Goal: Task Accomplishment & Management: Complete application form

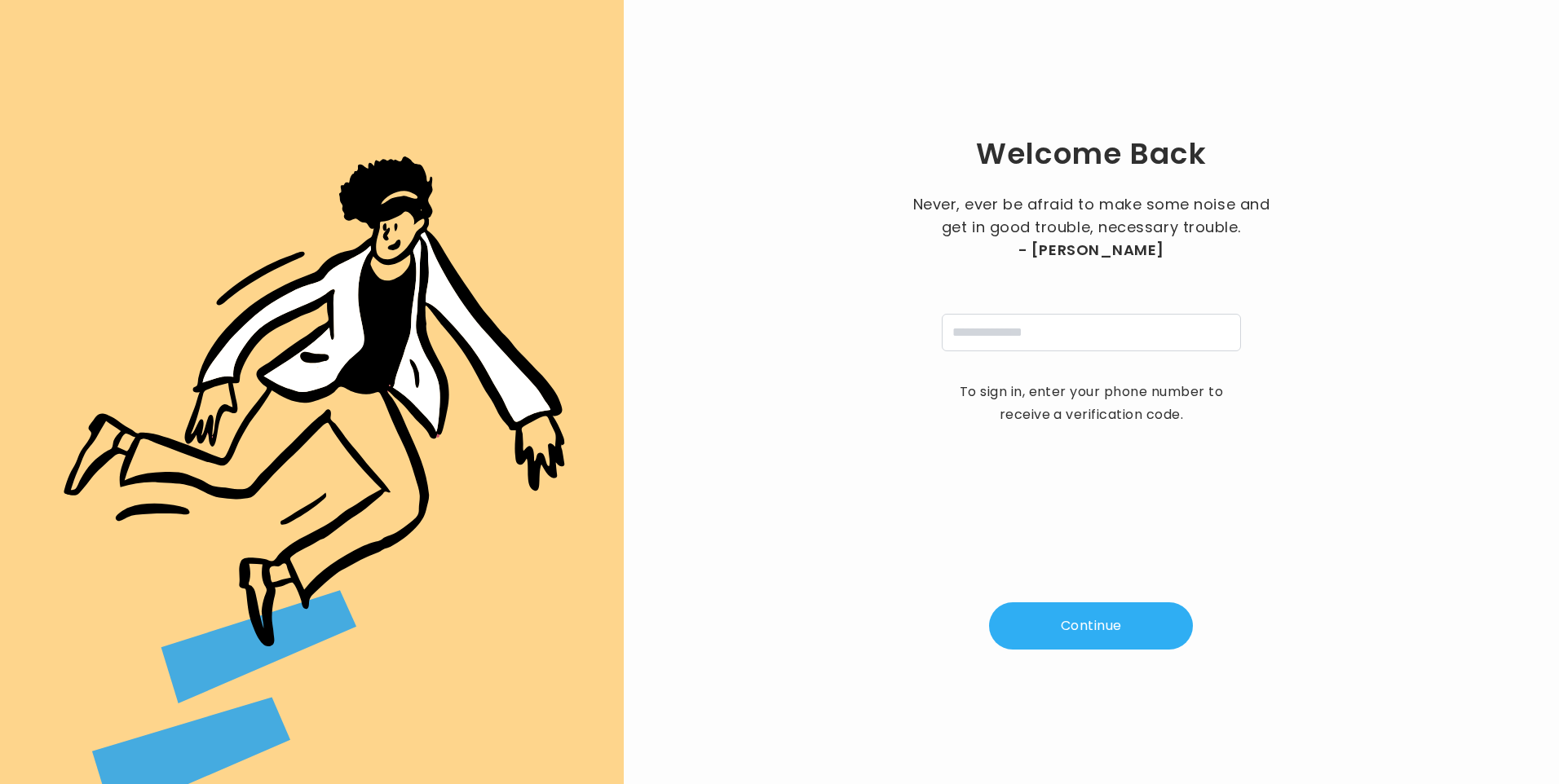
click at [976, 336] on input "tel" at bounding box center [1091, 332] width 299 height 38
type input "**********"
click at [1046, 622] on button "Continue" at bounding box center [1091, 626] width 204 height 47
type input "*"
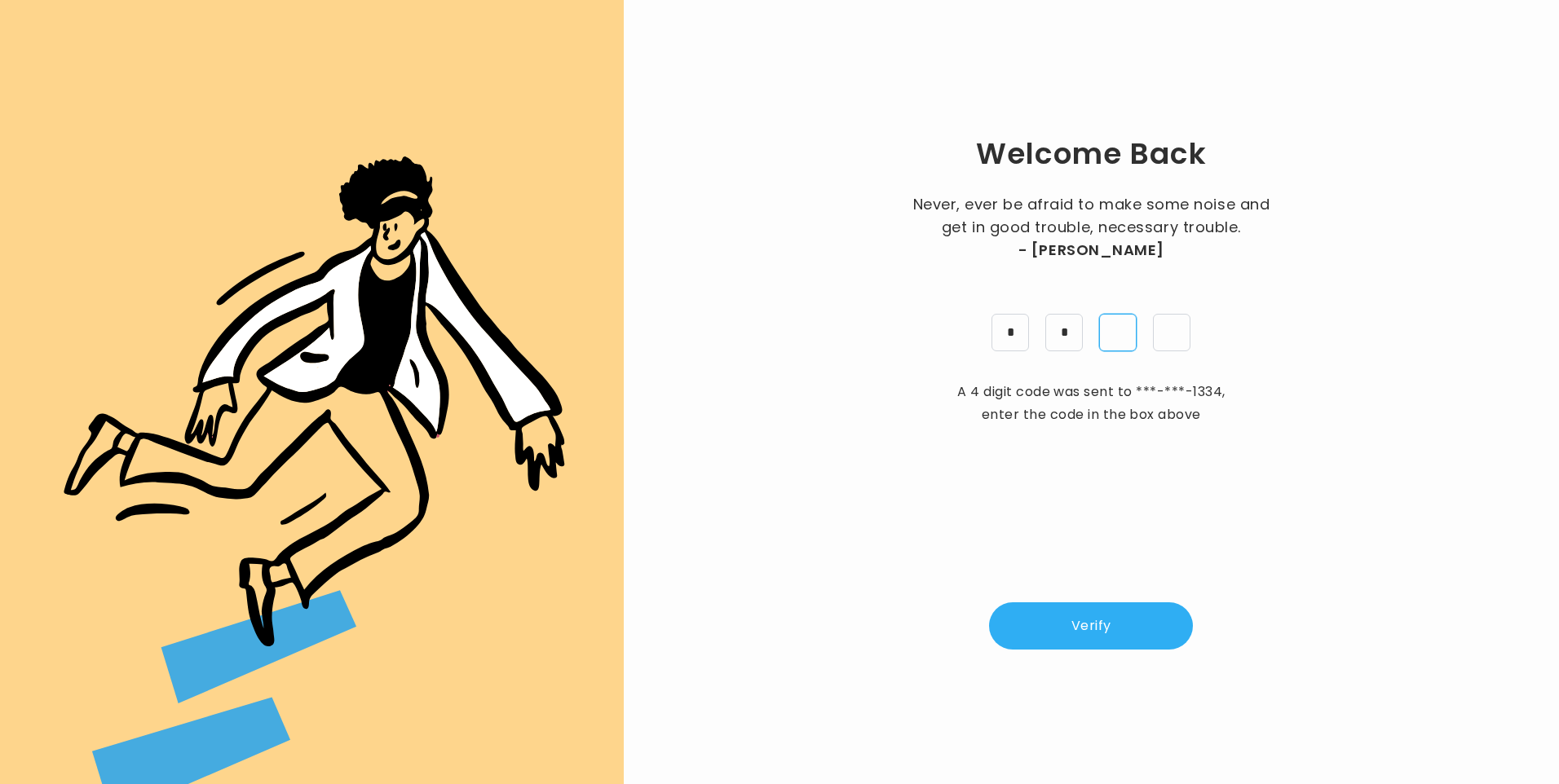
type input "*"
click at [1104, 635] on button "Verify" at bounding box center [1091, 626] width 204 height 47
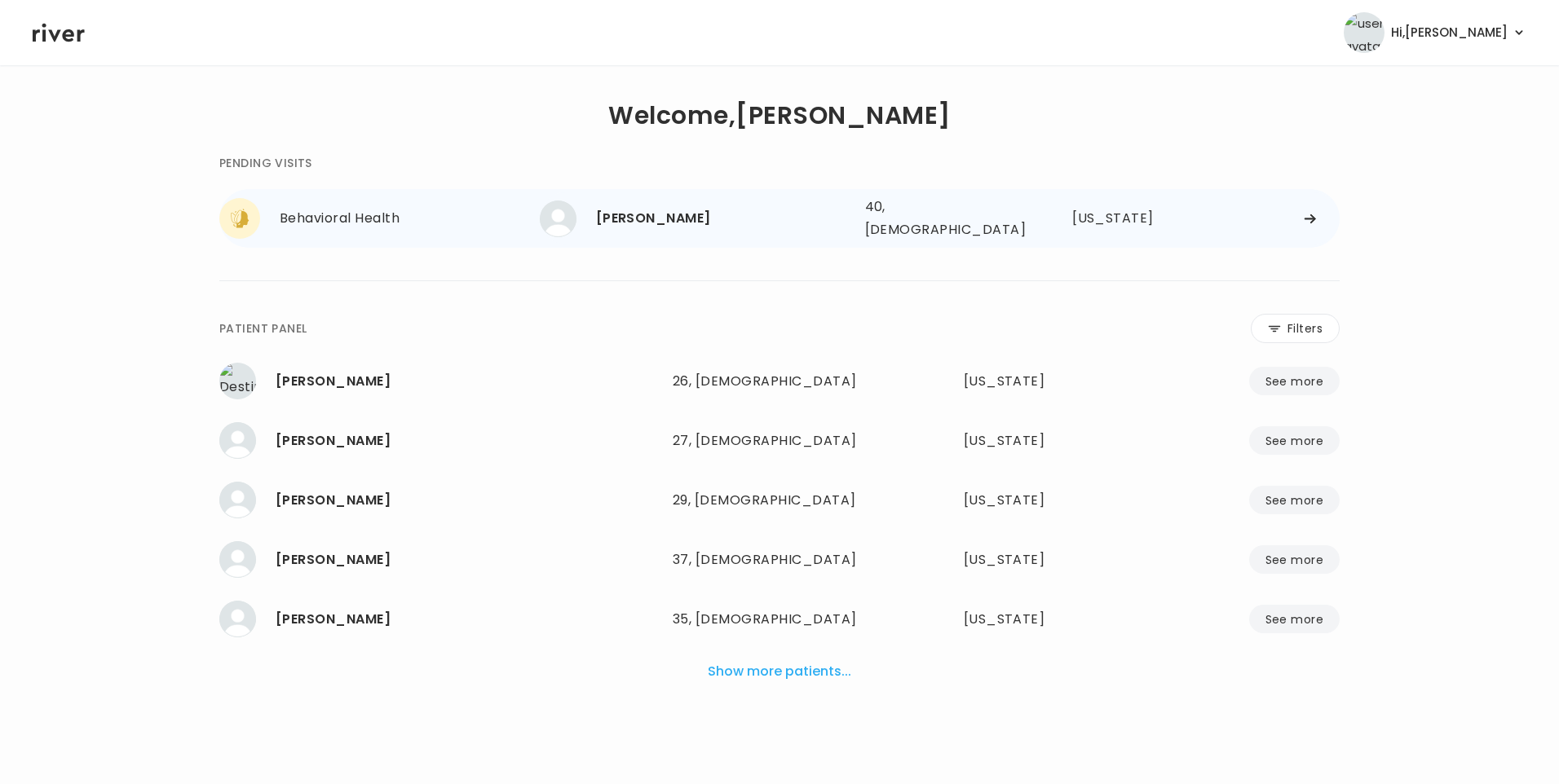
click at [671, 210] on div "[PERSON_NAME]" at bounding box center [724, 218] width 256 height 23
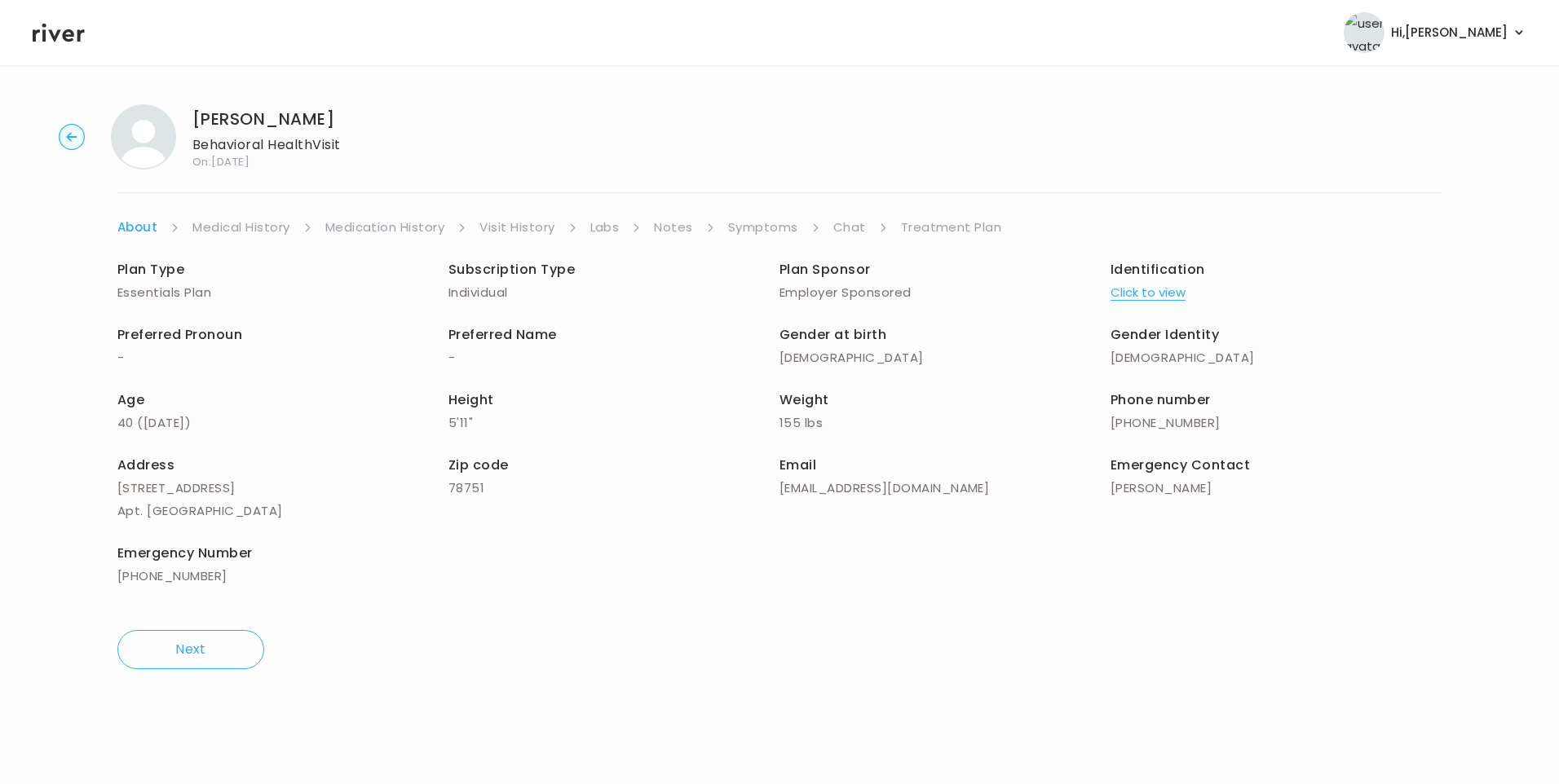
click at [488, 223] on link "Visit History" at bounding box center [517, 226] width 75 height 23
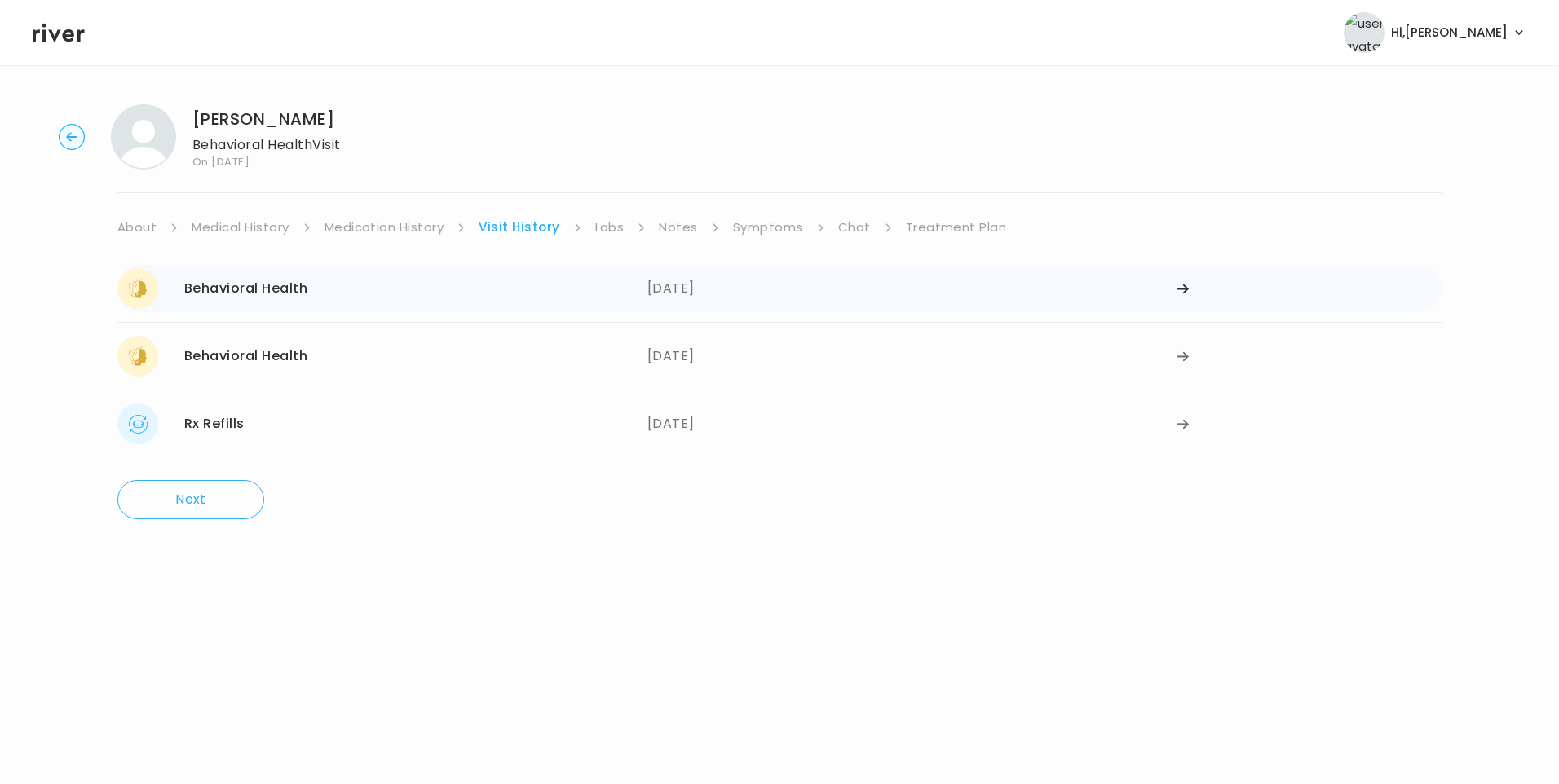
click at [631, 292] on div "Behavioral Health [DATE]" at bounding box center [383, 288] width 530 height 41
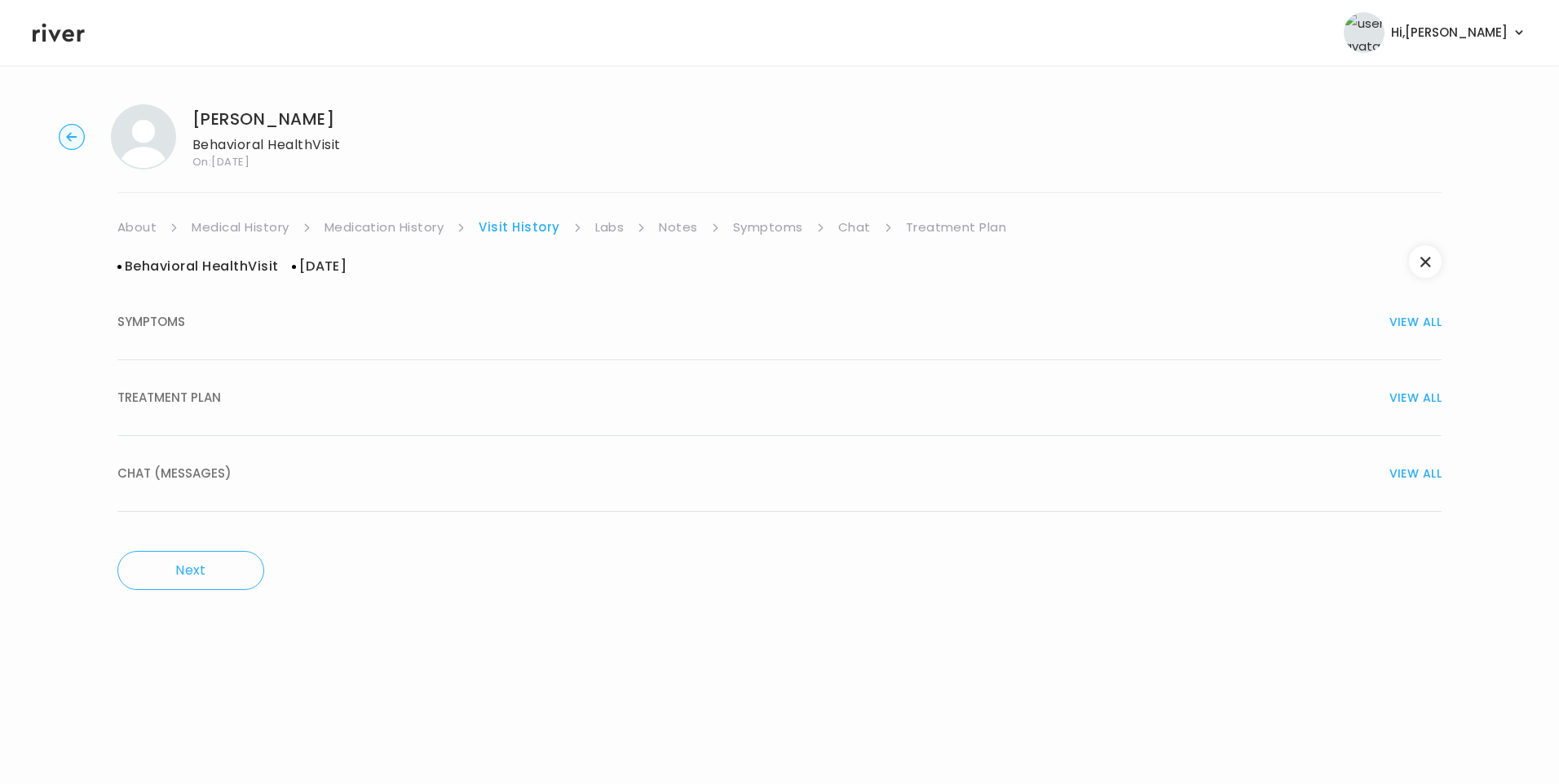
click at [185, 415] on button "TREATMENT PLAN VIEW ALL" at bounding box center [780, 397] width 1325 height 76
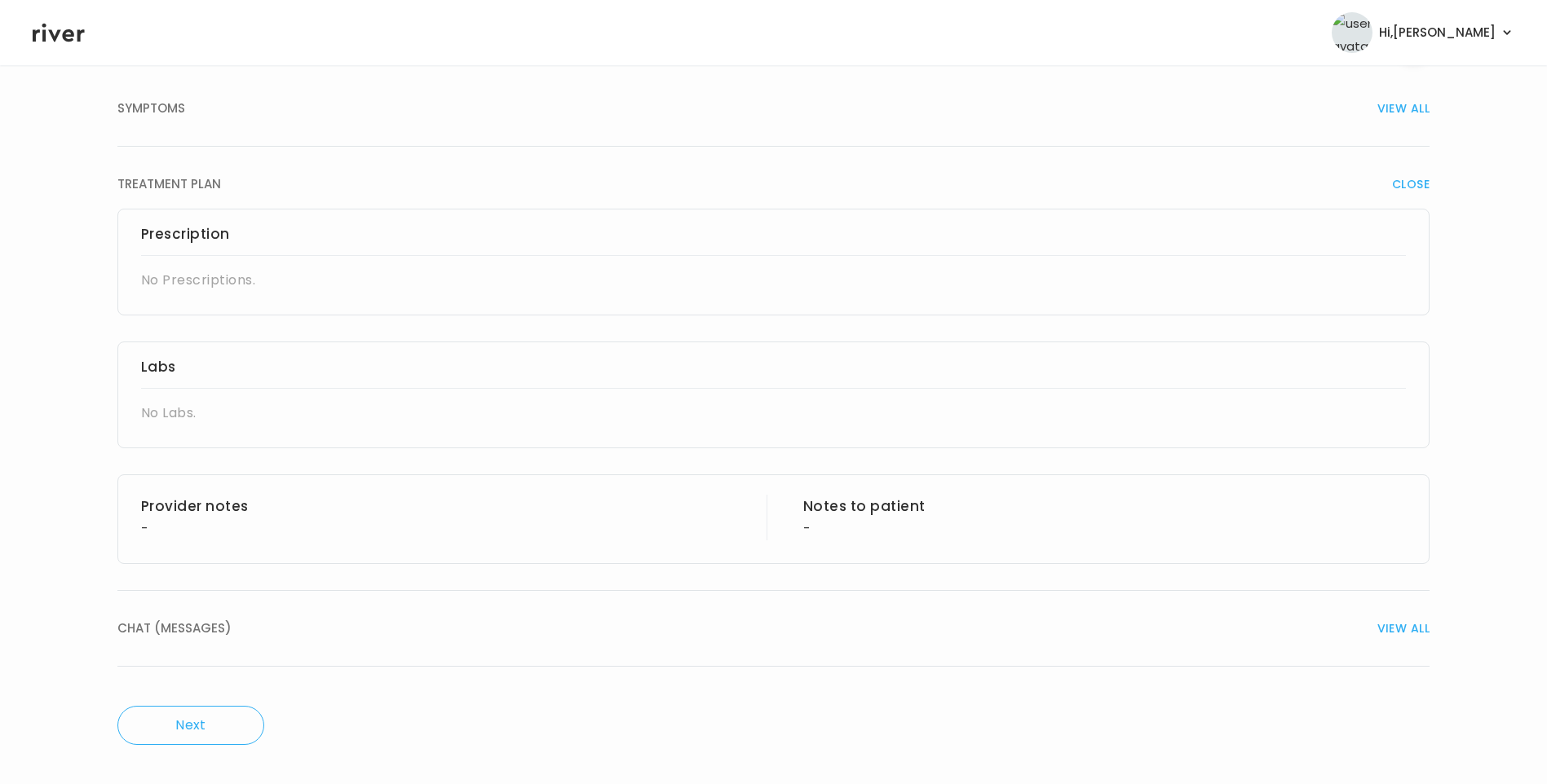
click at [218, 628] on span "CHAT (MESSAGES)" at bounding box center [174, 628] width 114 height 23
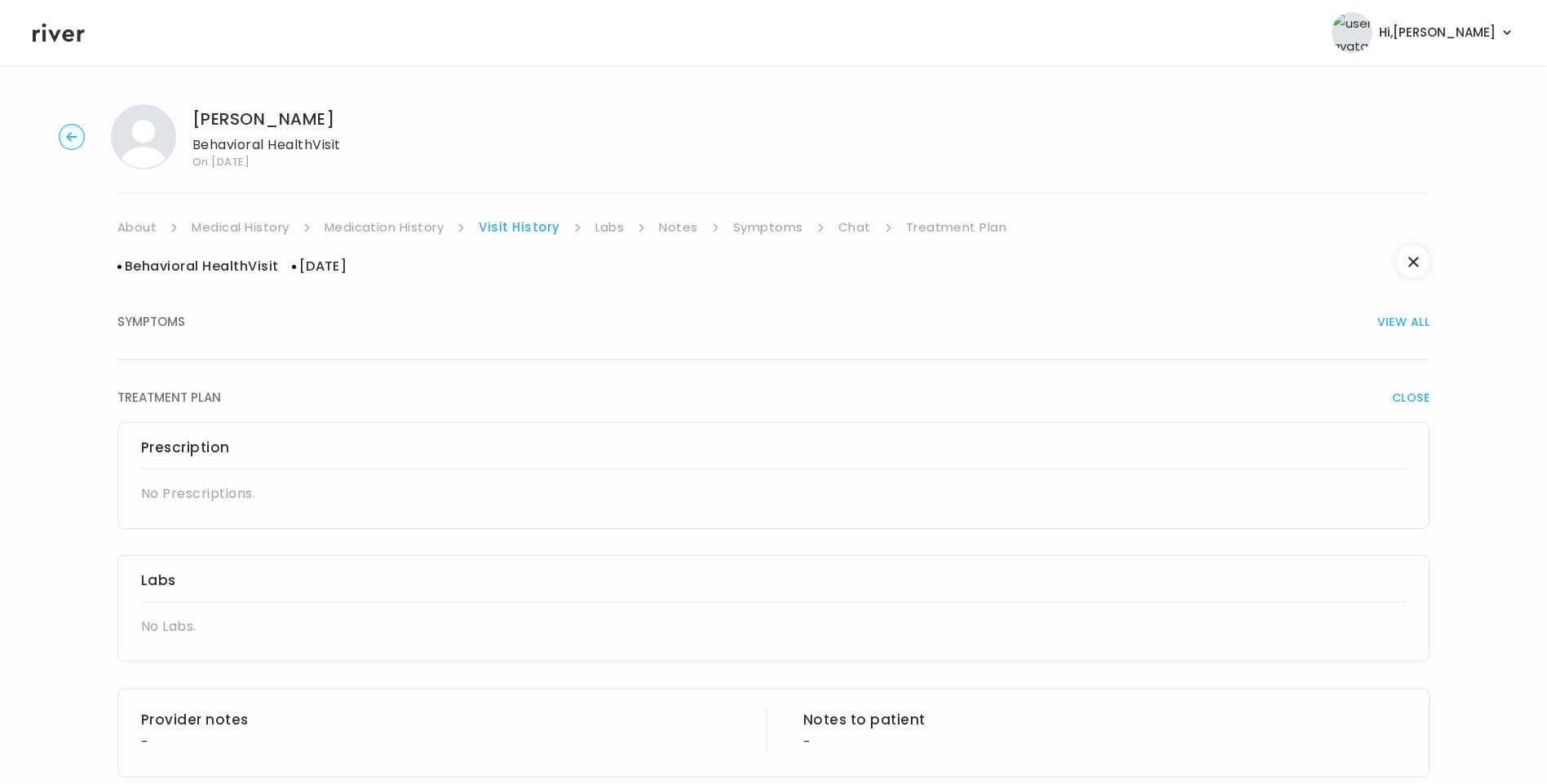
click at [145, 301] on button "SYMPTOMS VIEW ALL" at bounding box center [774, 322] width 1312 height 76
click at [605, 229] on link "Labs" at bounding box center [610, 226] width 30 height 23
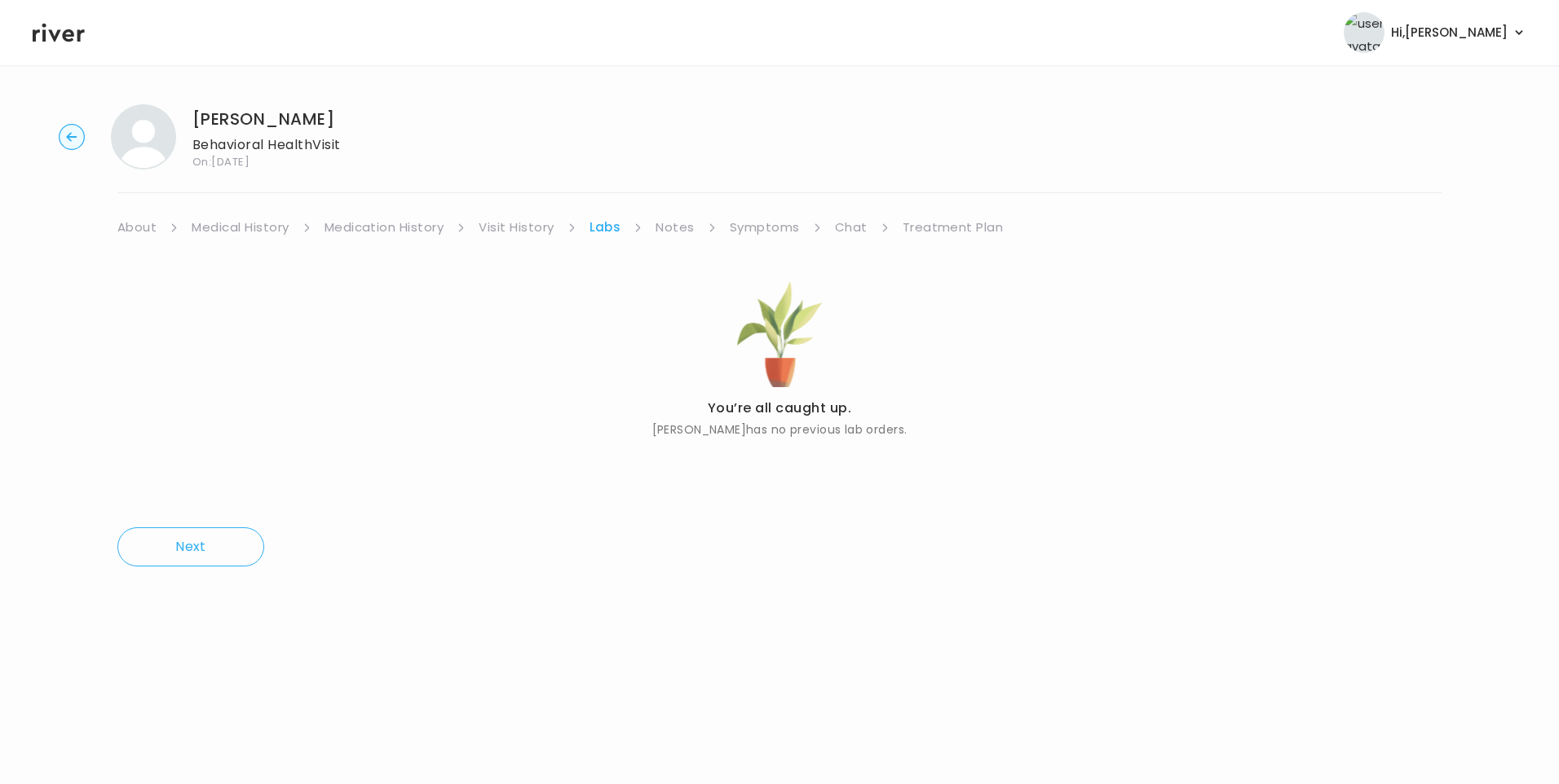
click at [545, 223] on link "Visit History" at bounding box center [516, 226] width 75 height 23
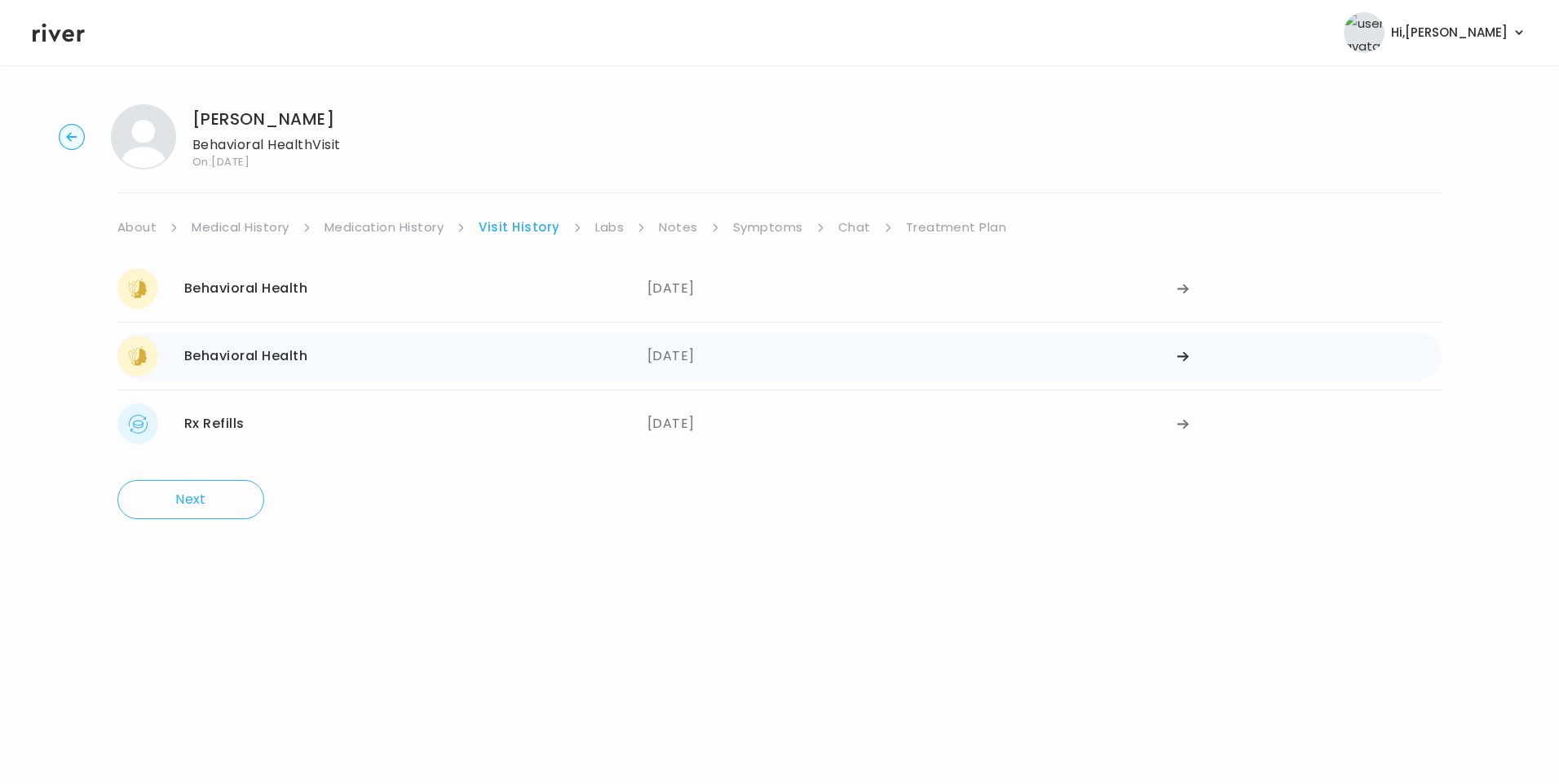
click at [661, 369] on div "[DATE]" at bounding box center [912, 356] width 530 height 41
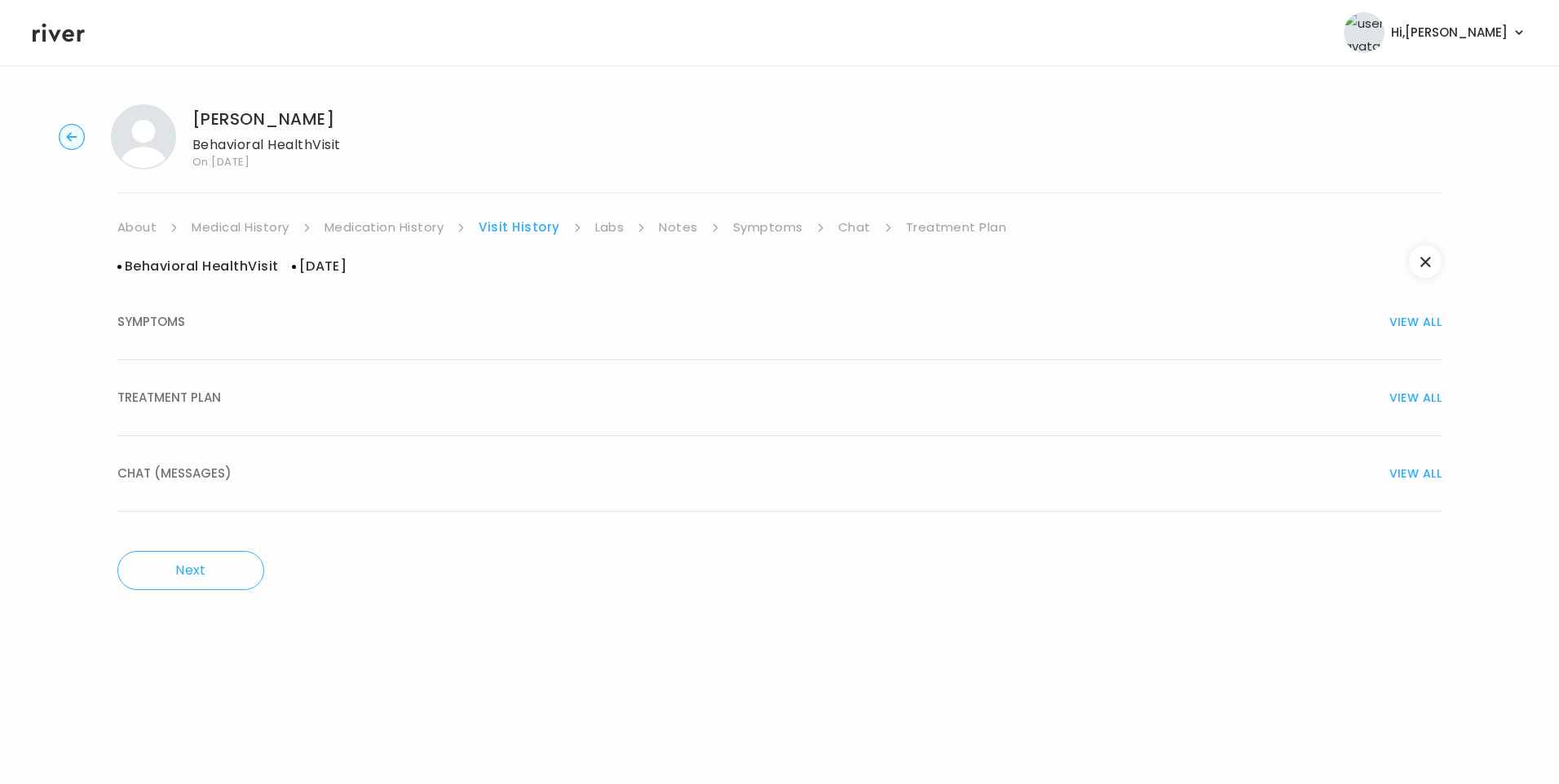
click at [364, 400] on div "TREATMENT PLAN VIEW ALL" at bounding box center [780, 397] width 1325 height 23
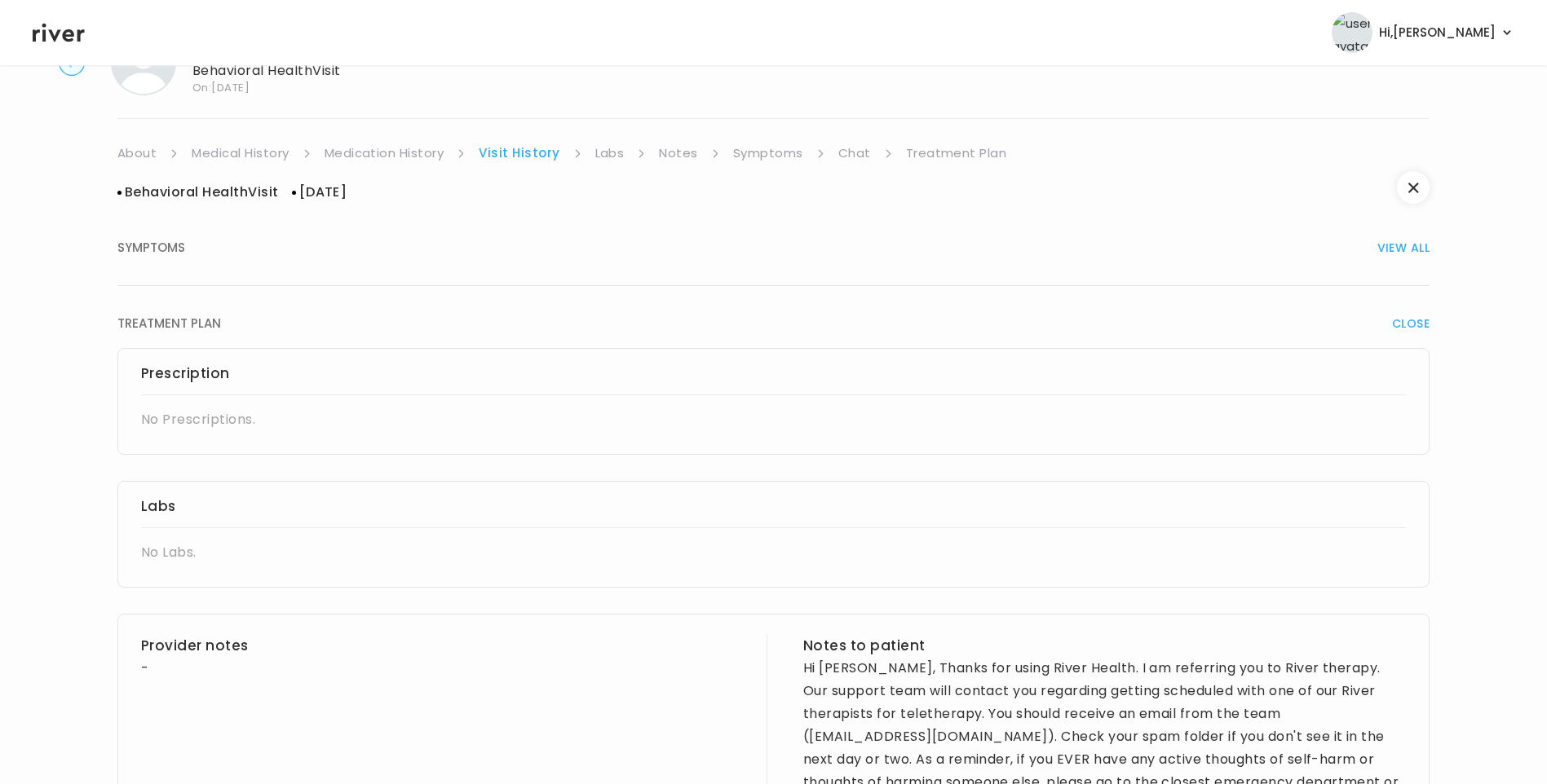
scroll to position [70, 0]
click at [410, 157] on link "Medication History" at bounding box center [384, 157] width 120 height 23
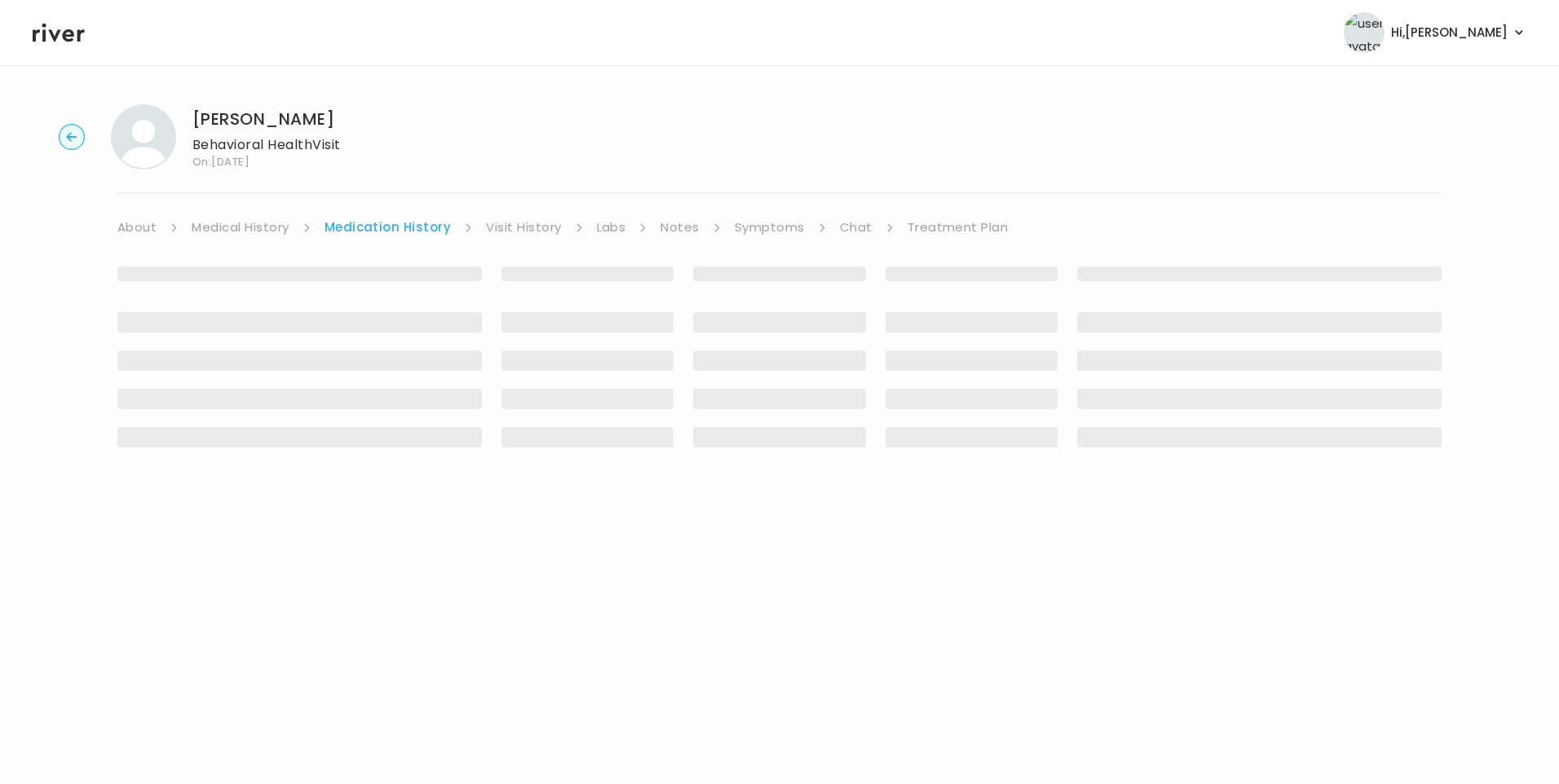
click at [511, 228] on link "Visit History" at bounding box center [523, 226] width 75 height 23
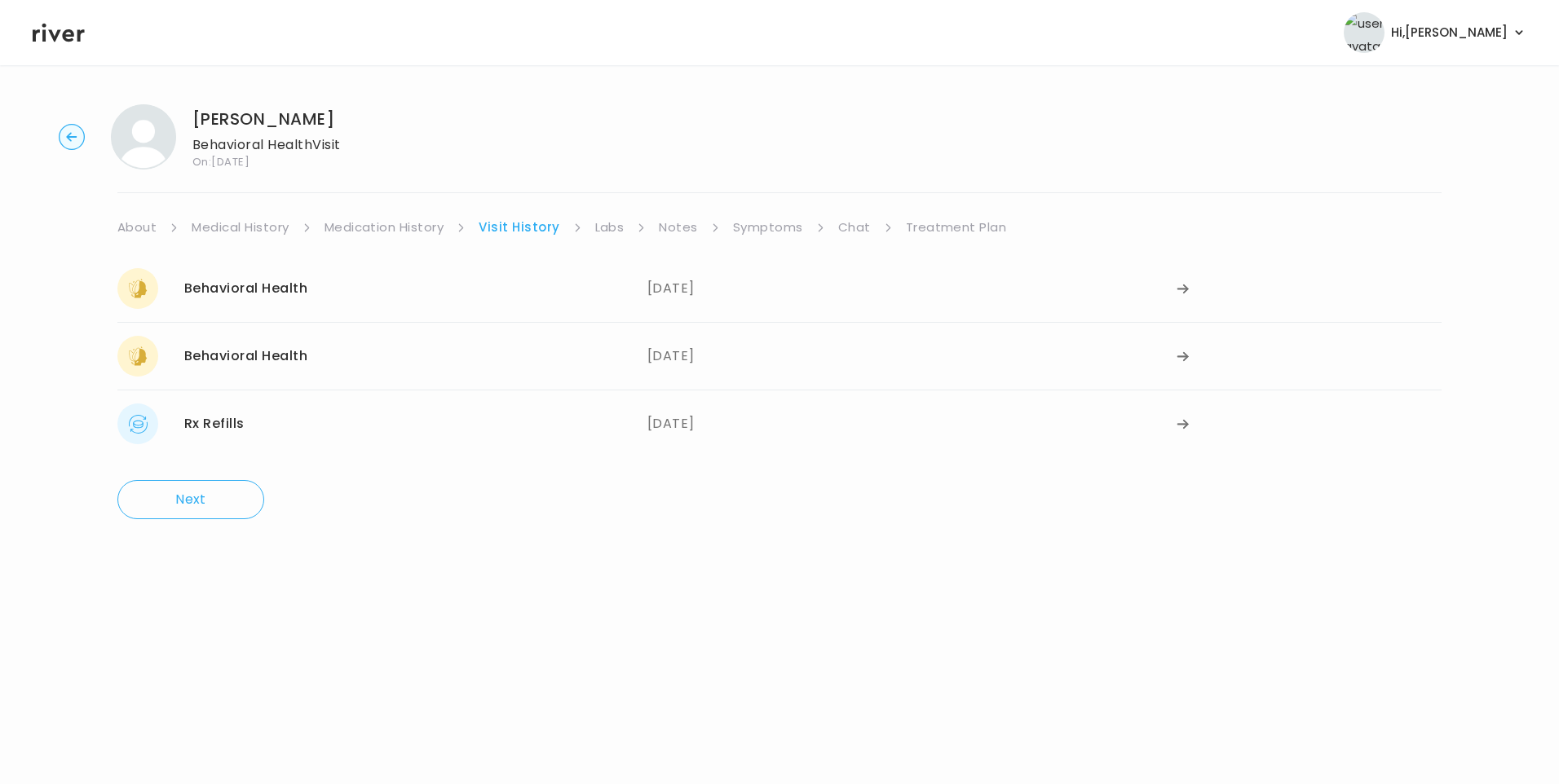
click at [150, 232] on link "About" at bounding box center [138, 226] width 40 height 23
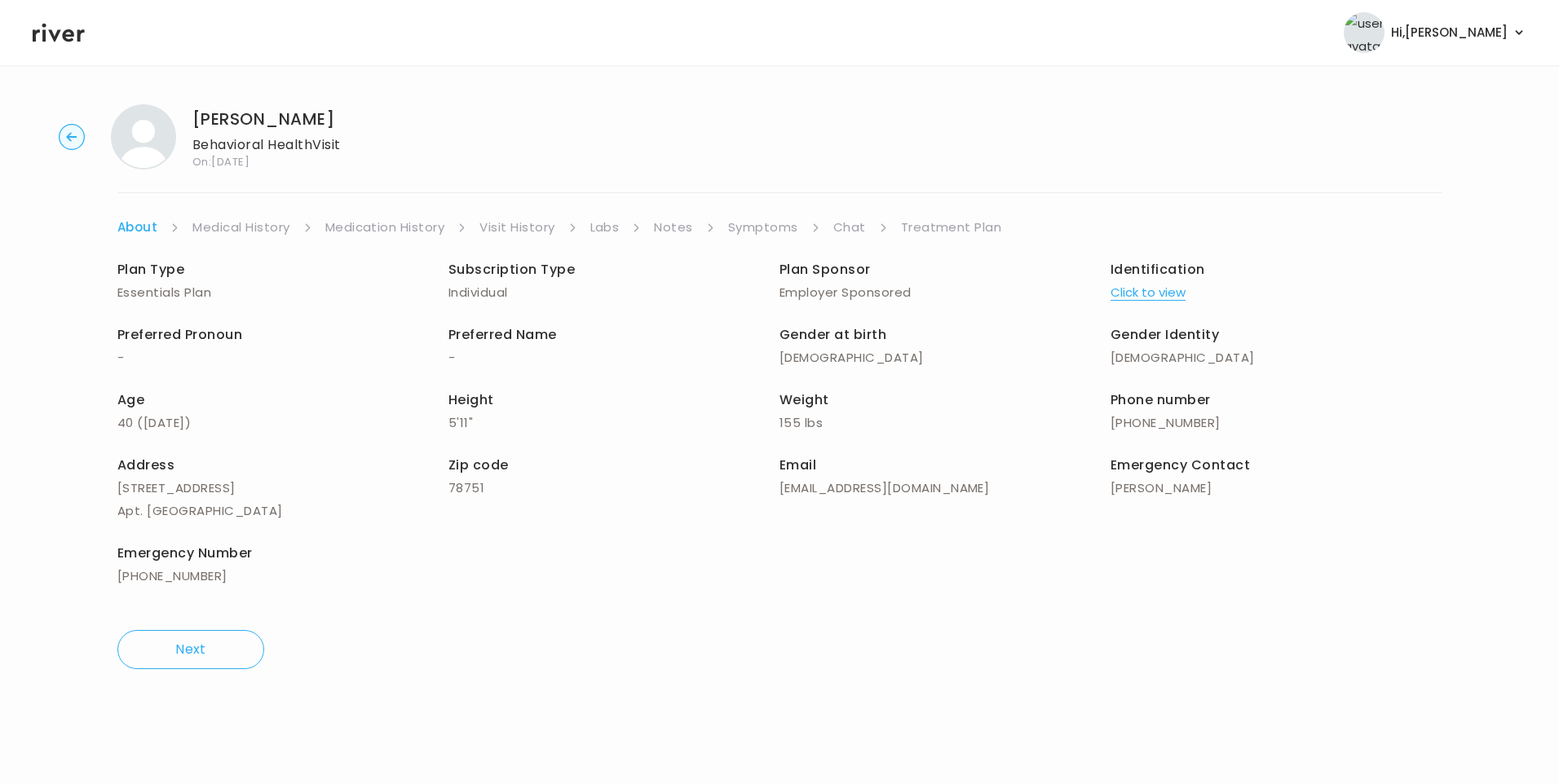
click at [669, 227] on link "Notes" at bounding box center [673, 226] width 39 height 23
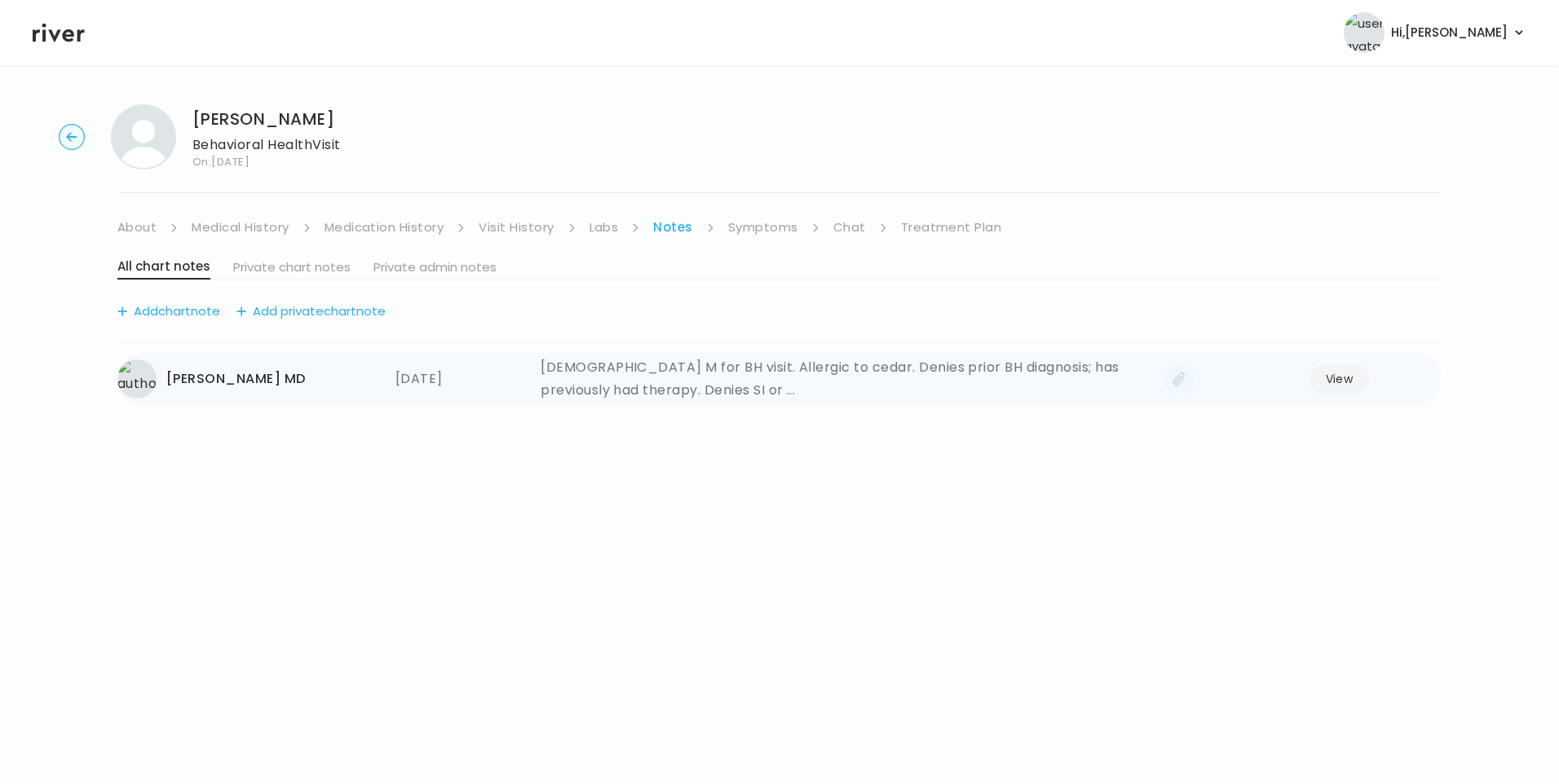
click at [1343, 381] on button "View" at bounding box center [1339, 379] width 60 height 29
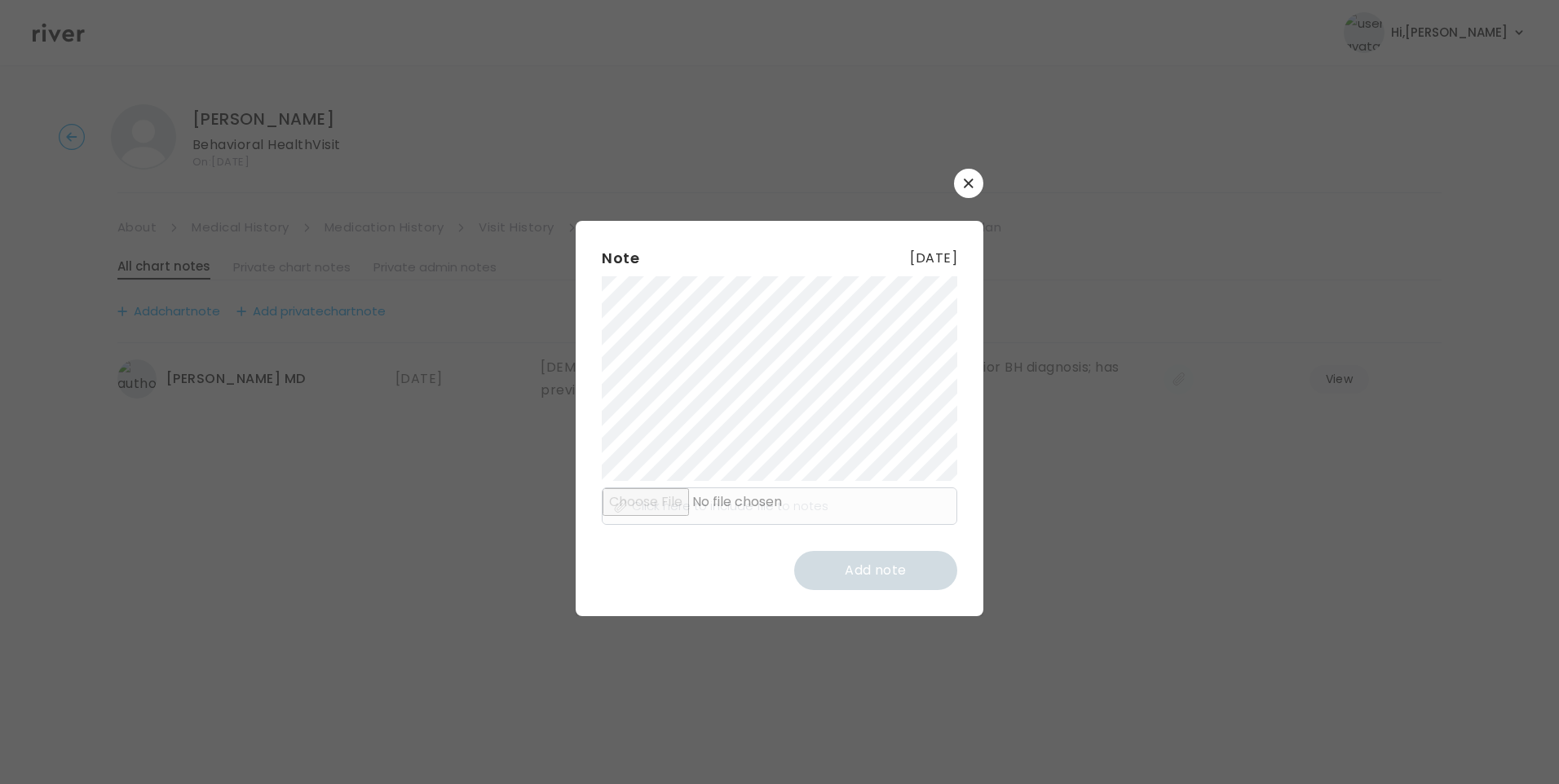
click at [1206, 484] on div "​ Note [DATE] Click here to include file to notes Add note" at bounding box center [780, 392] width 1559 height 784
click at [968, 179] on icon "button" at bounding box center [968, 184] width 10 height 10
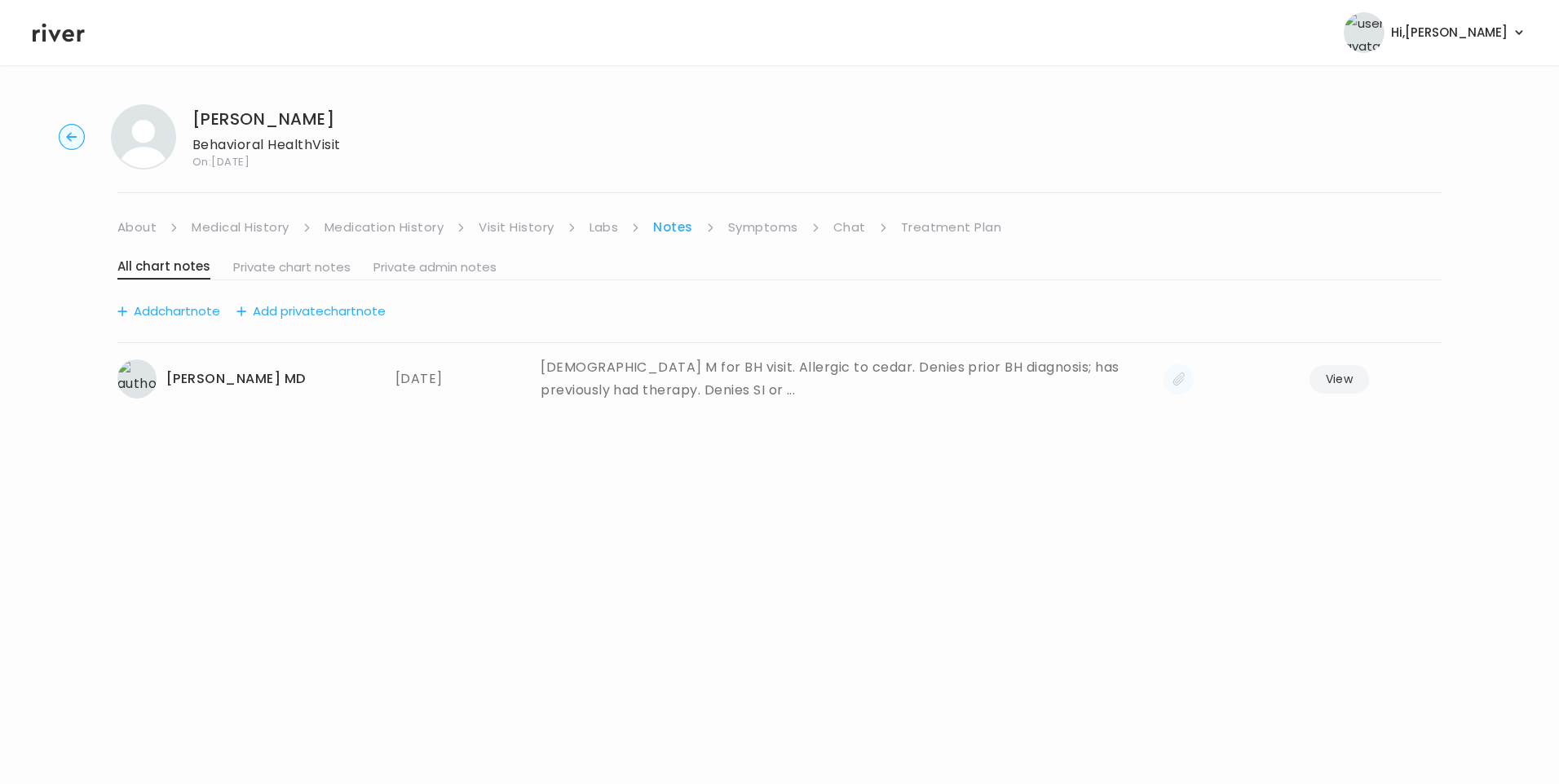
click at [137, 227] on link "About" at bounding box center [138, 226] width 40 height 23
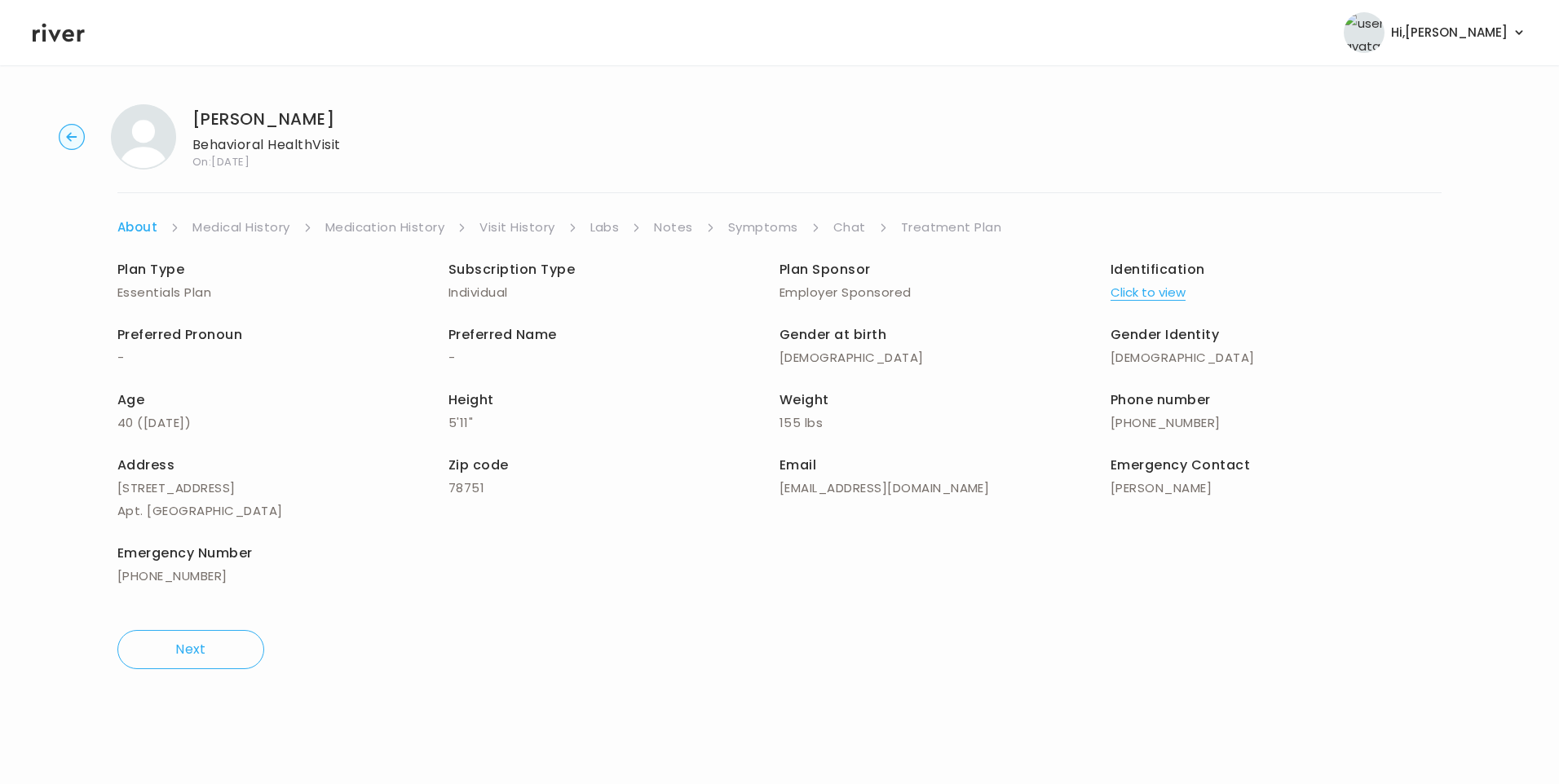
click at [1146, 299] on button "Click to view" at bounding box center [1148, 292] width 75 height 23
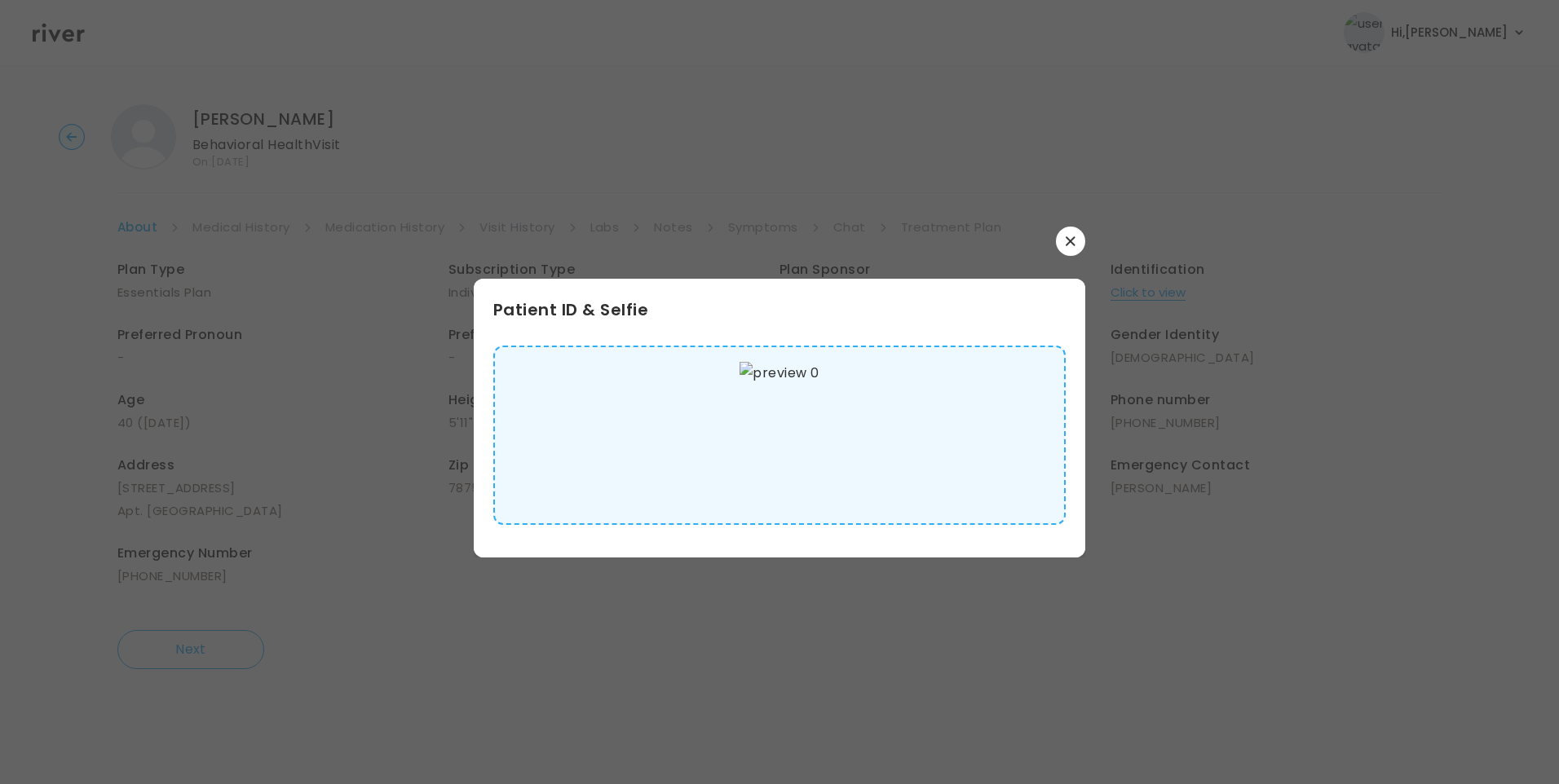
click at [759, 462] on img at bounding box center [780, 435] width 79 height 146
click at [1067, 248] on button "button" at bounding box center [1070, 241] width 30 height 30
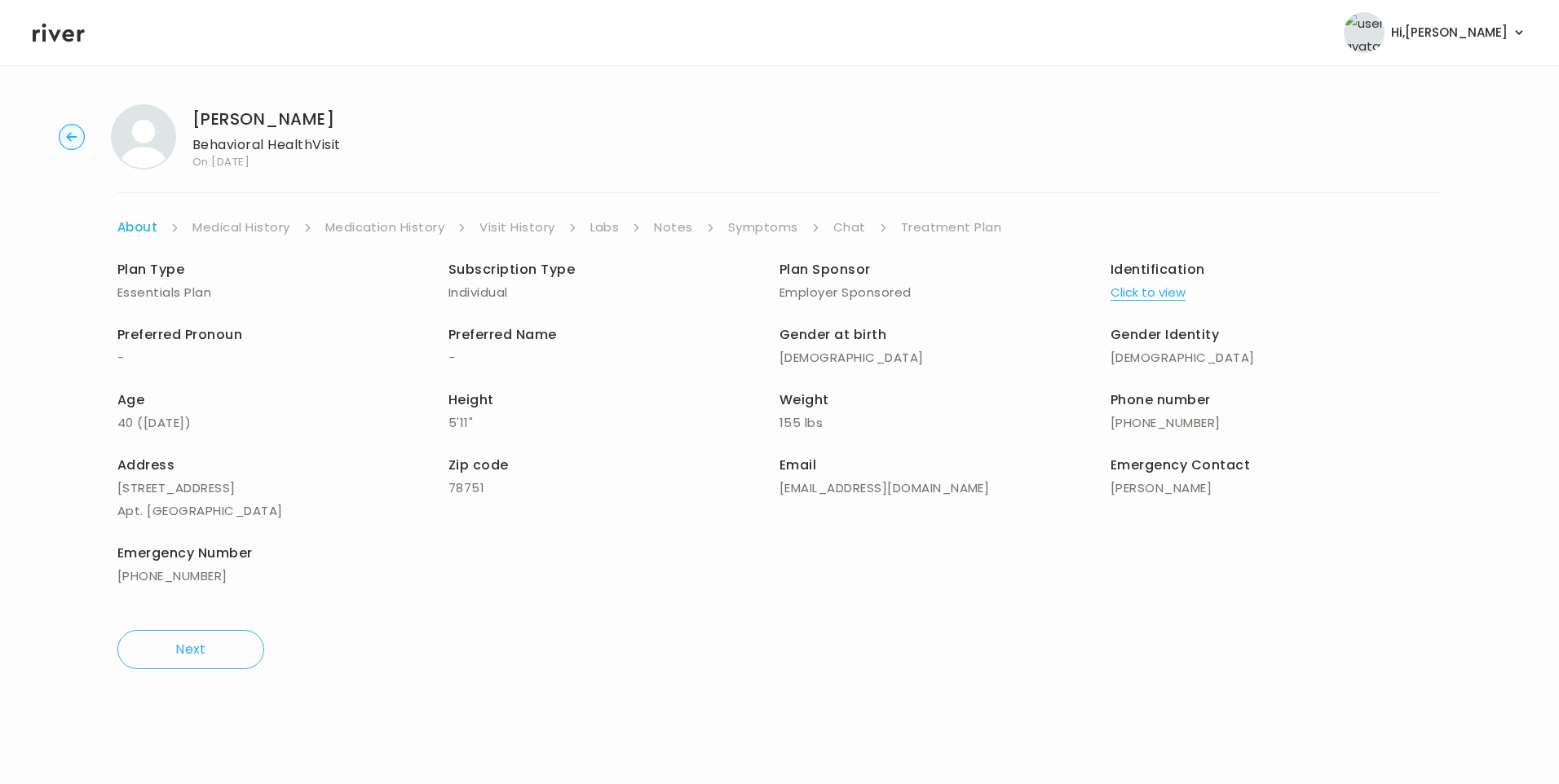
click at [247, 229] on link "Medical History" at bounding box center [241, 226] width 97 height 23
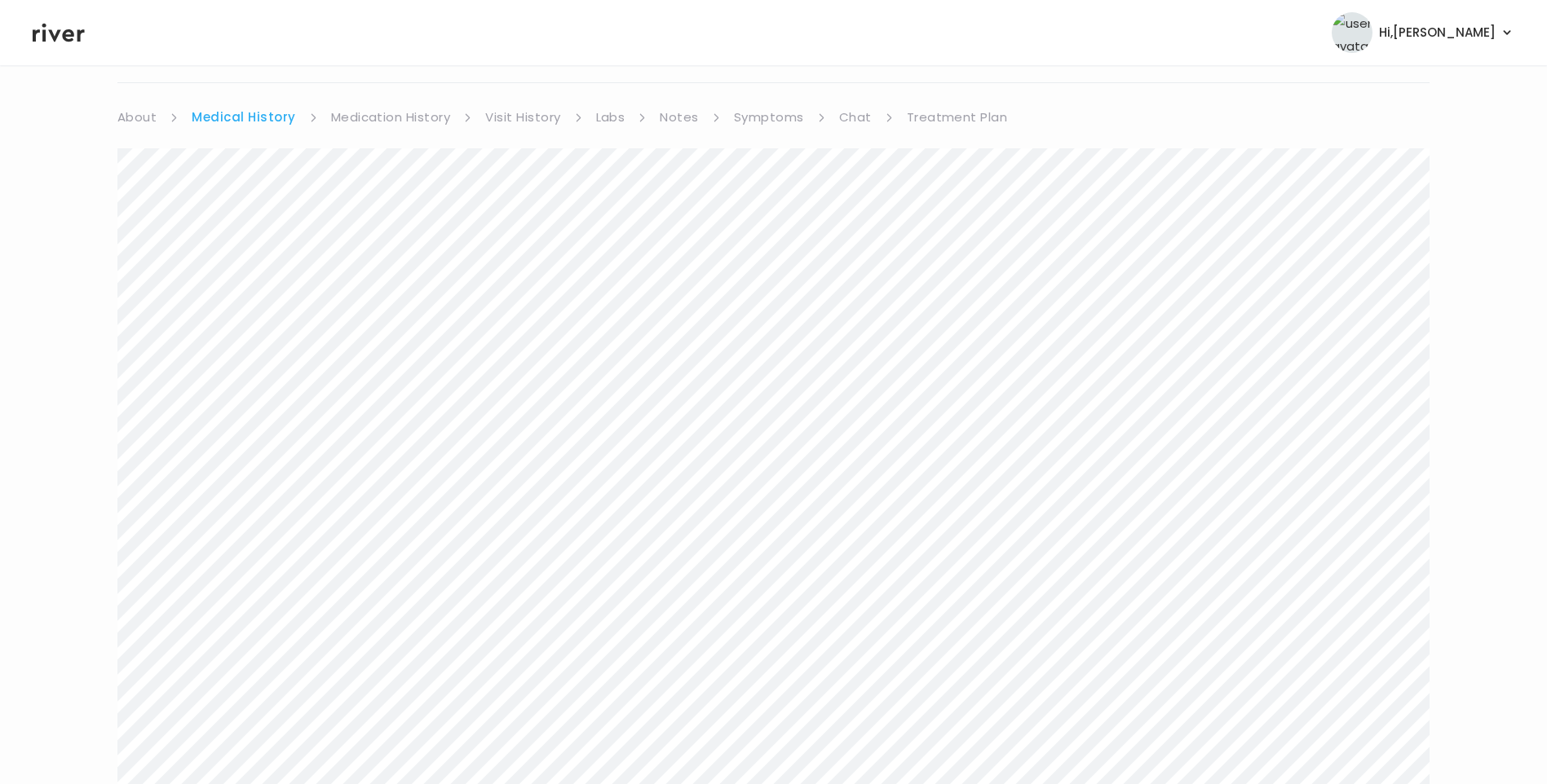
scroll to position [81, 0]
click at [391, 137] on link "Medication History" at bounding box center [391, 145] width 120 height 23
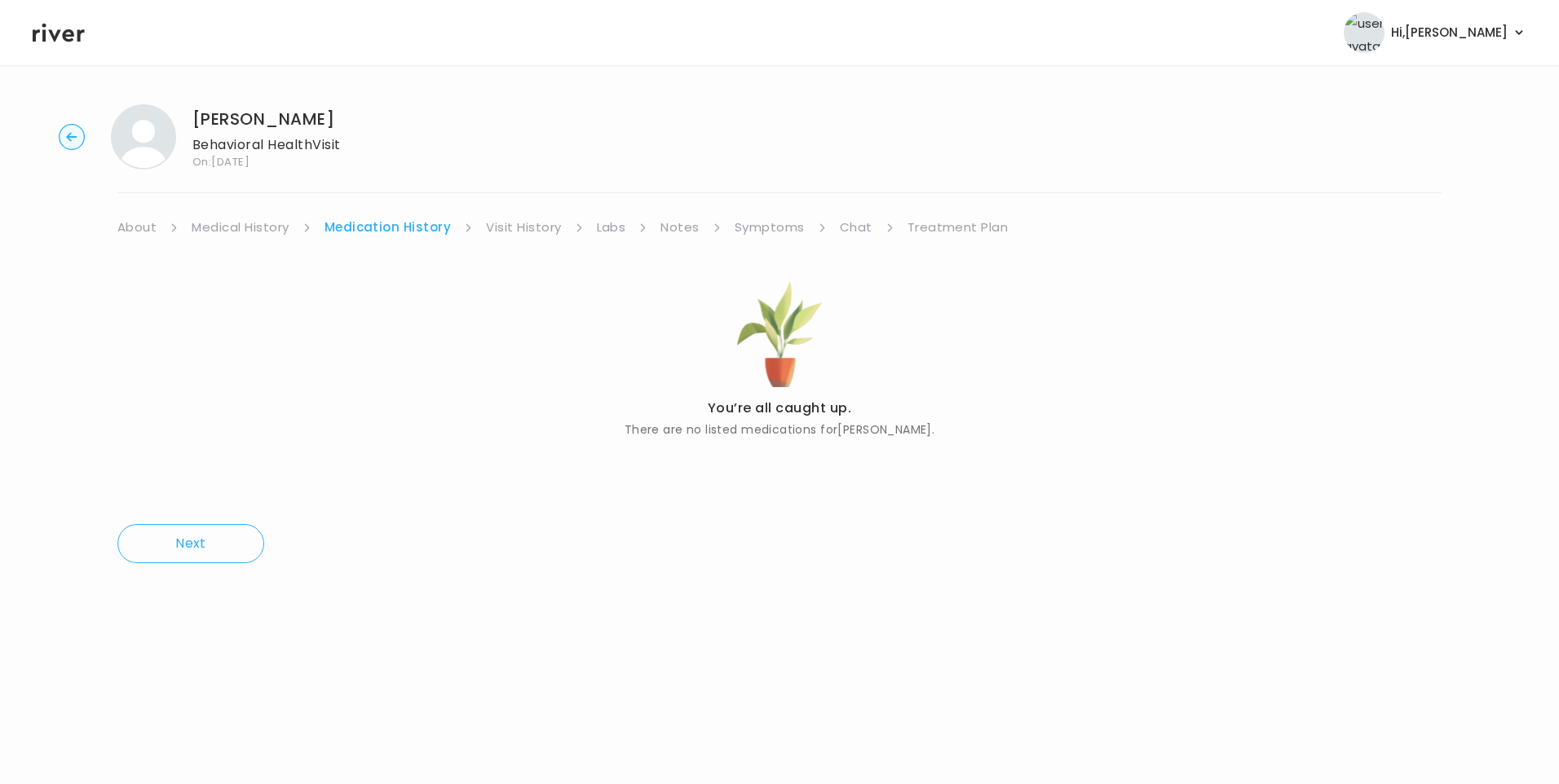
click at [270, 223] on link "Medical History" at bounding box center [240, 226] width 97 height 23
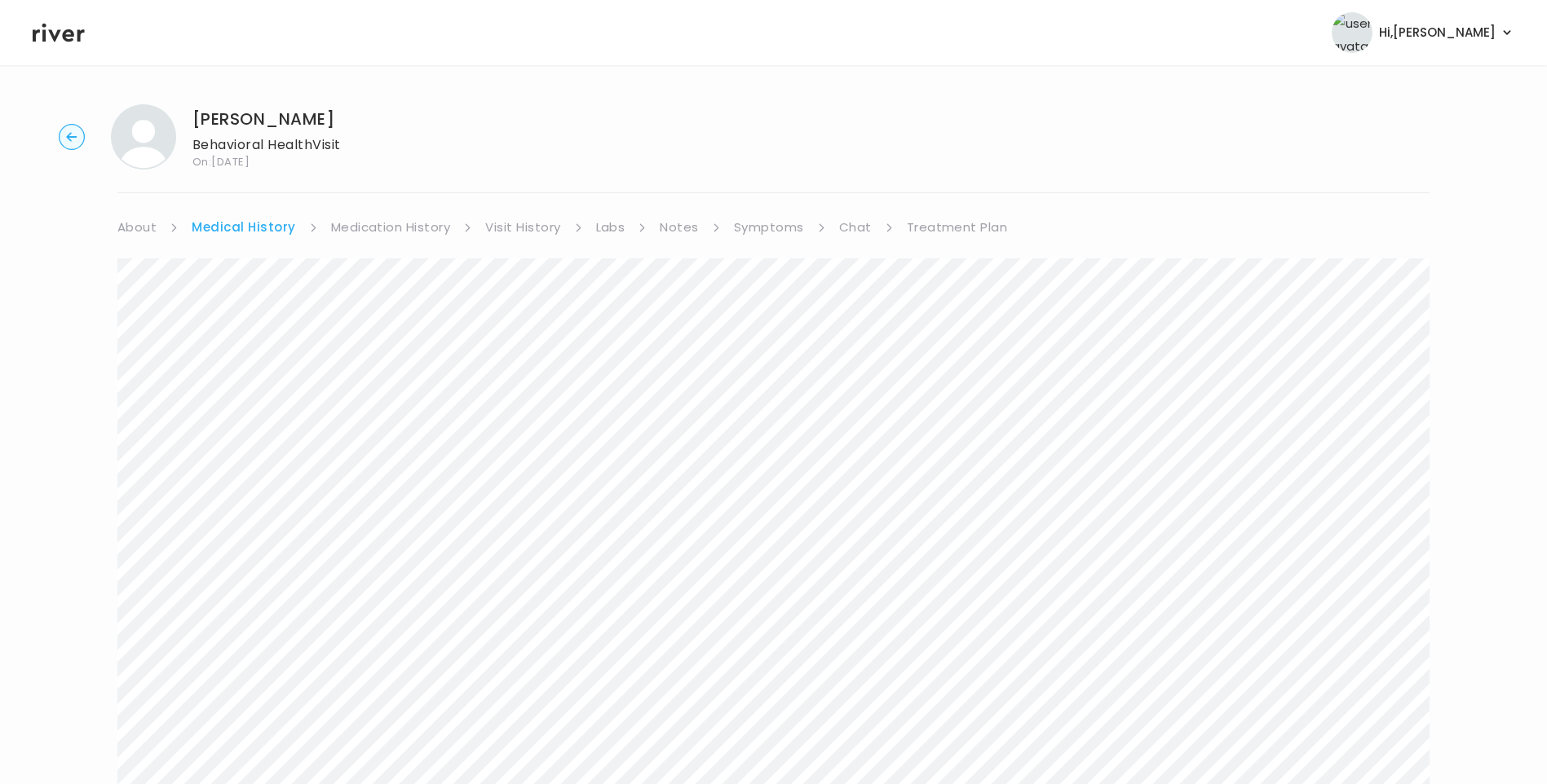
click at [783, 228] on link "Symptoms" at bounding box center [769, 226] width 70 height 23
click at [235, 221] on link "Medical History" at bounding box center [240, 226] width 97 height 23
click at [926, 224] on link "Treatment Plan" at bounding box center [957, 226] width 101 height 23
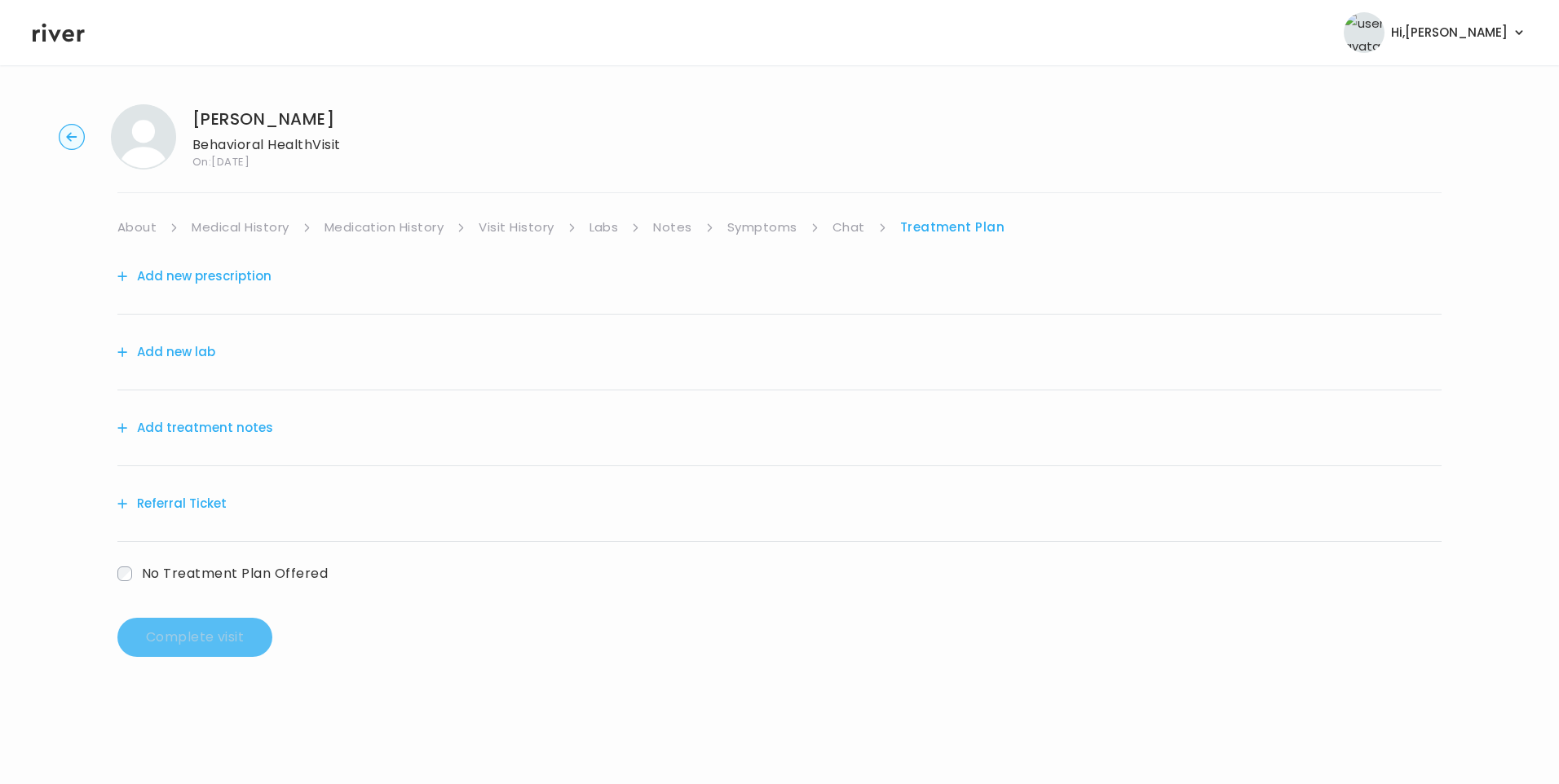
click at [226, 431] on button "Add treatment notes" at bounding box center [195, 427] width 155 height 23
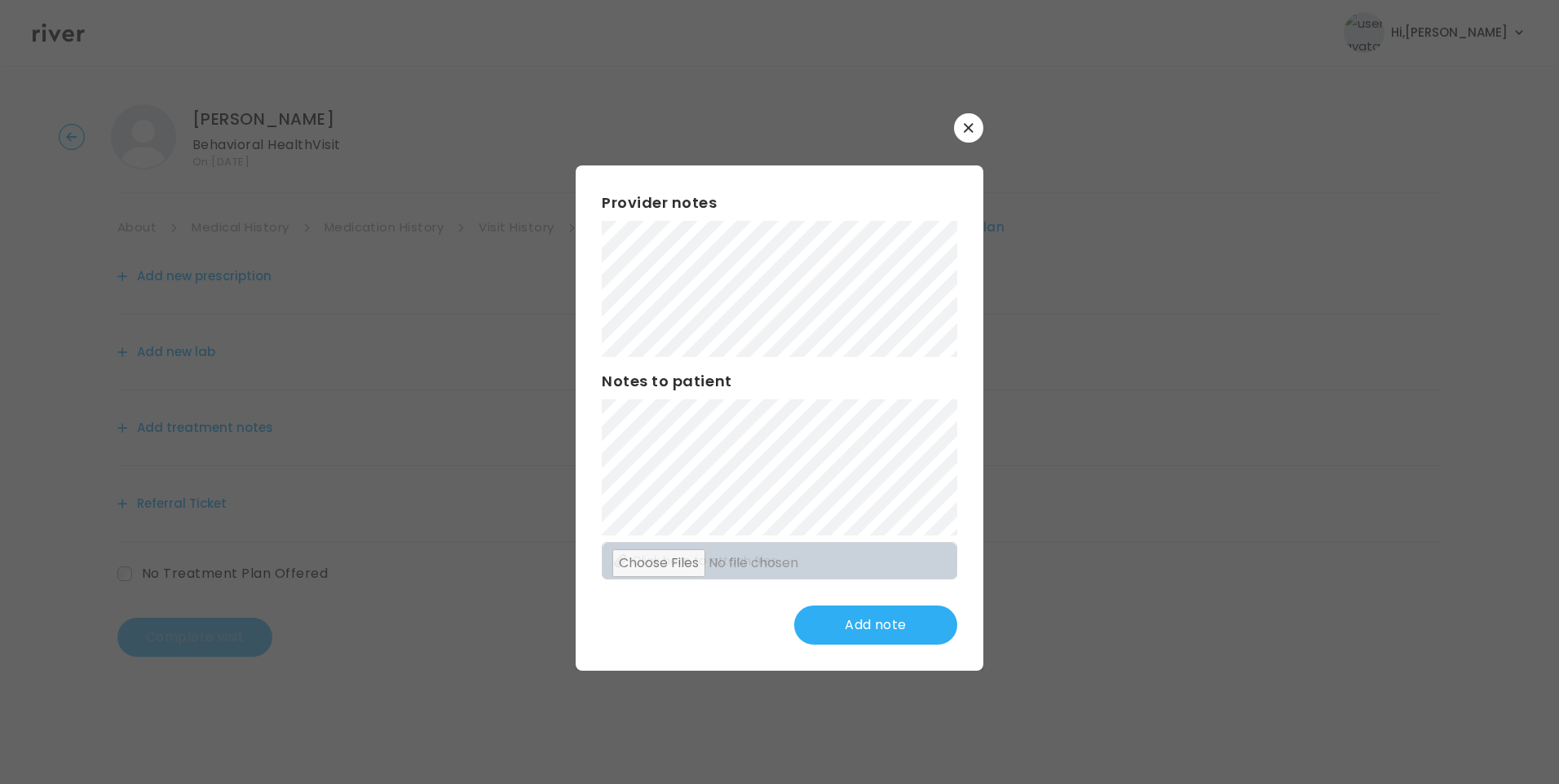
click at [971, 322] on div "Provider notes Notes to patient Click here to attach files Add note" at bounding box center [780, 417] width 408 height 505
click at [880, 616] on div "Provider notes Notes to patient Click here to attach files Update note" at bounding box center [780, 417] width 408 height 505
click at [902, 625] on button "Update note" at bounding box center [875, 625] width 163 height 40
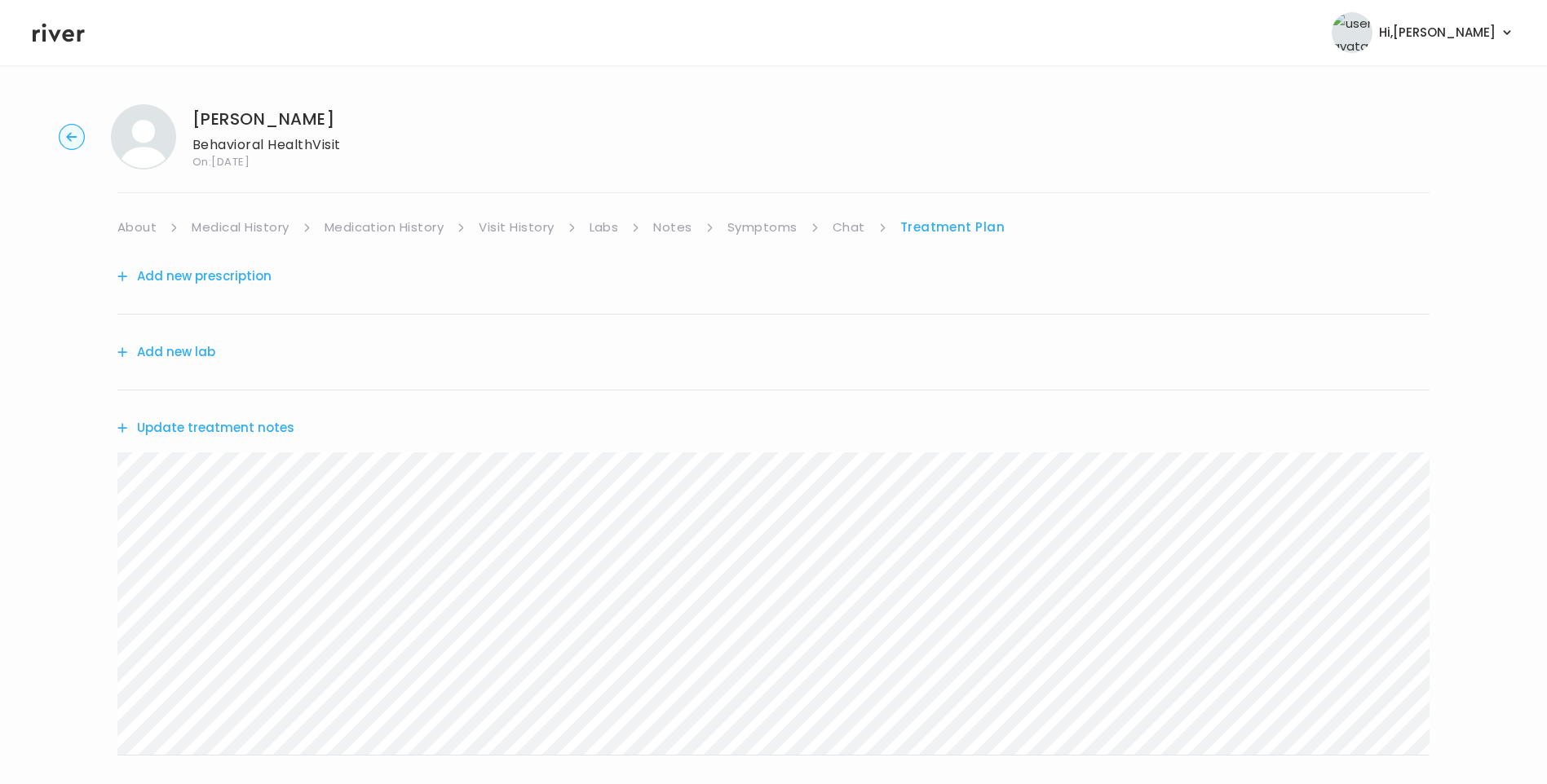
click at [199, 439] on div "Update treatment notes" at bounding box center [774, 428] width 1312 height 75
drag, startPoint x: 199, startPoint y: 439, endPoint x: 276, endPoint y: 425, distance: 78.3
click at [276, 425] on button "Update treatment notes" at bounding box center [206, 427] width 177 height 23
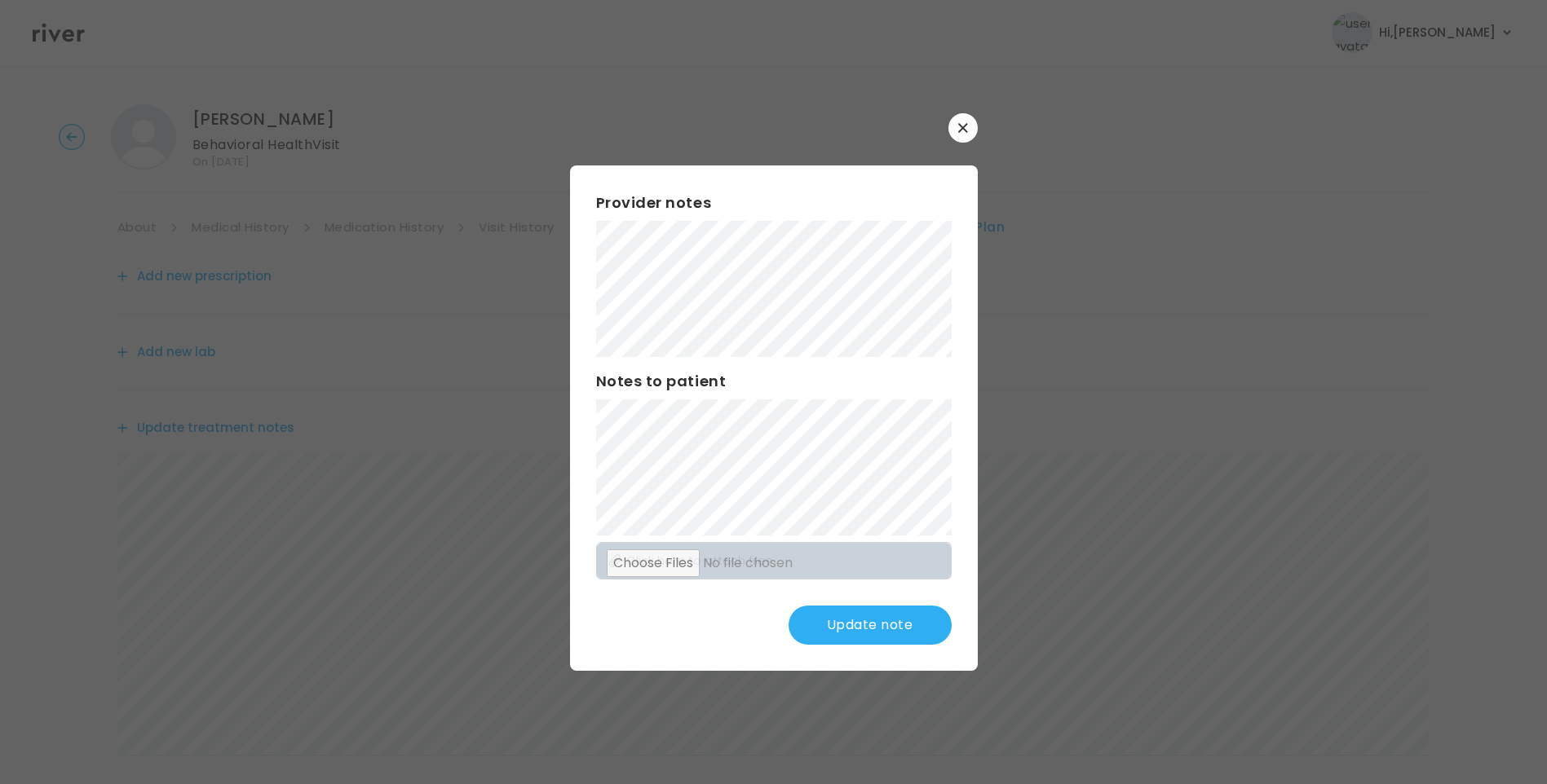
click at [889, 619] on button "Update note" at bounding box center [869, 625] width 163 height 40
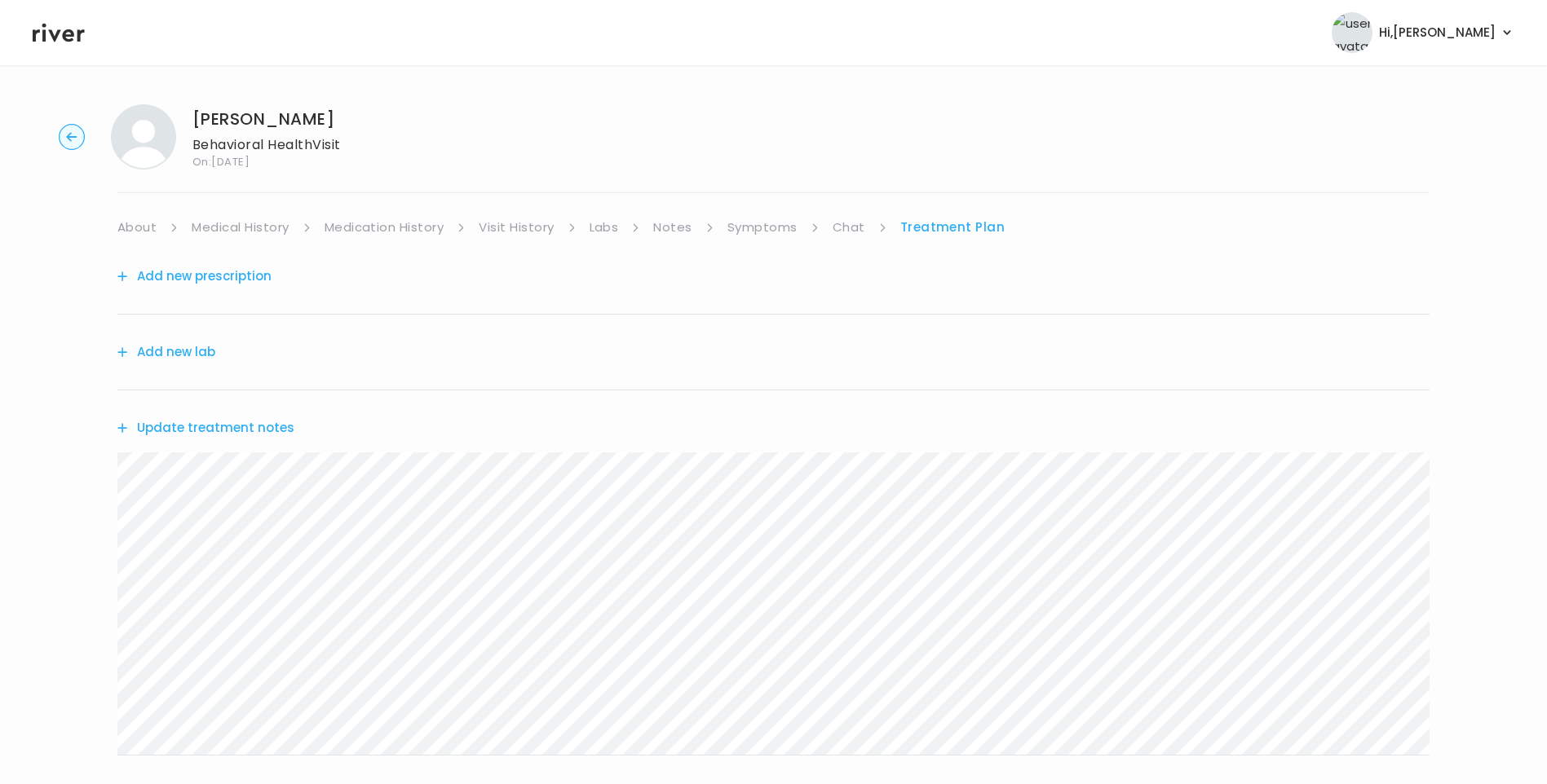
click at [65, 493] on div "[PERSON_NAME] Behavioral Health Visit On: [DATE] About Medical History Medicati…" at bounding box center [774, 525] width 1547 height 868
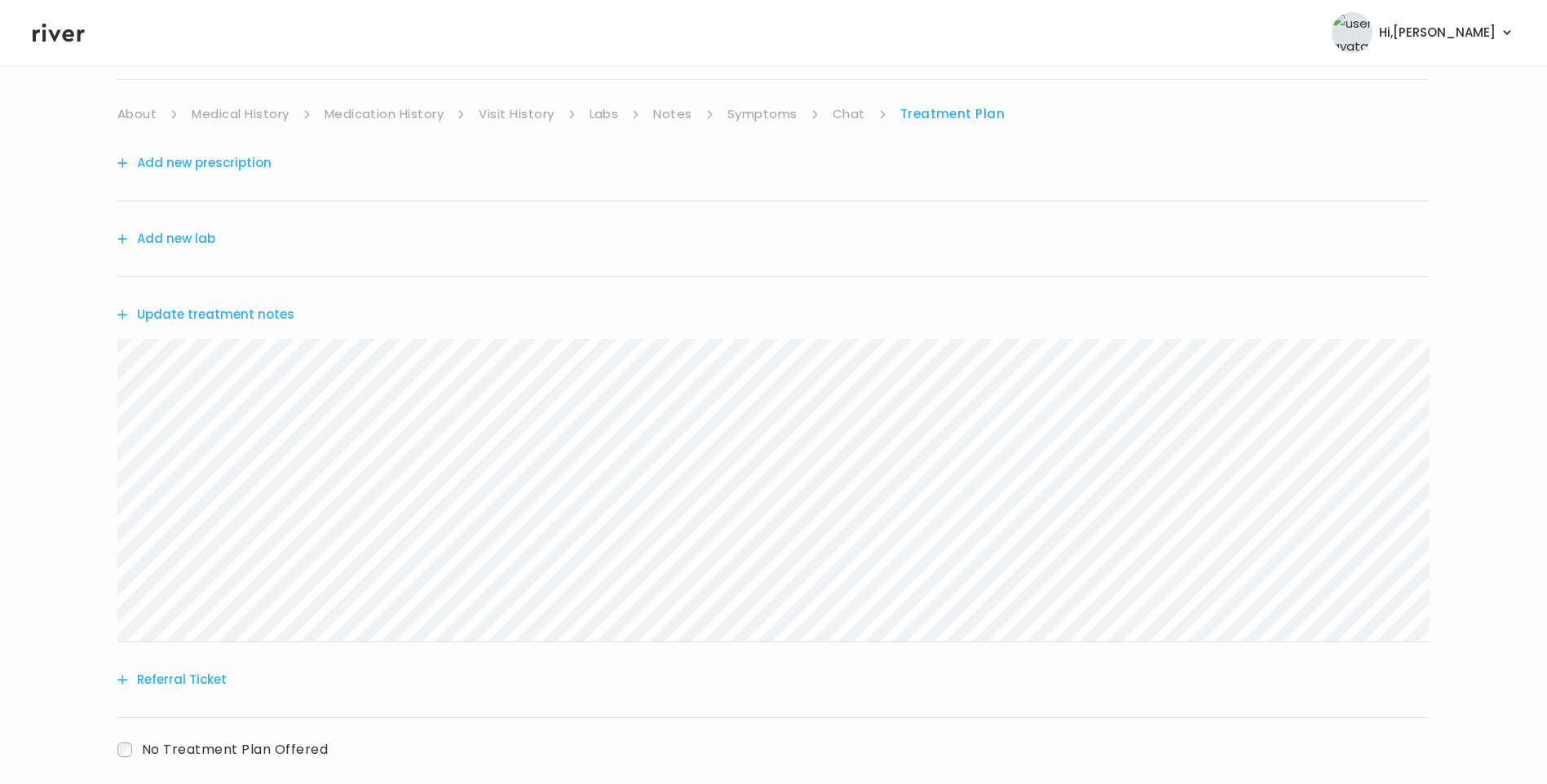
scroll to position [202, 0]
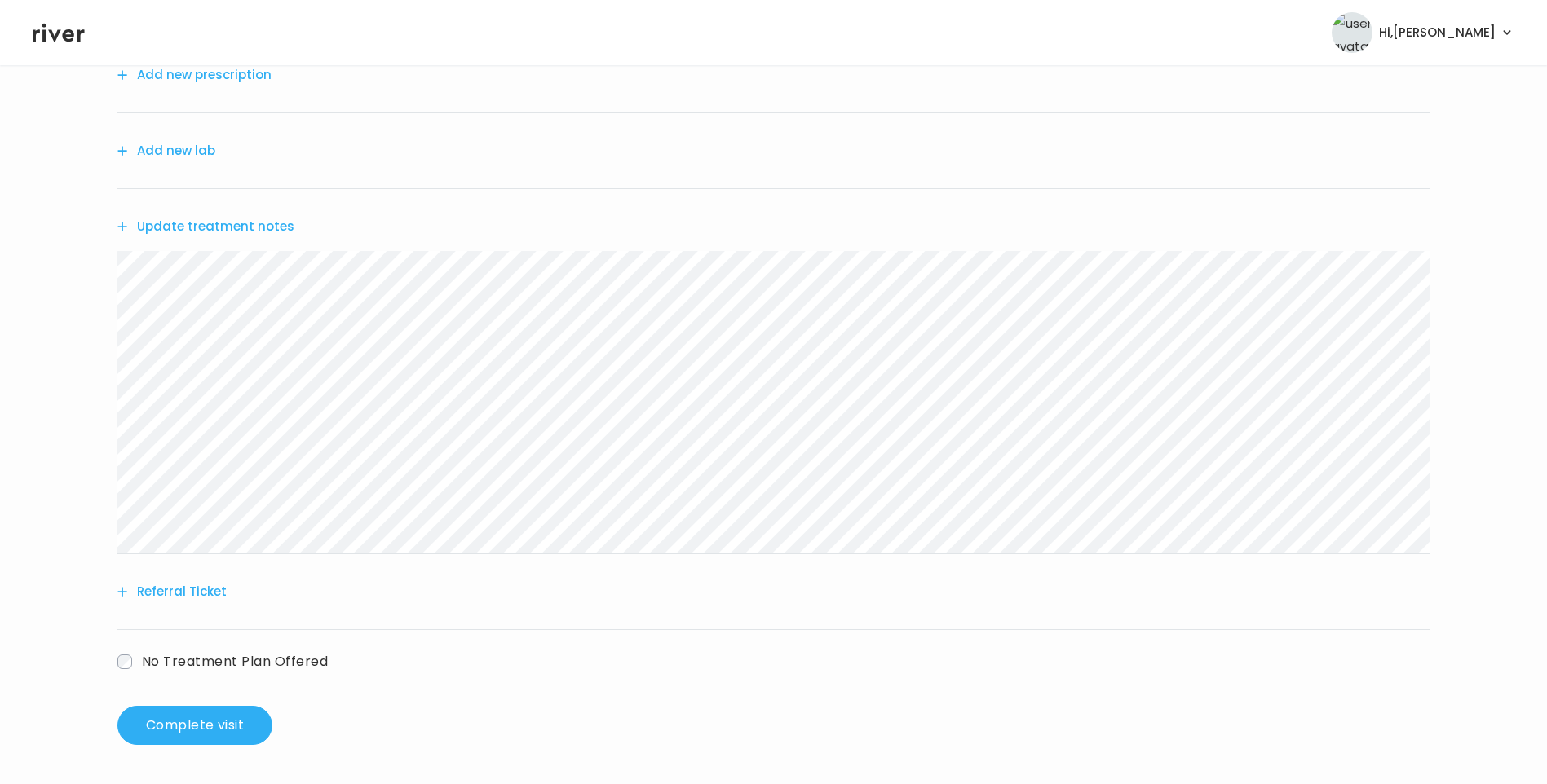
click at [201, 591] on button "Referral Ticket" at bounding box center [172, 591] width 109 height 23
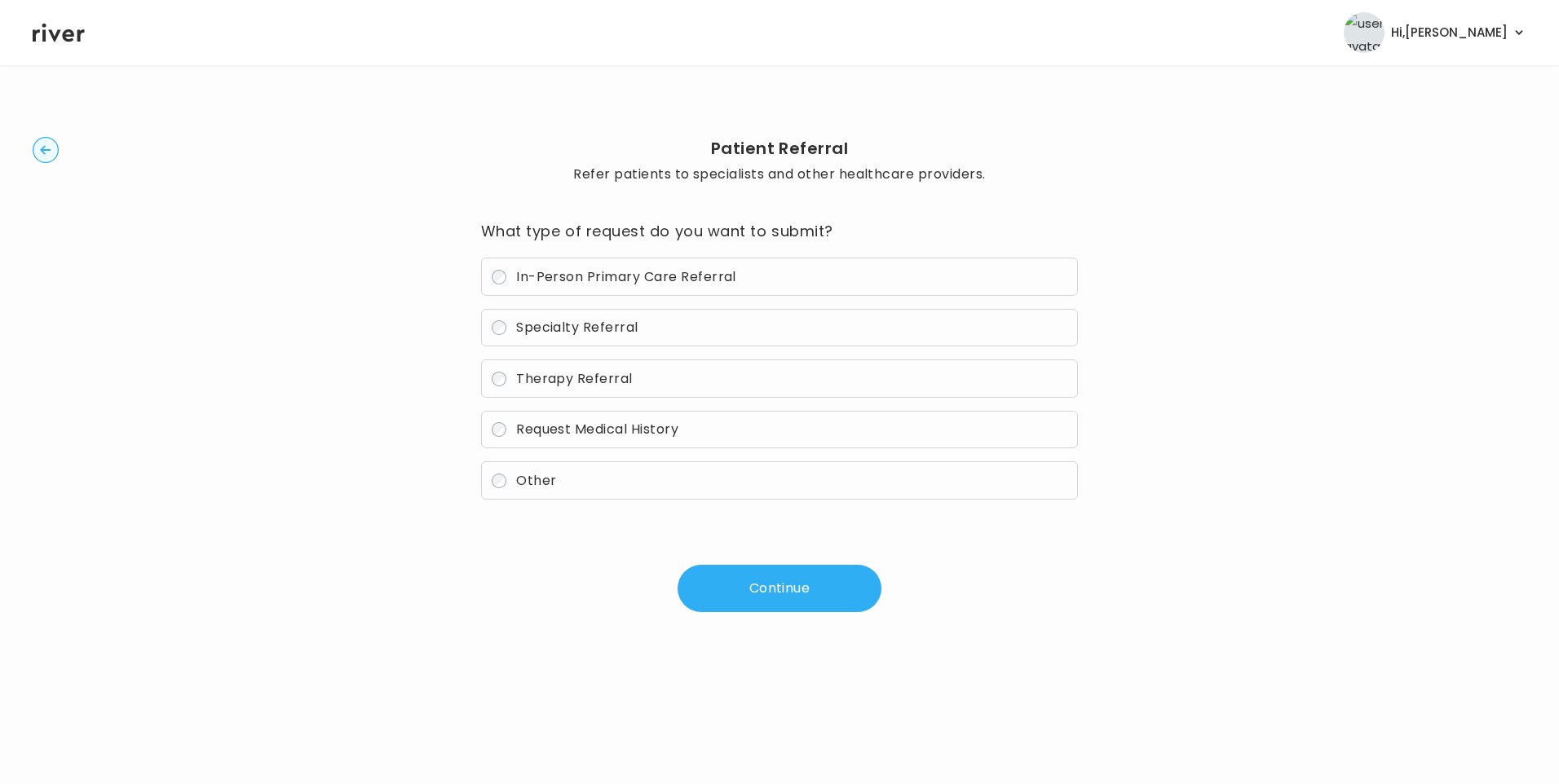
click at [574, 369] on label "Therapy Referral" at bounding box center [780, 378] width 597 height 39
click at [777, 594] on button "Continue" at bounding box center [780, 588] width 204 height 47
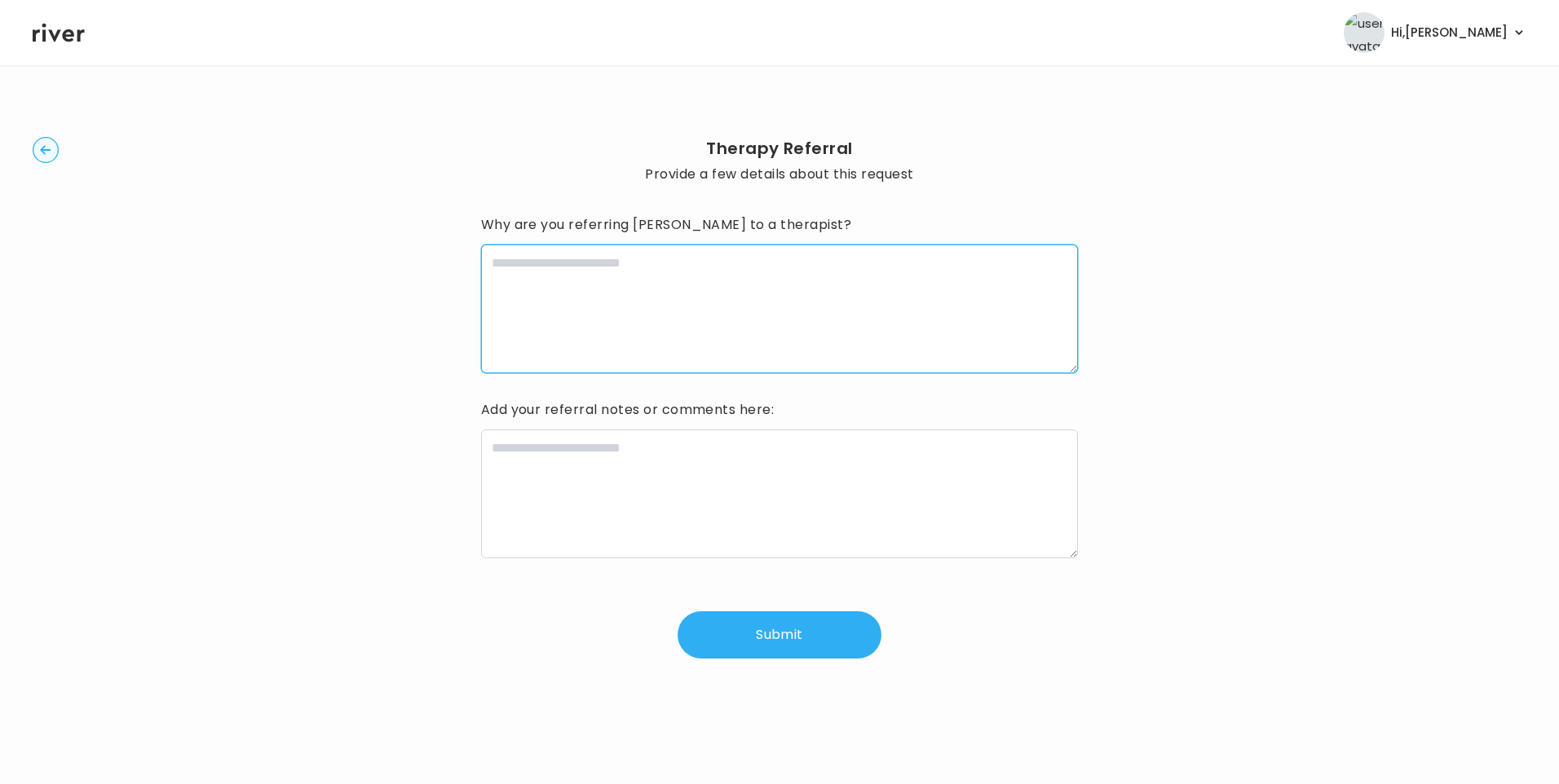
click at [689, 319] on textarea at bounding box center [780, 308] width 597 height 129
type textarea "**********"
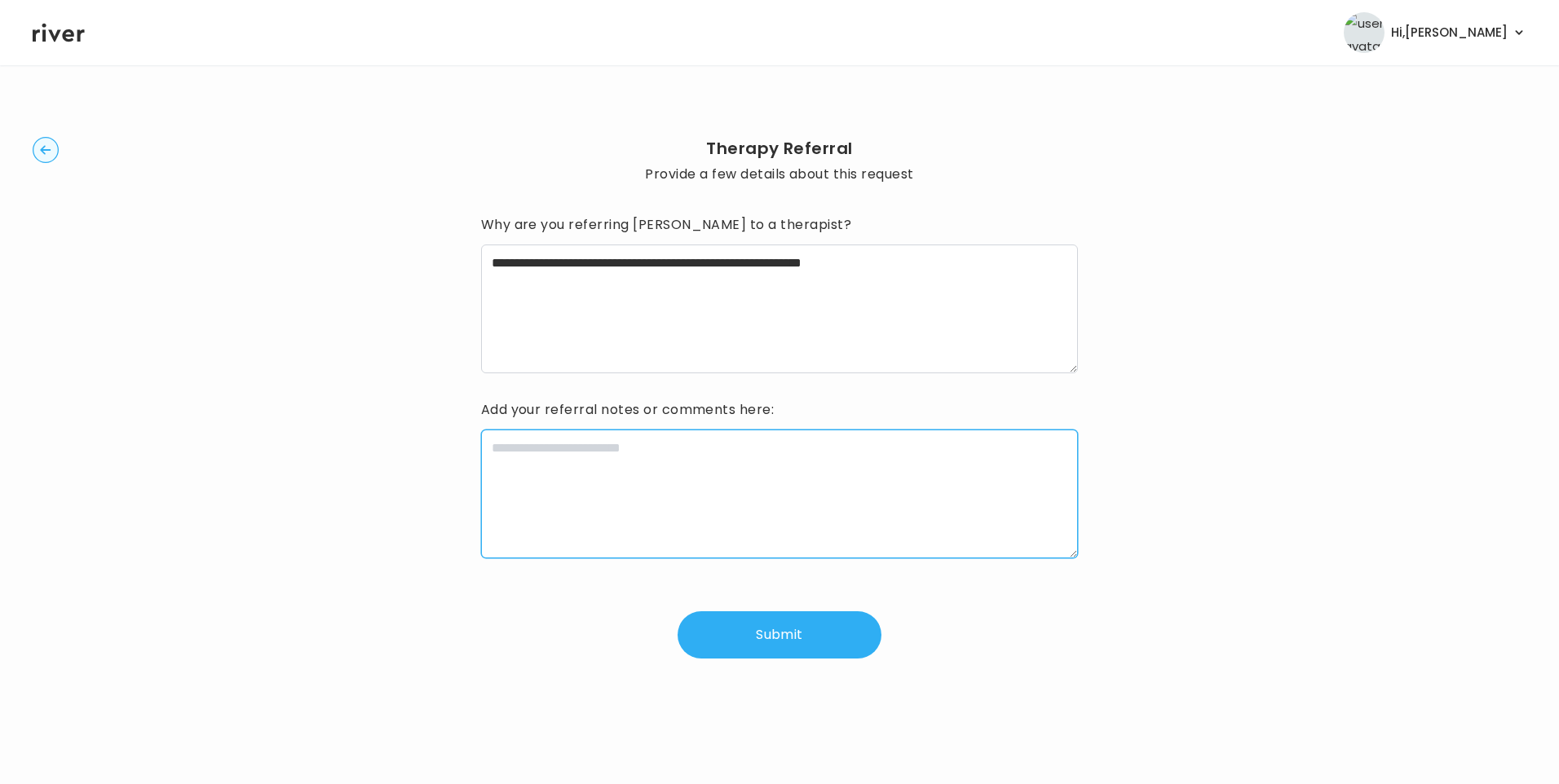
click at [554, 540] on textarea at bounding box center [780, 493] width 597 height 129
paste textarea "**********"
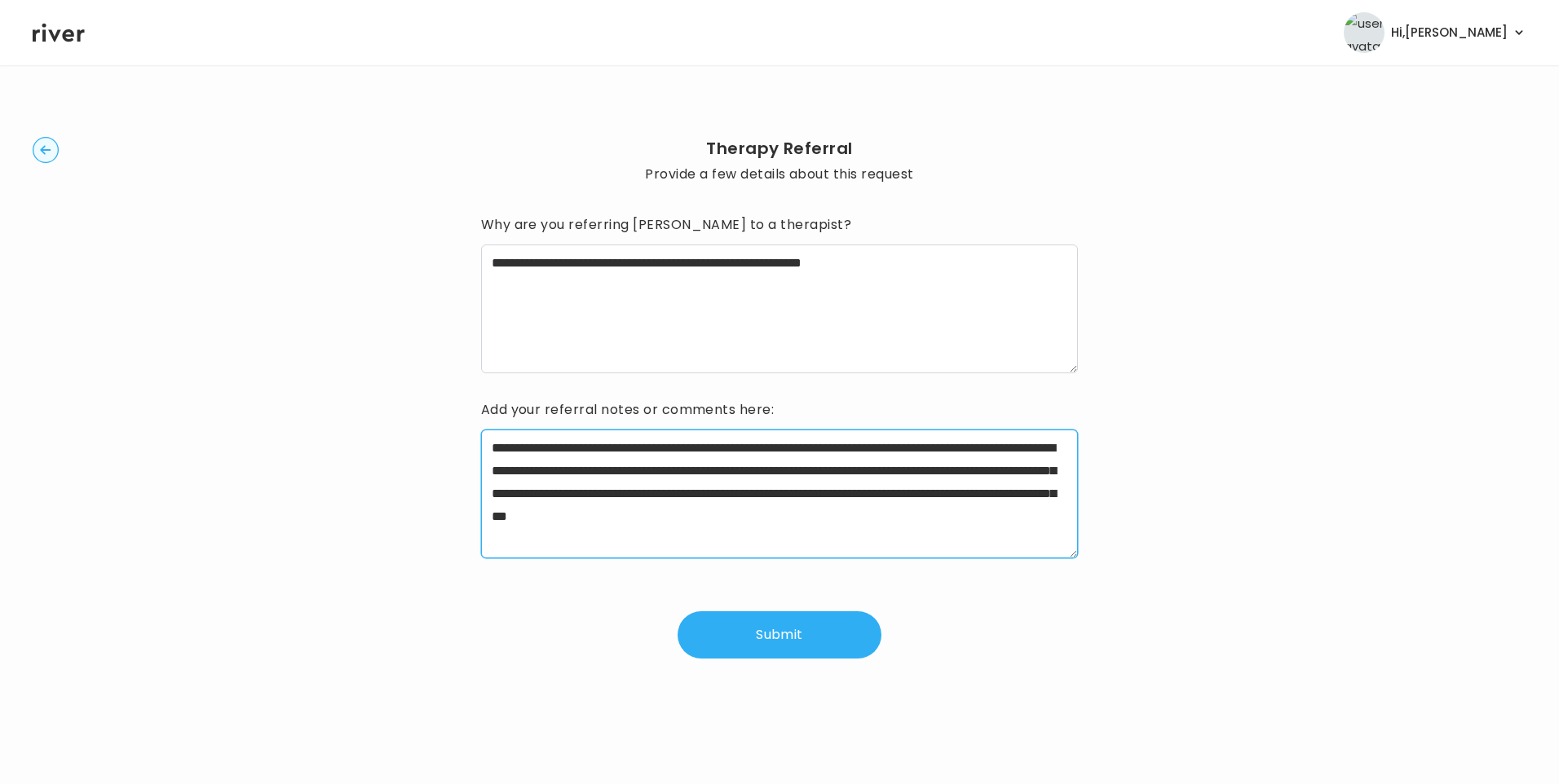
drag, startPoint x: 549, startPoint y: 449, endPoint x: 623, endPoint y: 448, distance: 74.0
click at [623, 448] on textarea "**********" at bounding box center [780, 493] width 597 height 129
click at [974, 443] on textarea "**********" at bounding box center [780, 493] width 597 height 129
click at [951, 473] on textarea "**********" at bounding box center [780, 493] width 597 height 129
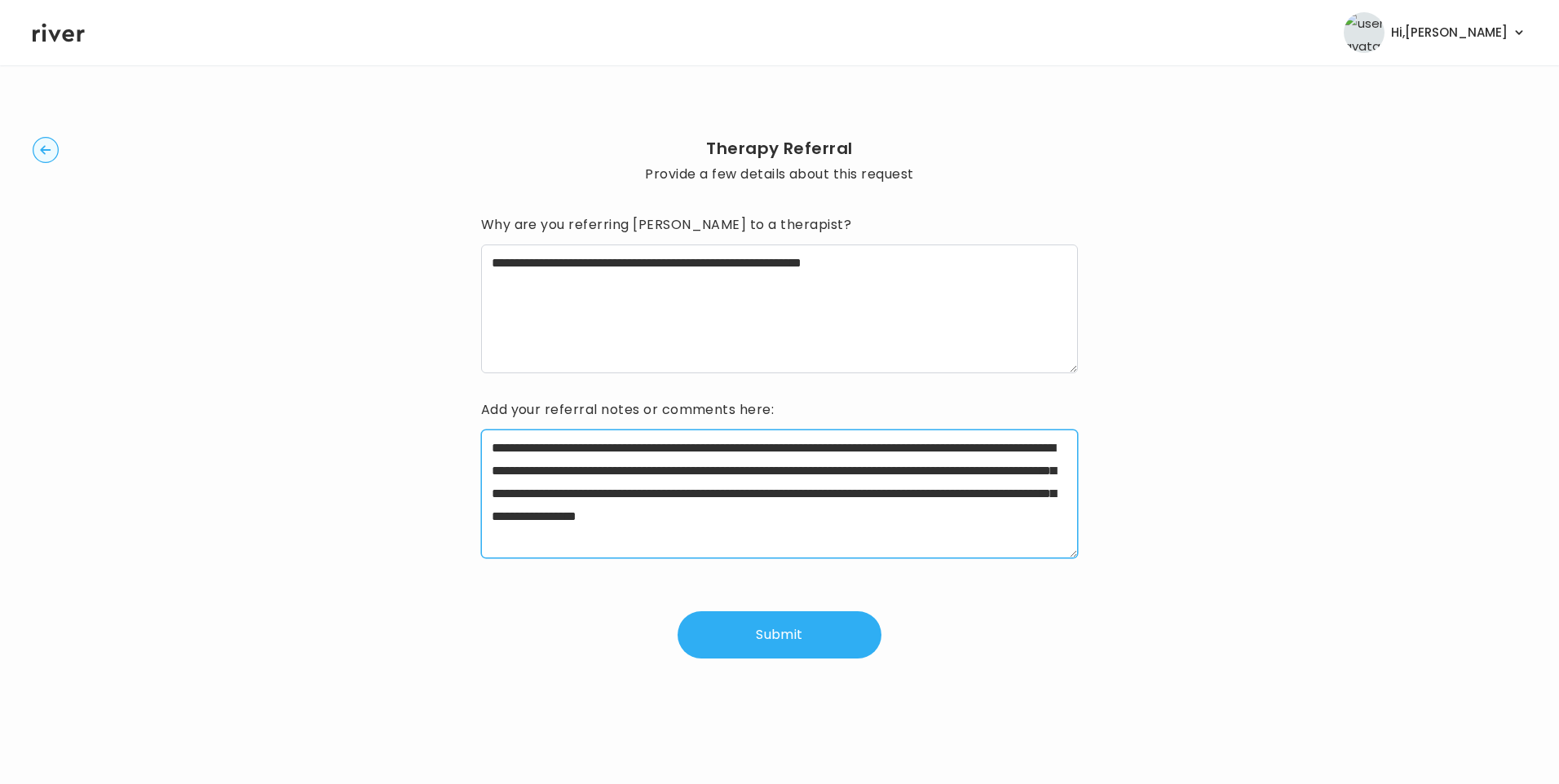
click at [517, 492] on textarea "**********" at bounding box center [780, 493] width 597 height 129
click at [645, 493] on textarea "**********" at bounding box center [780, 493] width 597 height 129
click at [1055, 490] on textarea "**********" at bounding box center [780, 493] width 597 height 129
click at [549, 511] on textarea "**********" at bounding box center [780, 493] width 597 height 129
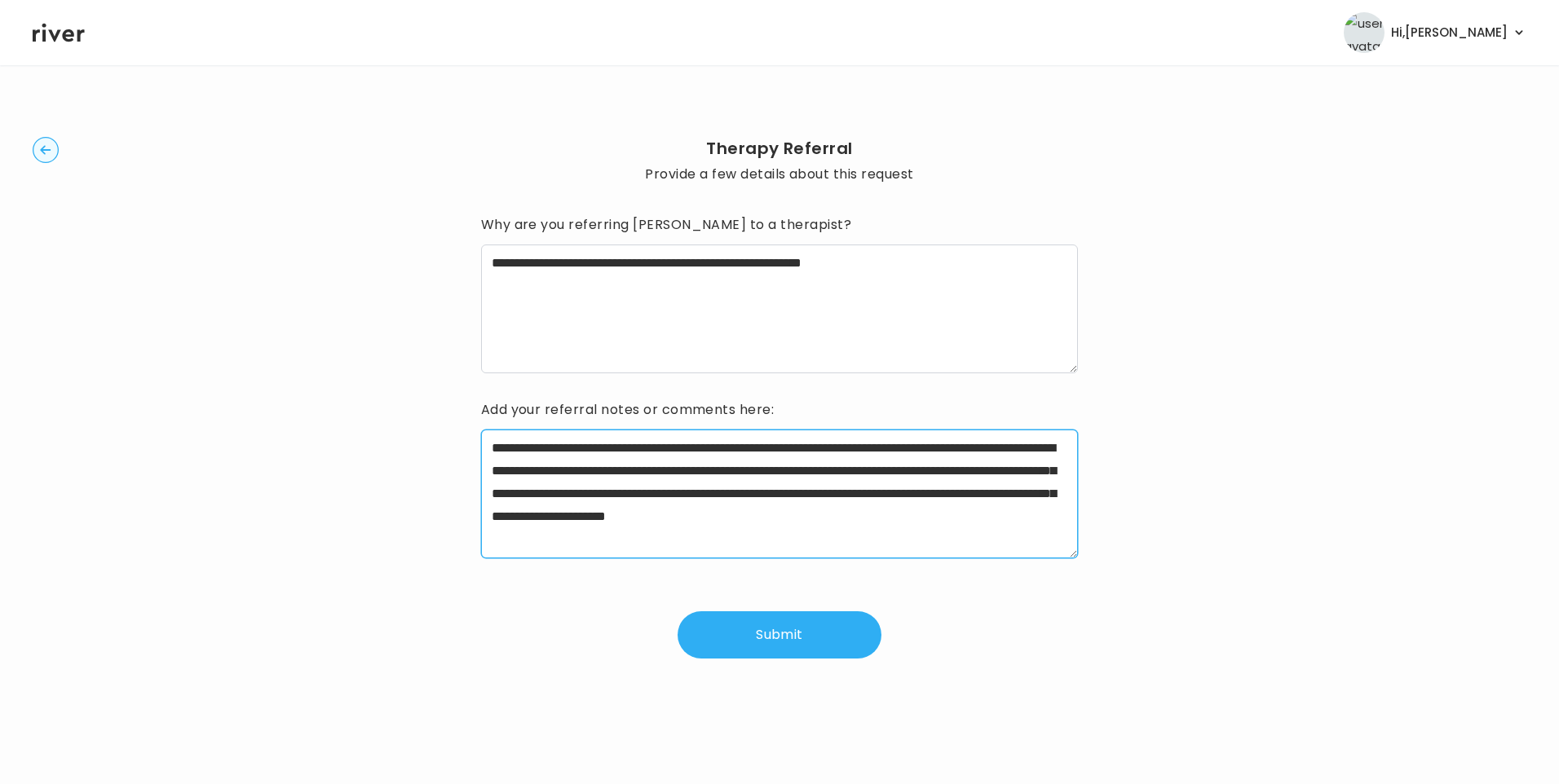
click at [686, 497] on textarea "**********" at bounding box center [780, 493] width 597 height 129
click at [671, 512] on textarea "**********" at bounding box center [780, 493] width 597 height 129
click at [1028, 507] on textarea "**********" at bounding box center [780, 493] width 597 height 129
drag, startPoint x: 999, startPoint y: 517, endPoint x: 623, endPoint y: 537, distance: 376.5
click at [623, 537] on textarea "**********" at bounding box center [780, 493] width 597 height 129
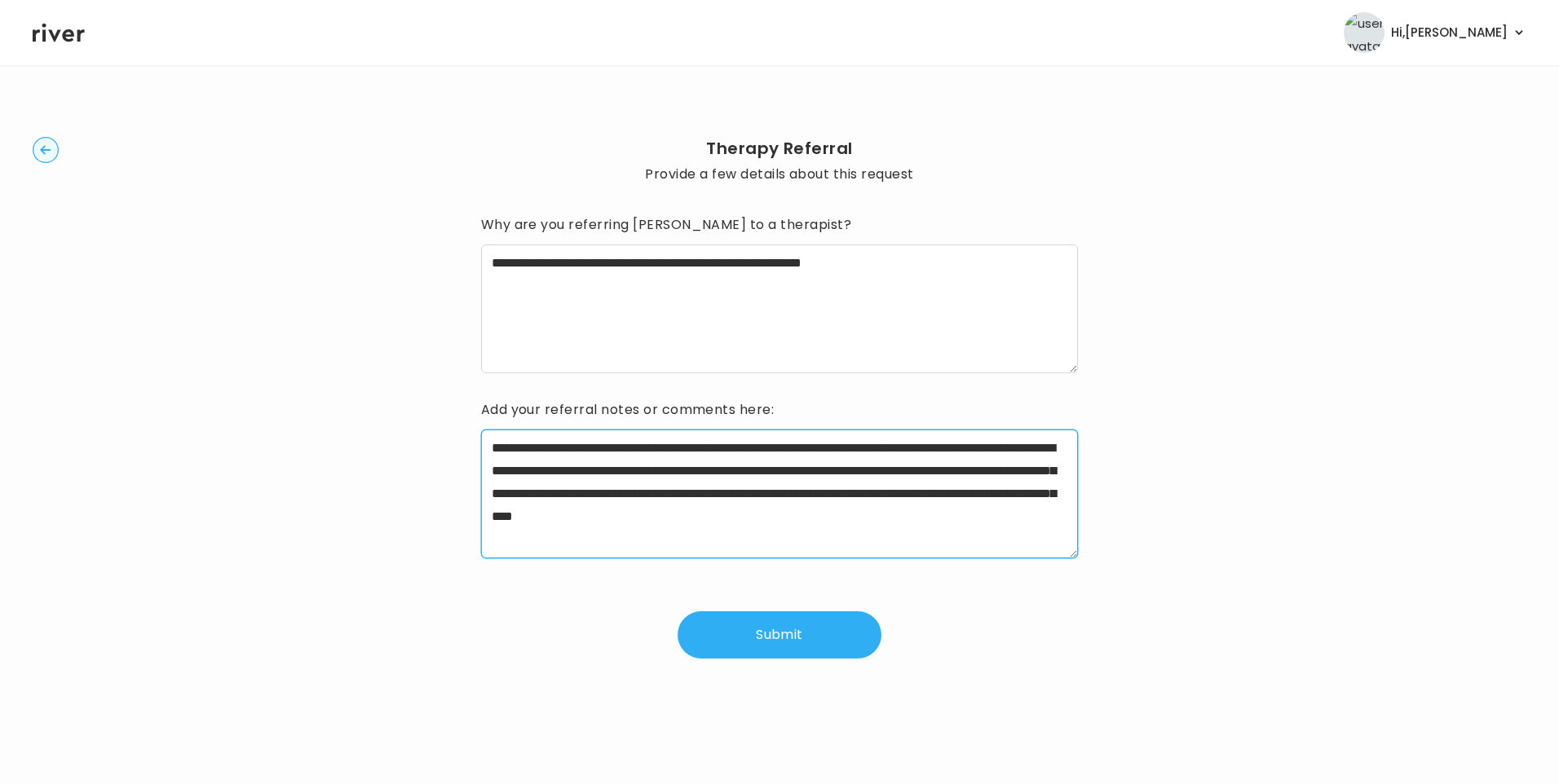
click at [816, 545] on textarea "**********" at bounding box center [780, 493] width 597 height 129
type textarea "**********"
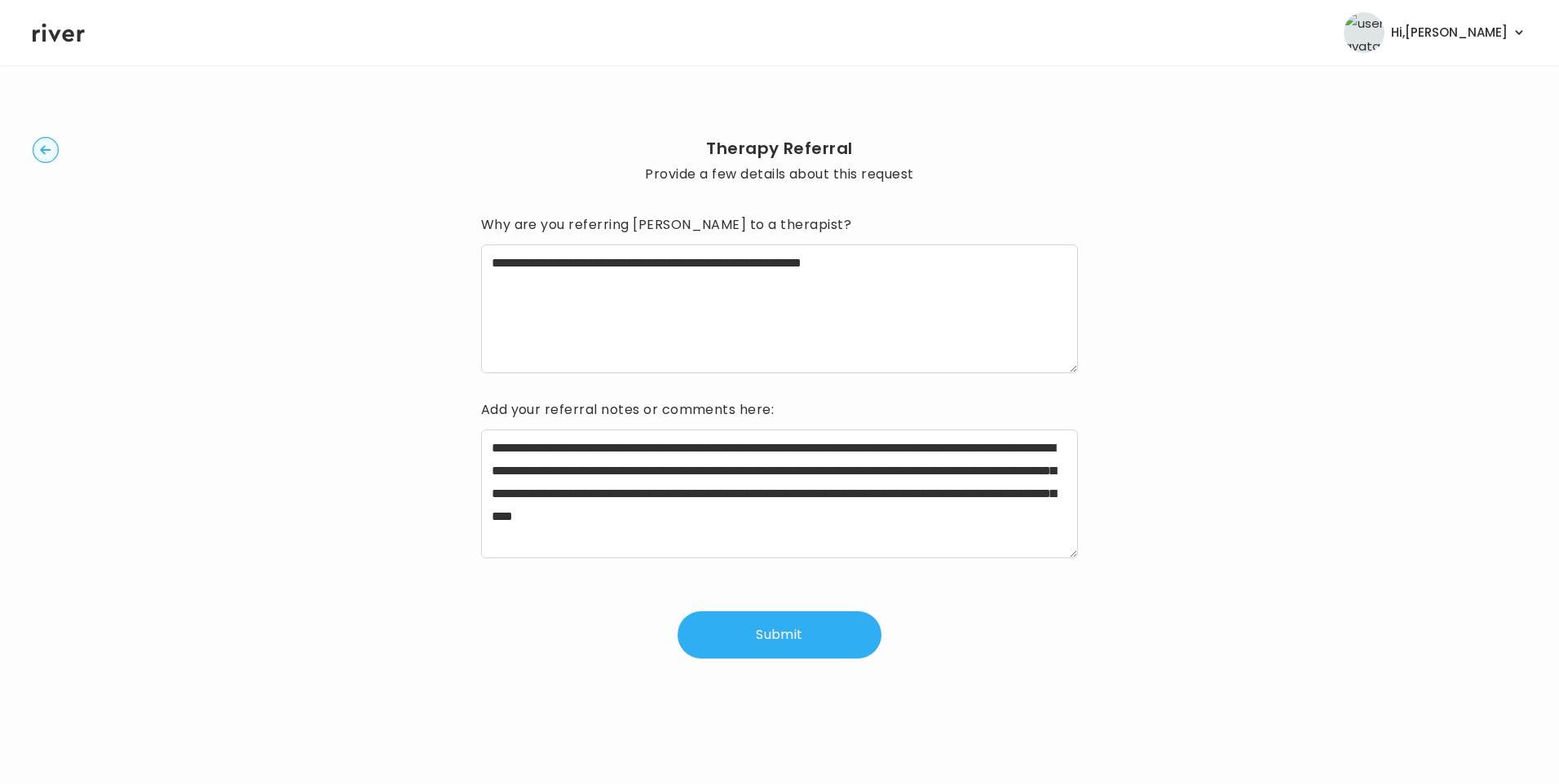
click at [803, 635] on button "Submit" at bounding box center [780, 635] width 204 height 47
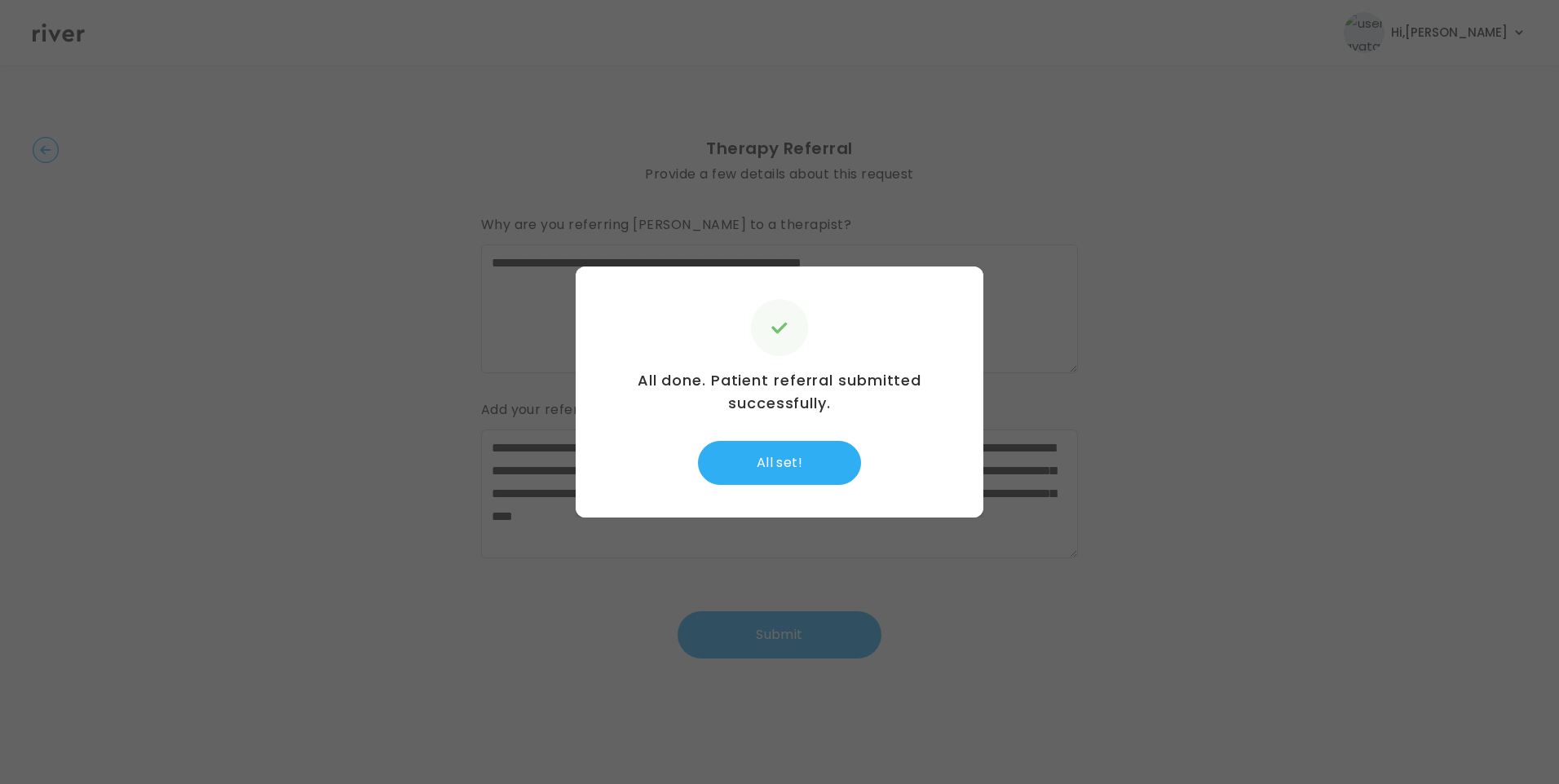
click at [809, 440] on div "All done. Patient referral submitted successfully. All set!" at bounding box center [780, 392] width 408 height 251
click at [812, 451] on button "All set!" at bounding box center [780, 463] width 163 height 44
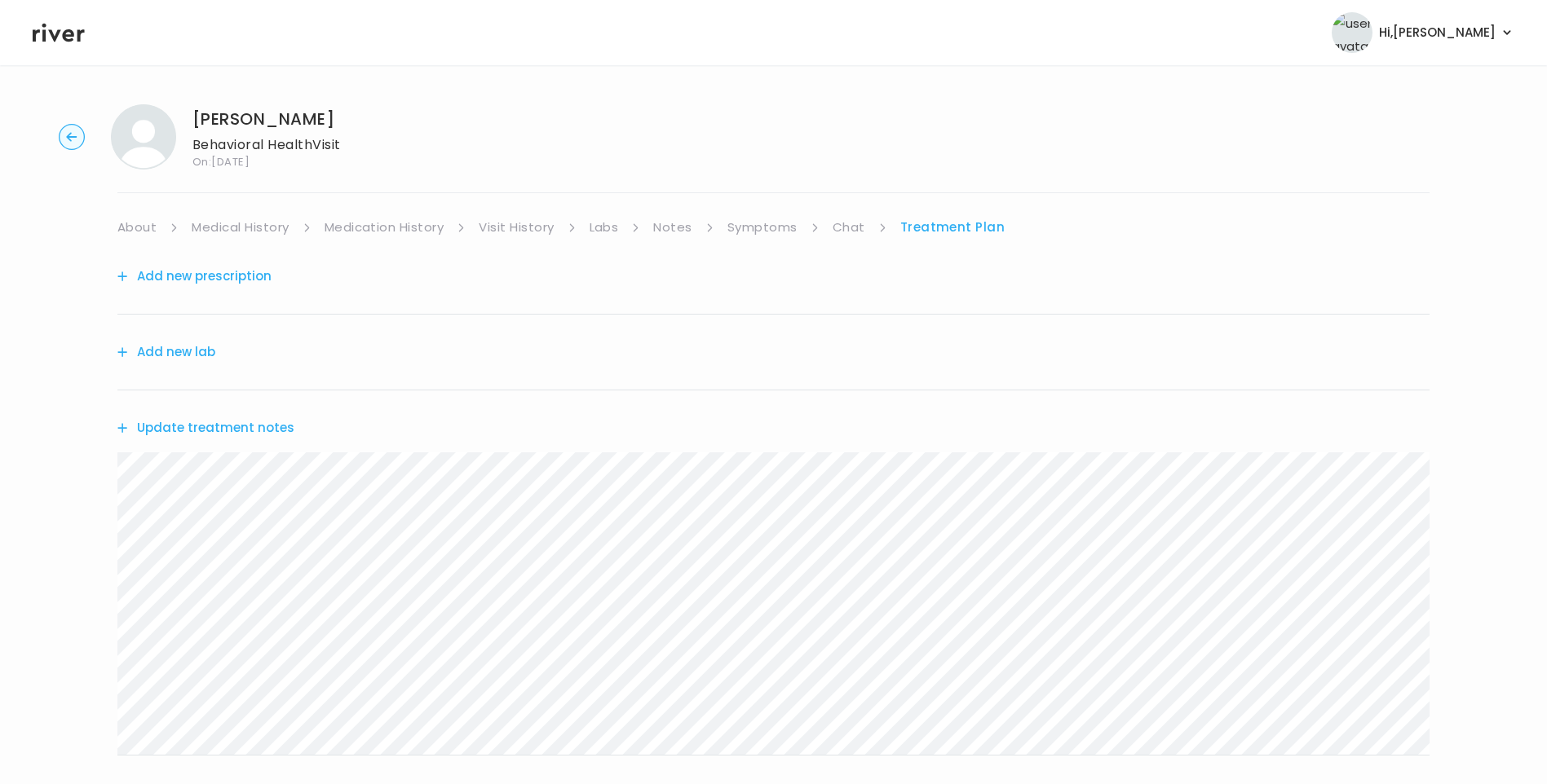
click at [750, 232] on link "Symptoms" at bounding box center [762, 226] width 70 height 23
click at [967, 229] on link "Treatment Plan" at bounding box center [954, 226] width 101 height 23
click at [276, 429] on button "Update treatment notes" at bounding box center [206, 427] width 177 height 23
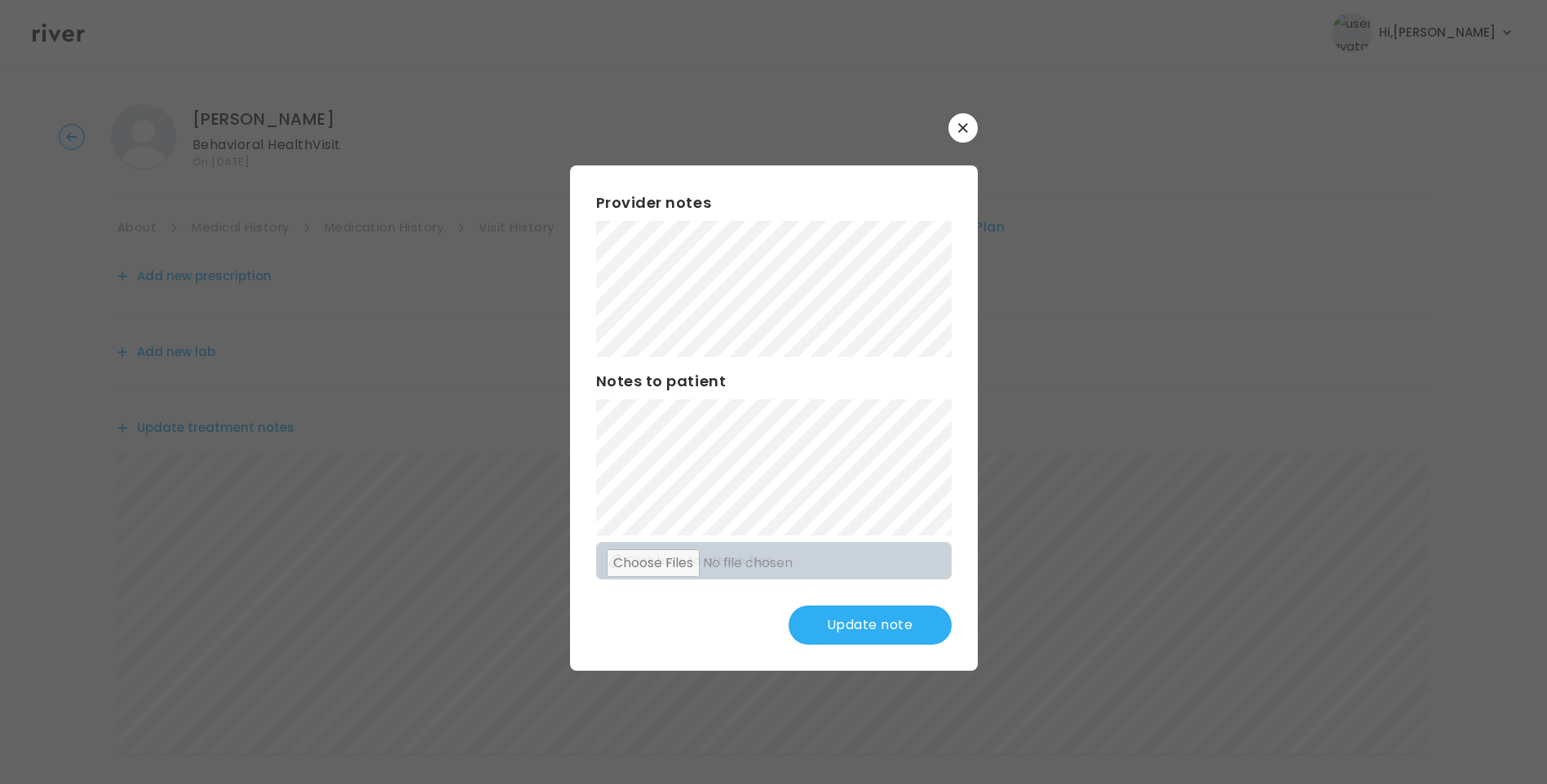
click at [878, 621] on button "Update note" at bounding box center [869, 625] width 163 height 40
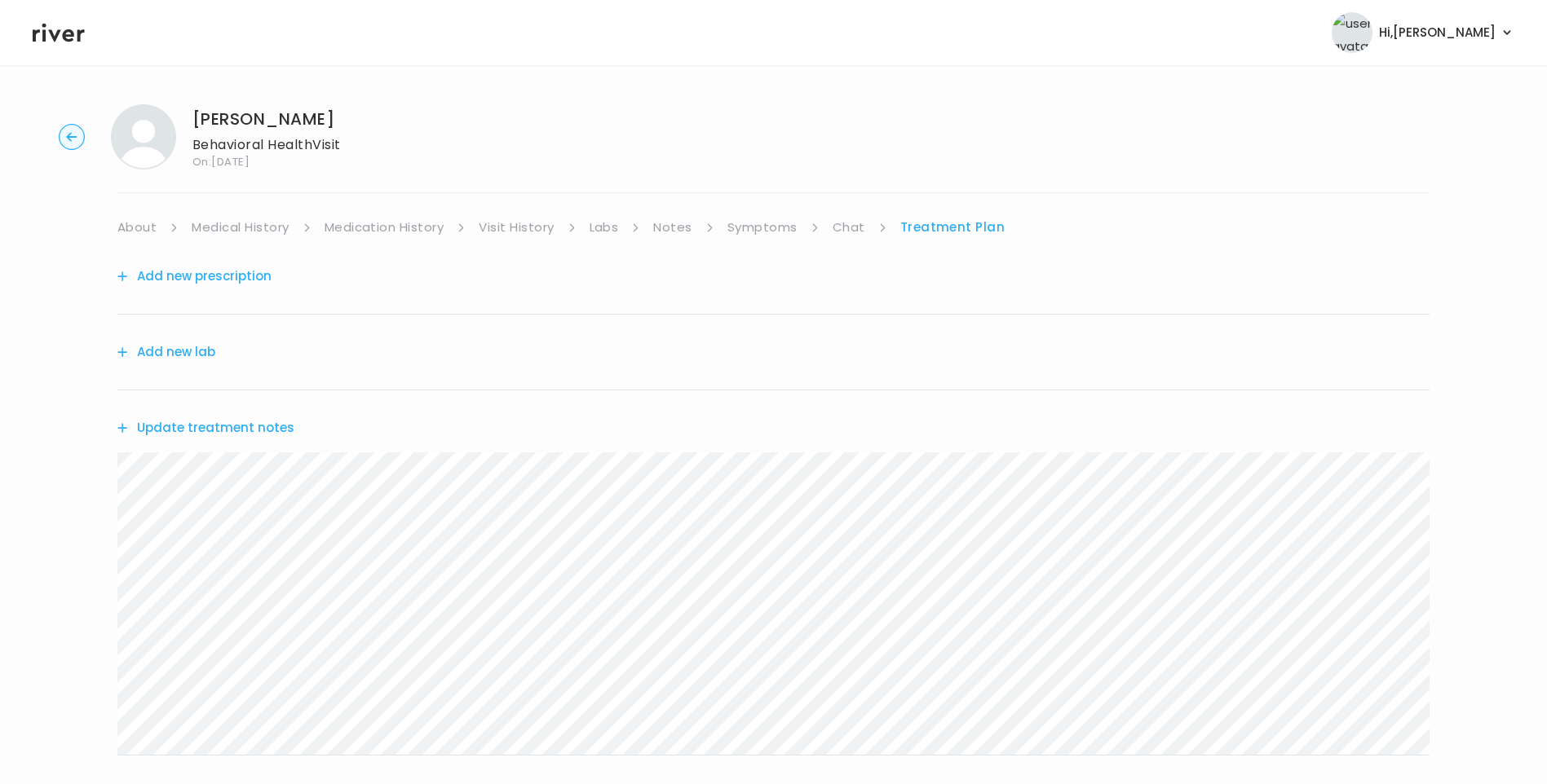
click at [235, 432] on button "Update treatment notes" at bounding box center [206, 427] width 177 height 23
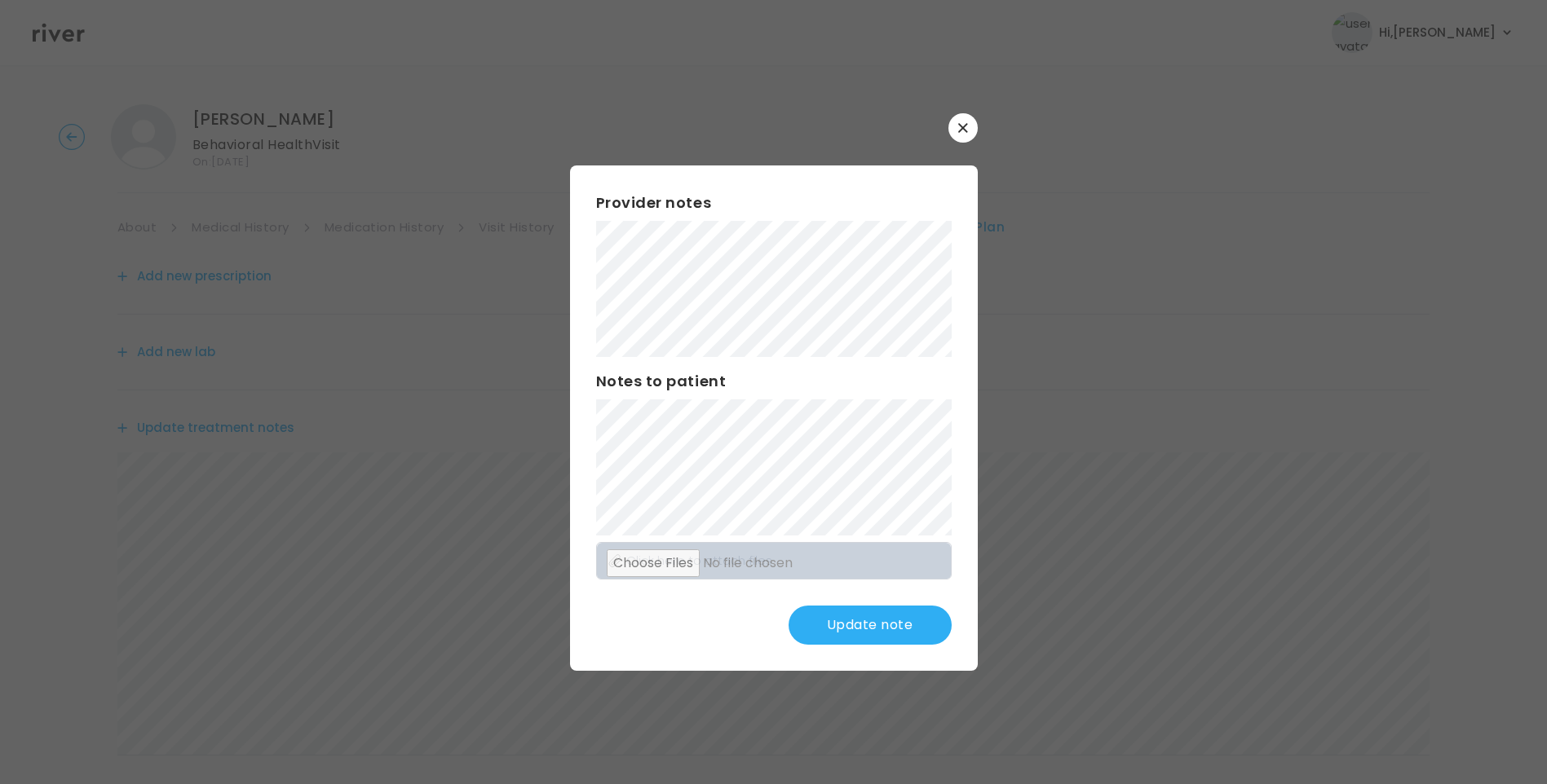
click at [890, 625] on button "Update note" at bounding box center [869, 625] width 163 height 40
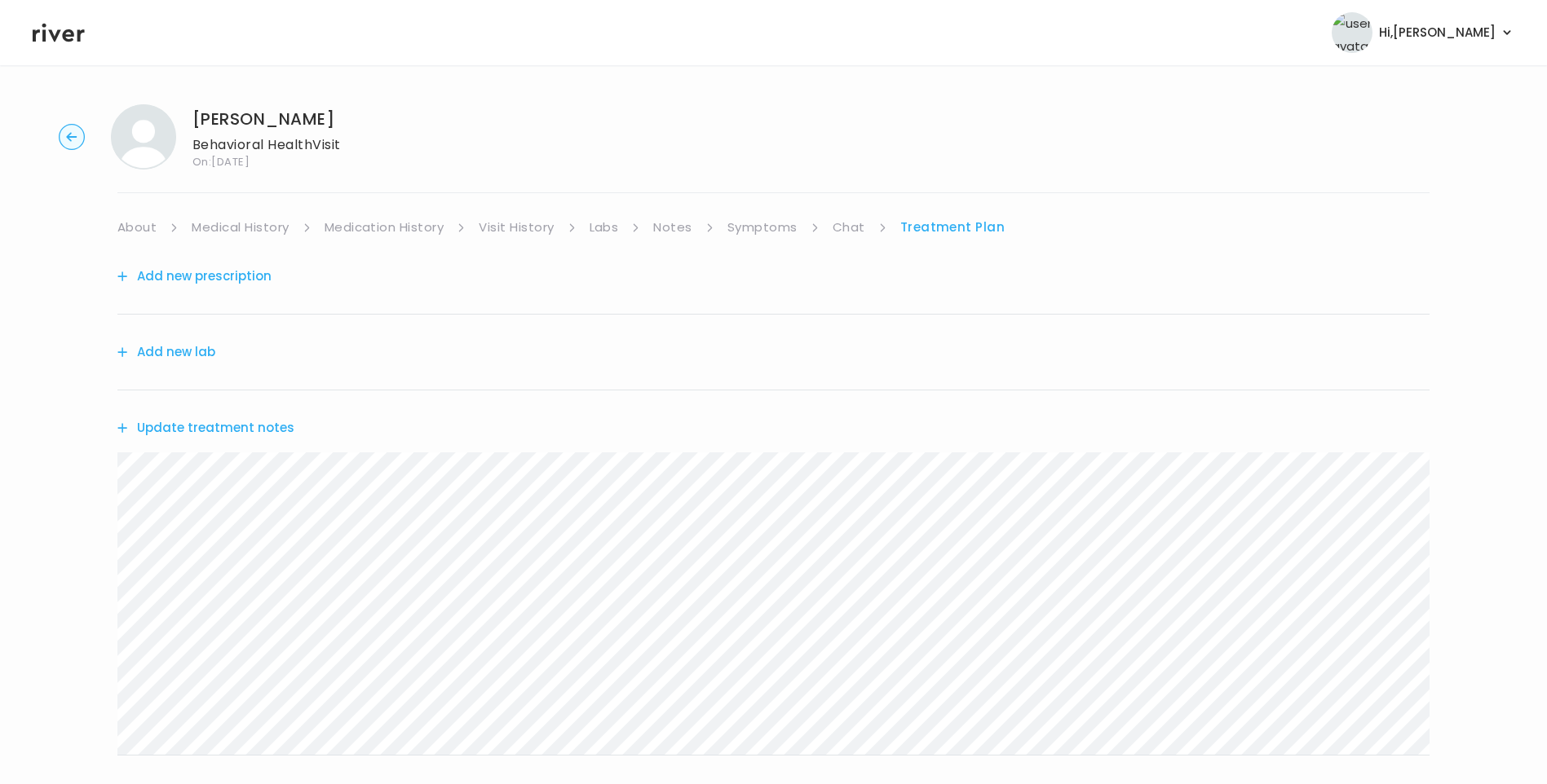
click at [780, 229] on link "Symptoms" at bounding box center [762, 226] width 70 height 23
click at [956, 220] on link "Treatment Plan" at bounding box center [954, 226] width 101 height 23
click at [140, 220] on link "About" at bounding box center [137, 226] width 40 height 23
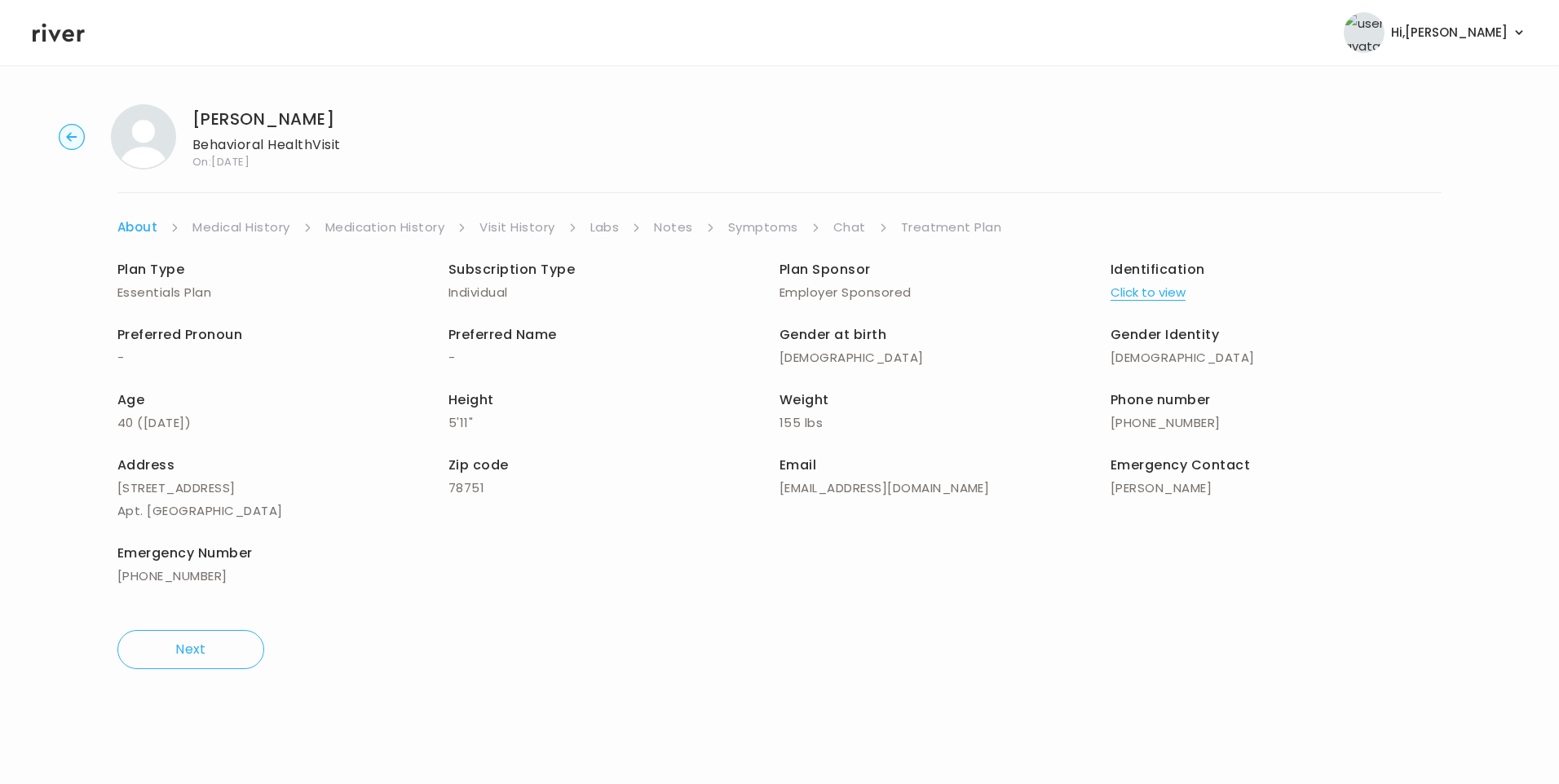
click at [955, 228] on link "Treatment Plan" at bounding box center [952, 226] width 101 height 23
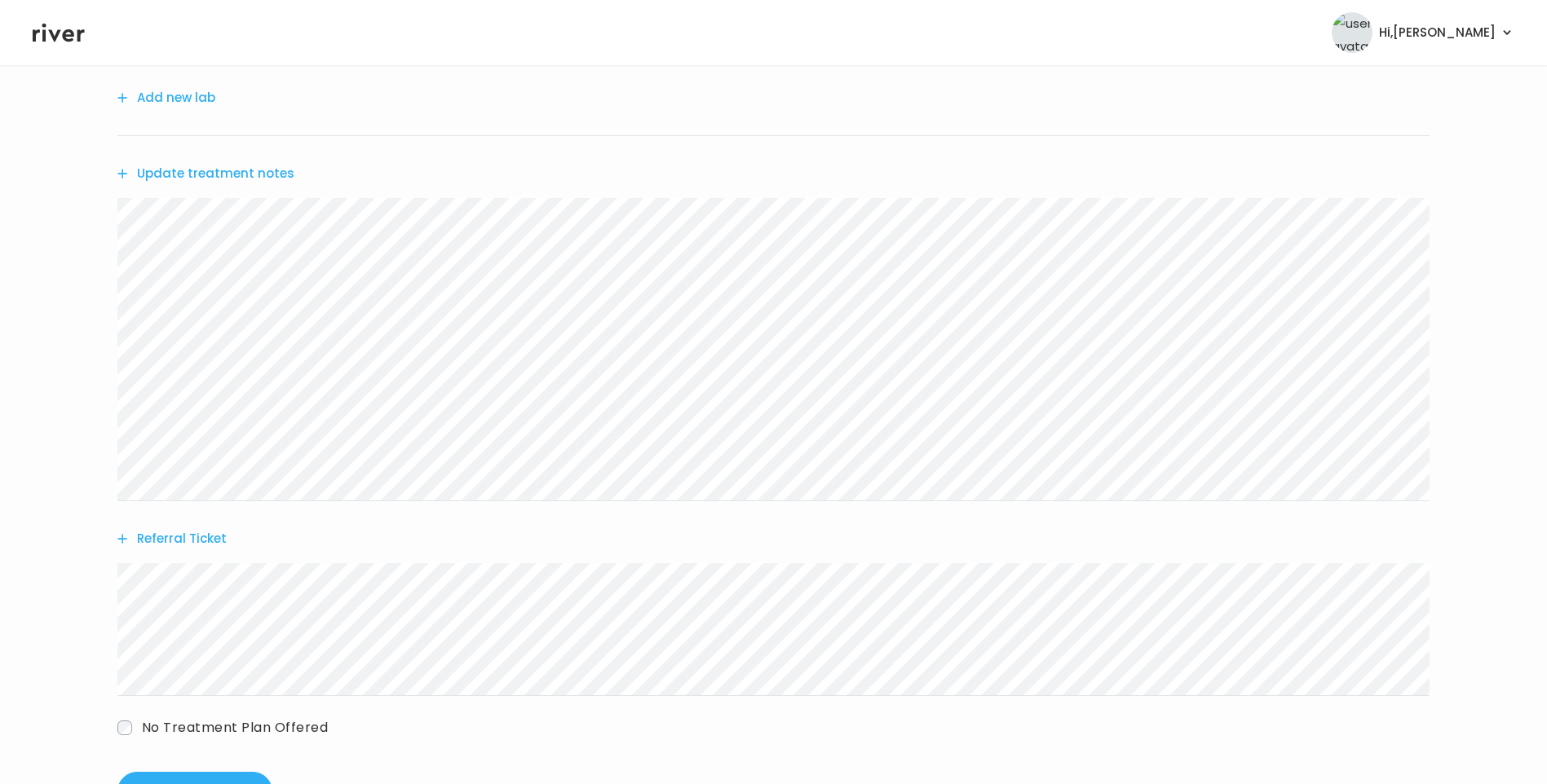
scroll to position [320, 0]
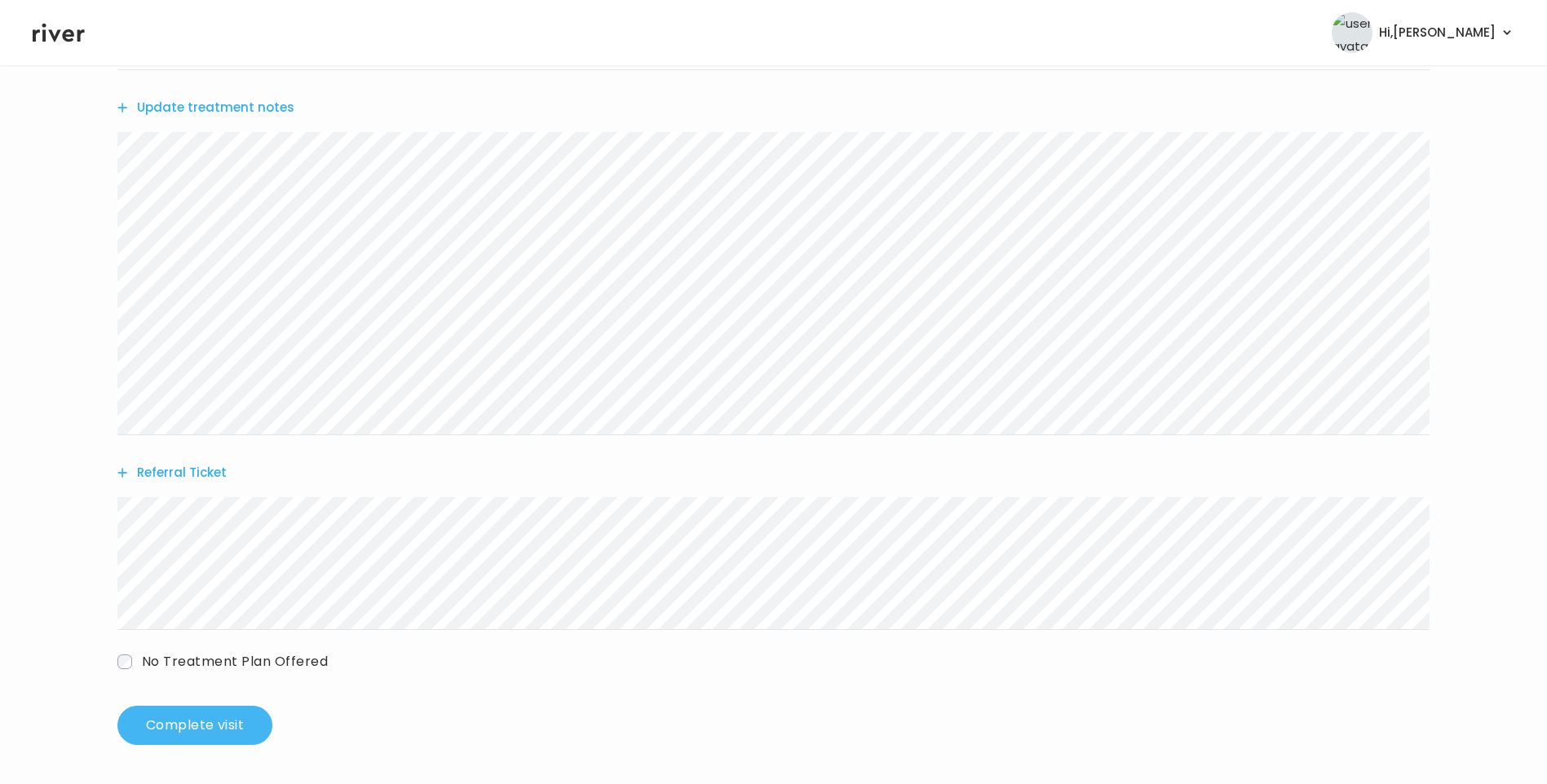
click at [251, 721] on button "Complete visit" at bounding box center [195, 726] width 155 height 40
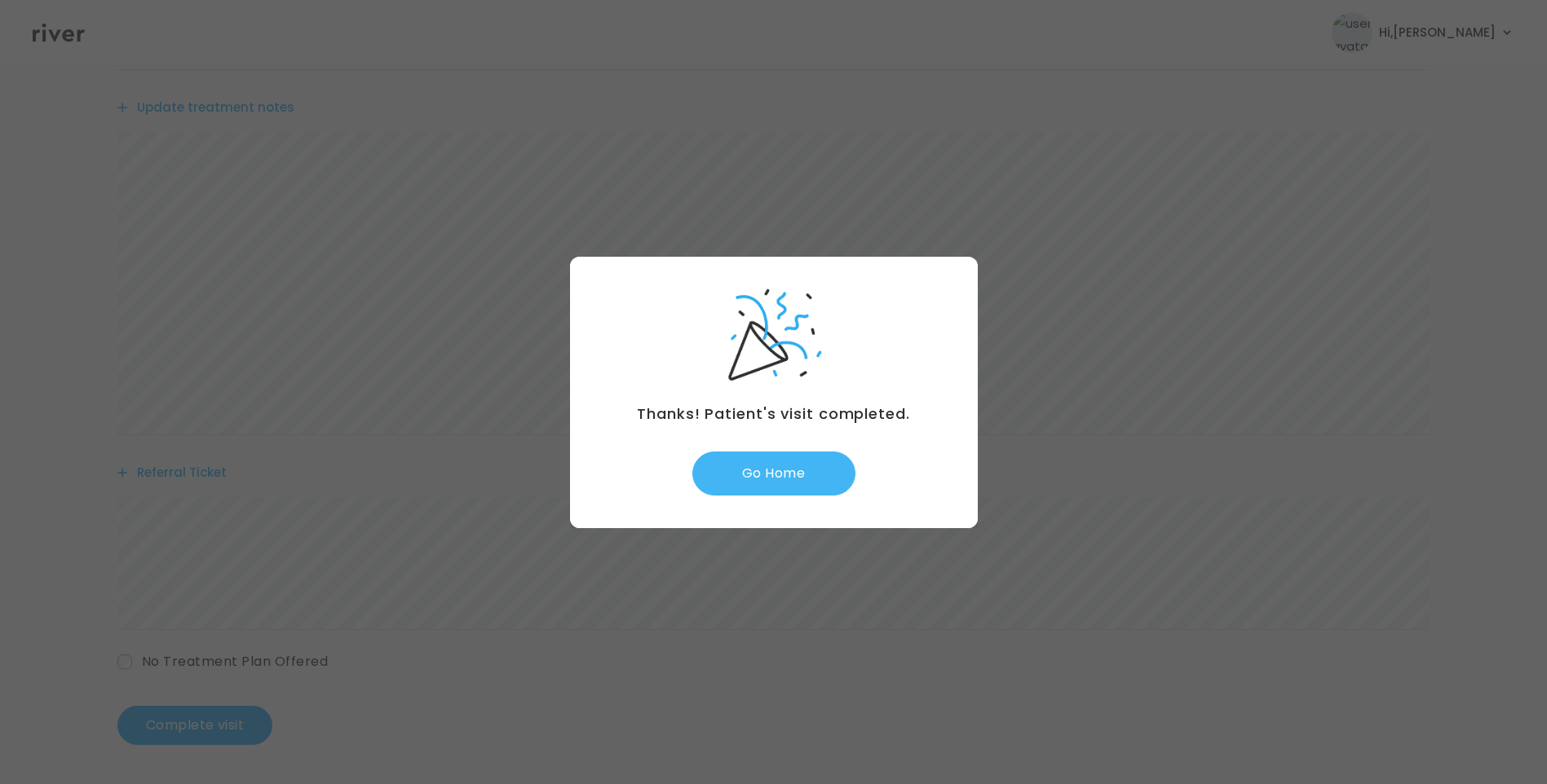
click at [809, 465] on button "Go Home" at bounding box center [774, 474] width 163 height 44
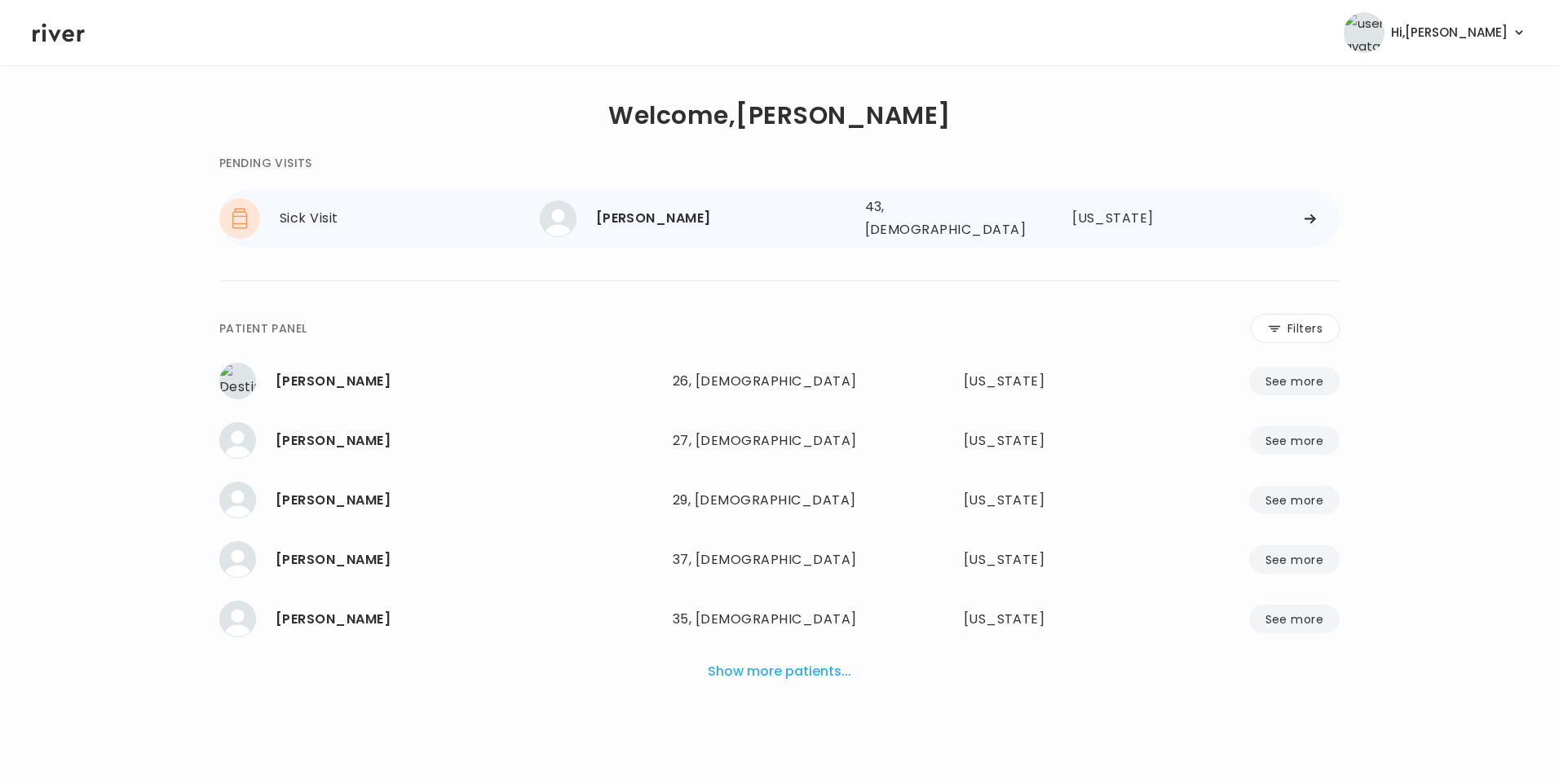
click at [686, 226] on div "EUGENIA DAVIS 43, Female See more" at bounding box center [696, 218] width 313 height 37
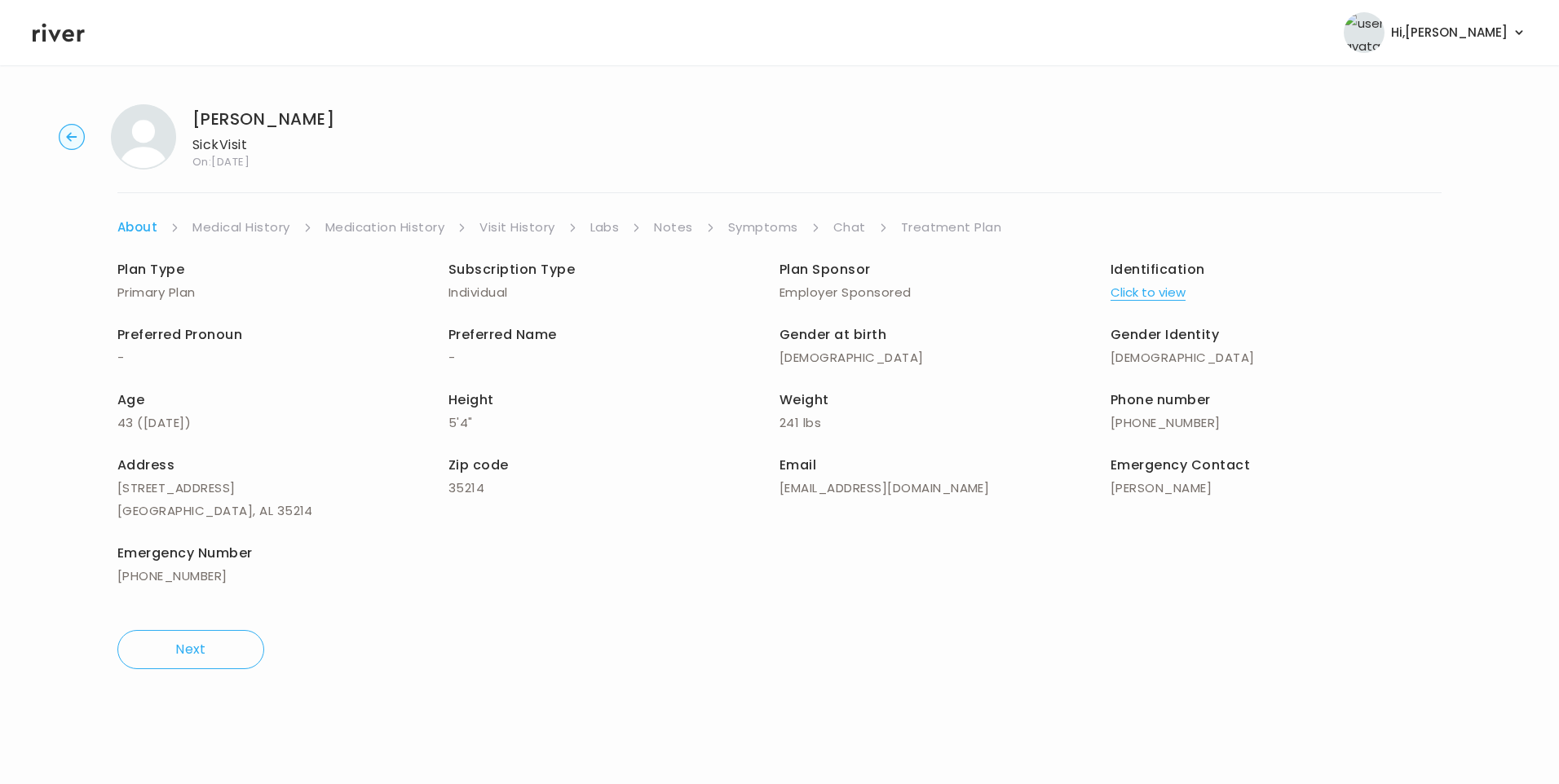
click at [527, 227] on link "Visit History" at bounding box center [517, 226] width 75 height 23
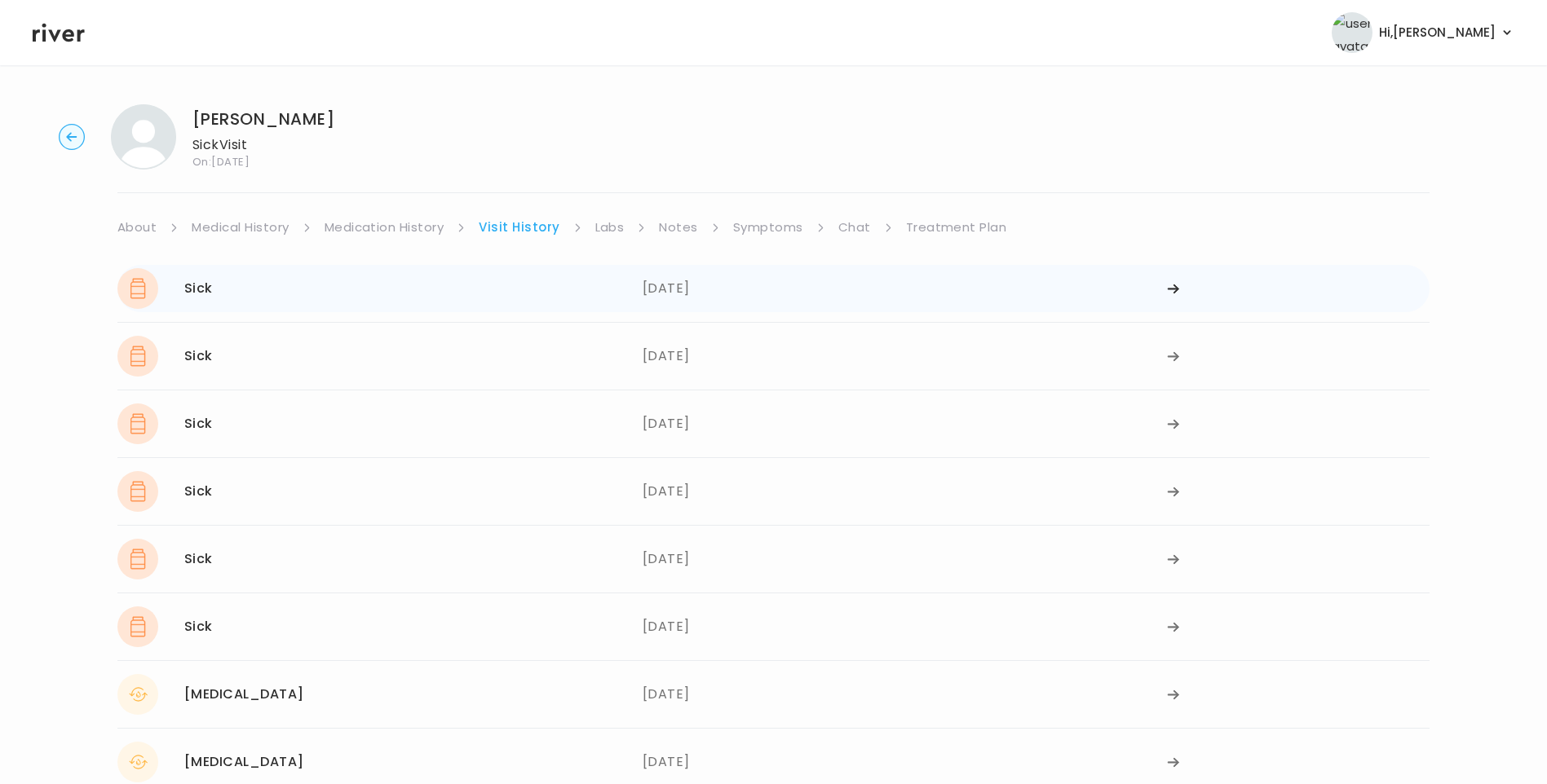
click at [366, 295] on div "Sick 09/04/2025" at bounding box center [380, 288] width 525 height 41
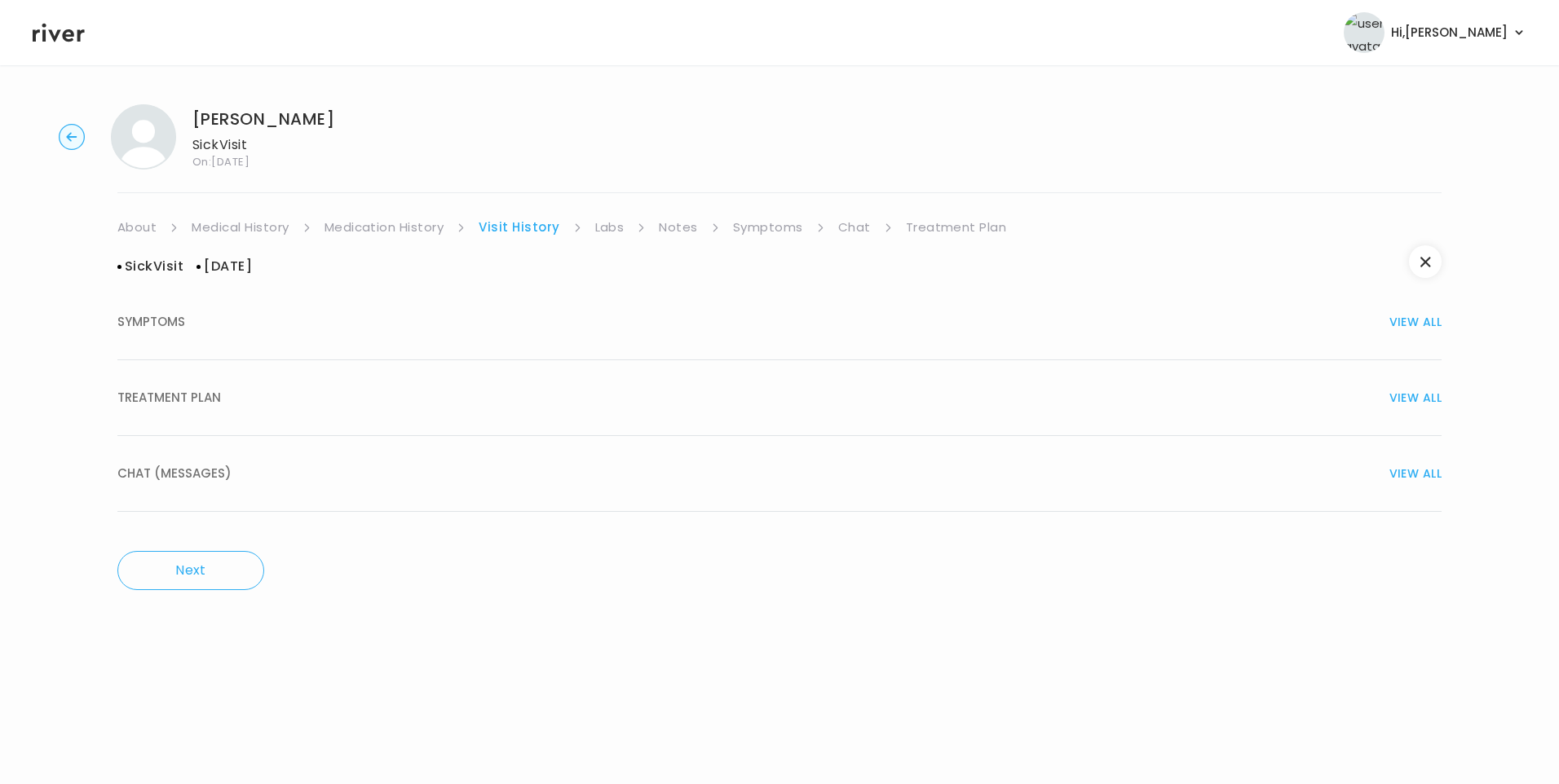
drag, startPoint x: 288, startPoint y: 405, endPoint x: 309, endPoint y: 410, distance: 21.6
click at [289, 405] on div "TREATMENT PLAN VIEW ALL" at bounding box center [780, 397] width 1325 height 23
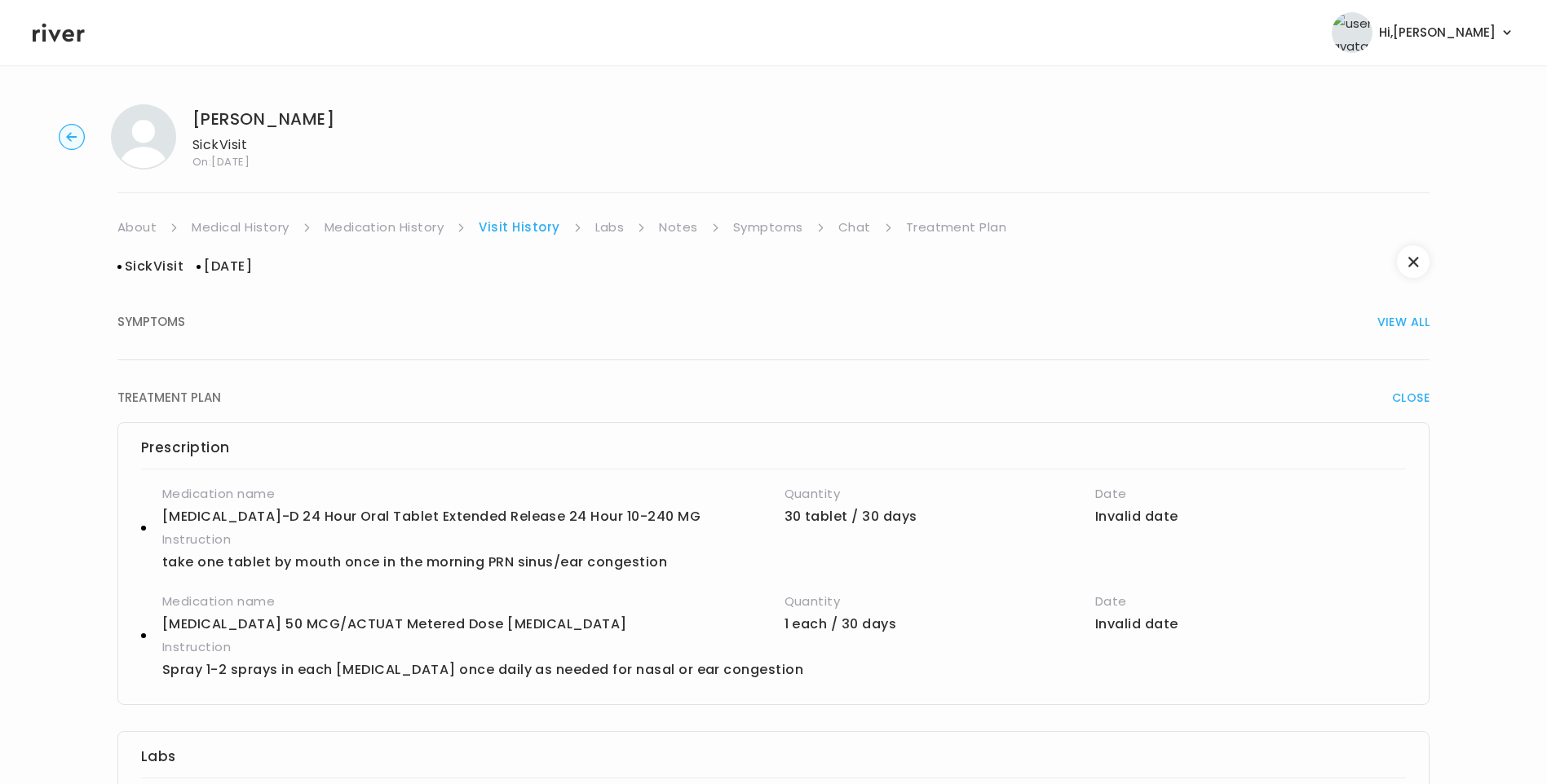
click at [495, 309] on button "SYMPTOMS VIEW ALL" at bounding box center [774, 322] width 1312 height 76
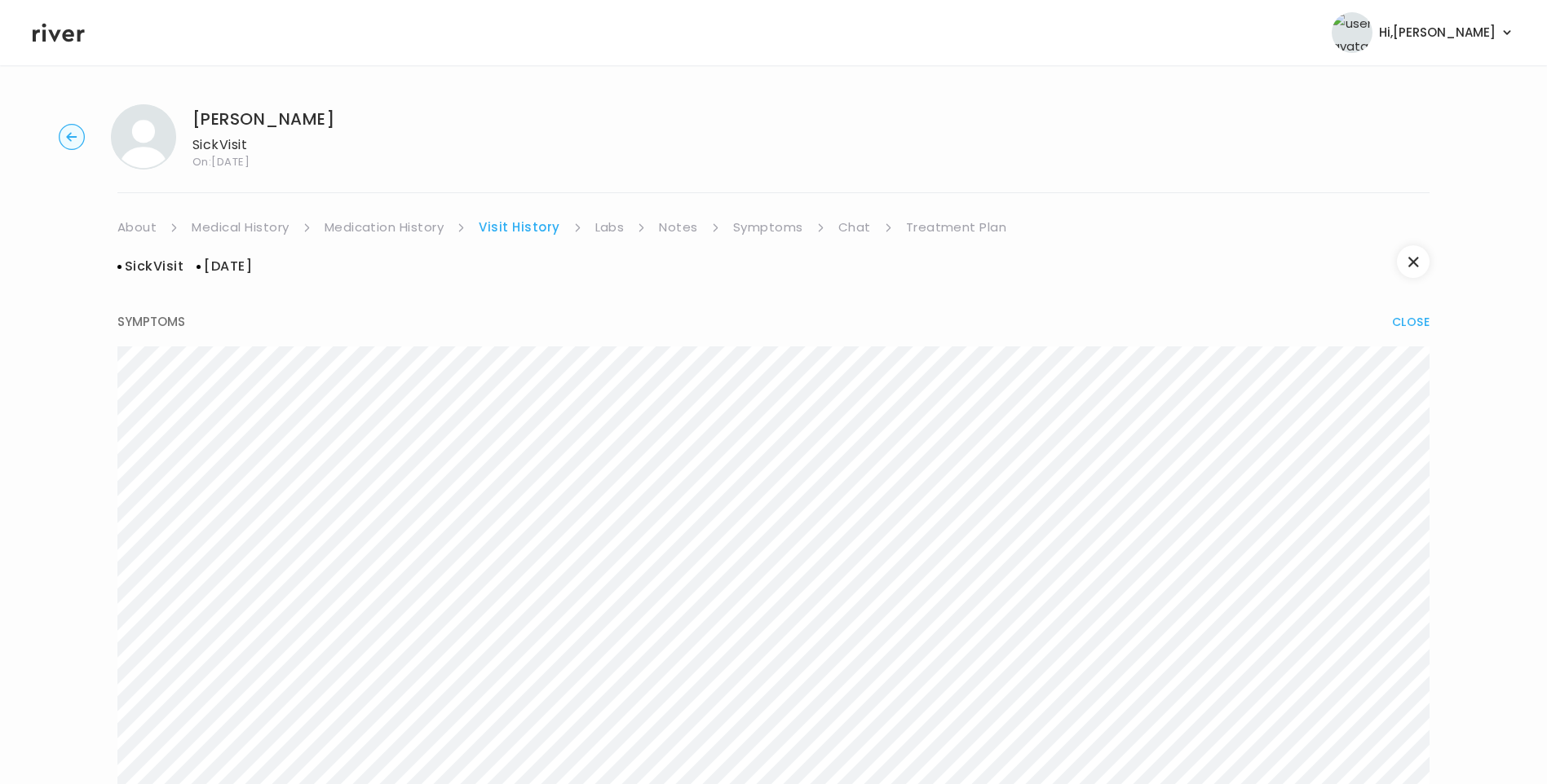
drag, startPoint x: 426, startPoint y: 220, endPoint x: 470, endPoint y: 228, distance: 44.7
click at [427, 220] on link "Medication History" at bounding box center [384, 226] width 120 height 23
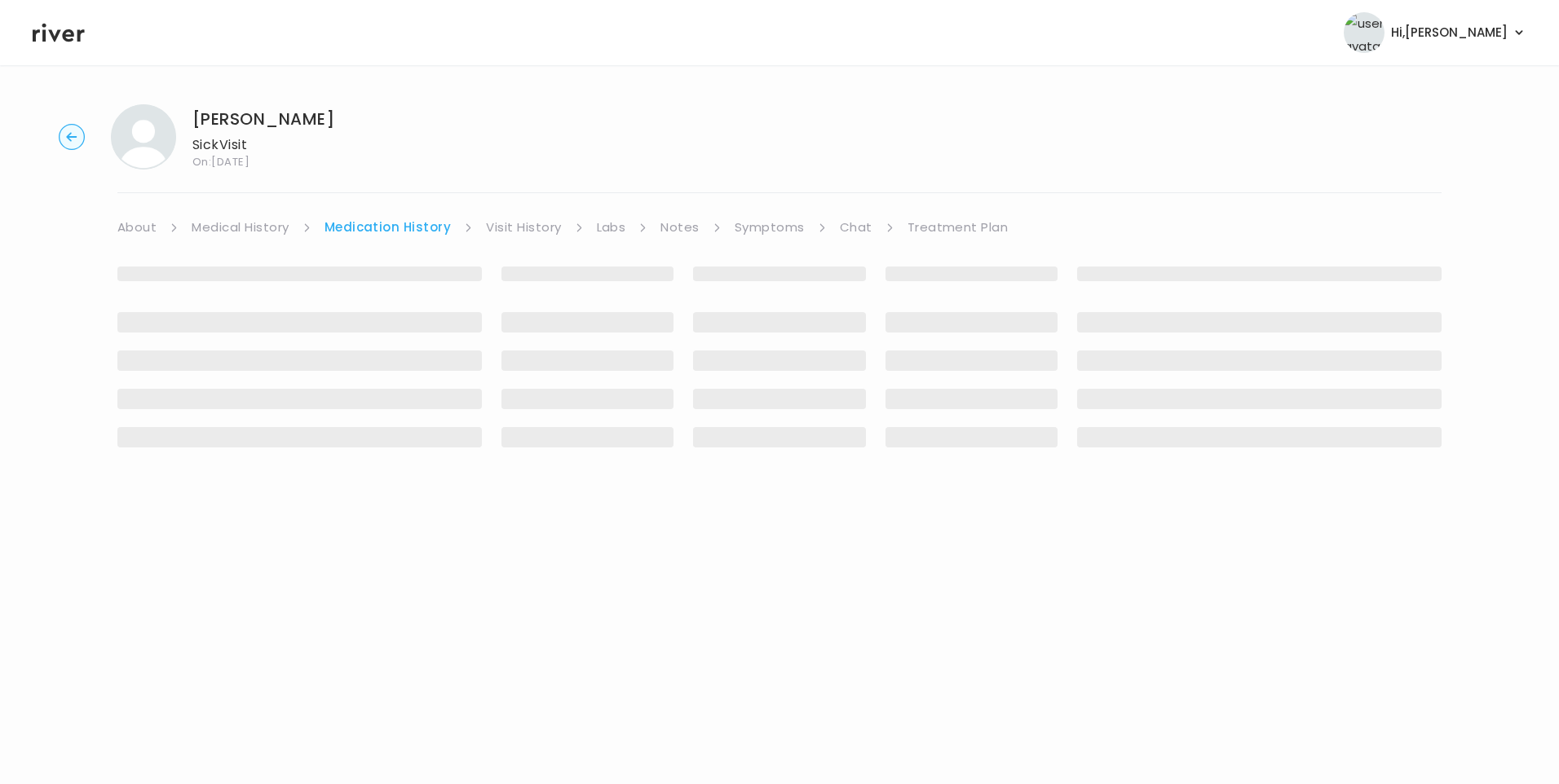
click at [513, 224] on link "Visit History" at bounding box center [523, 226] width 75 height 23
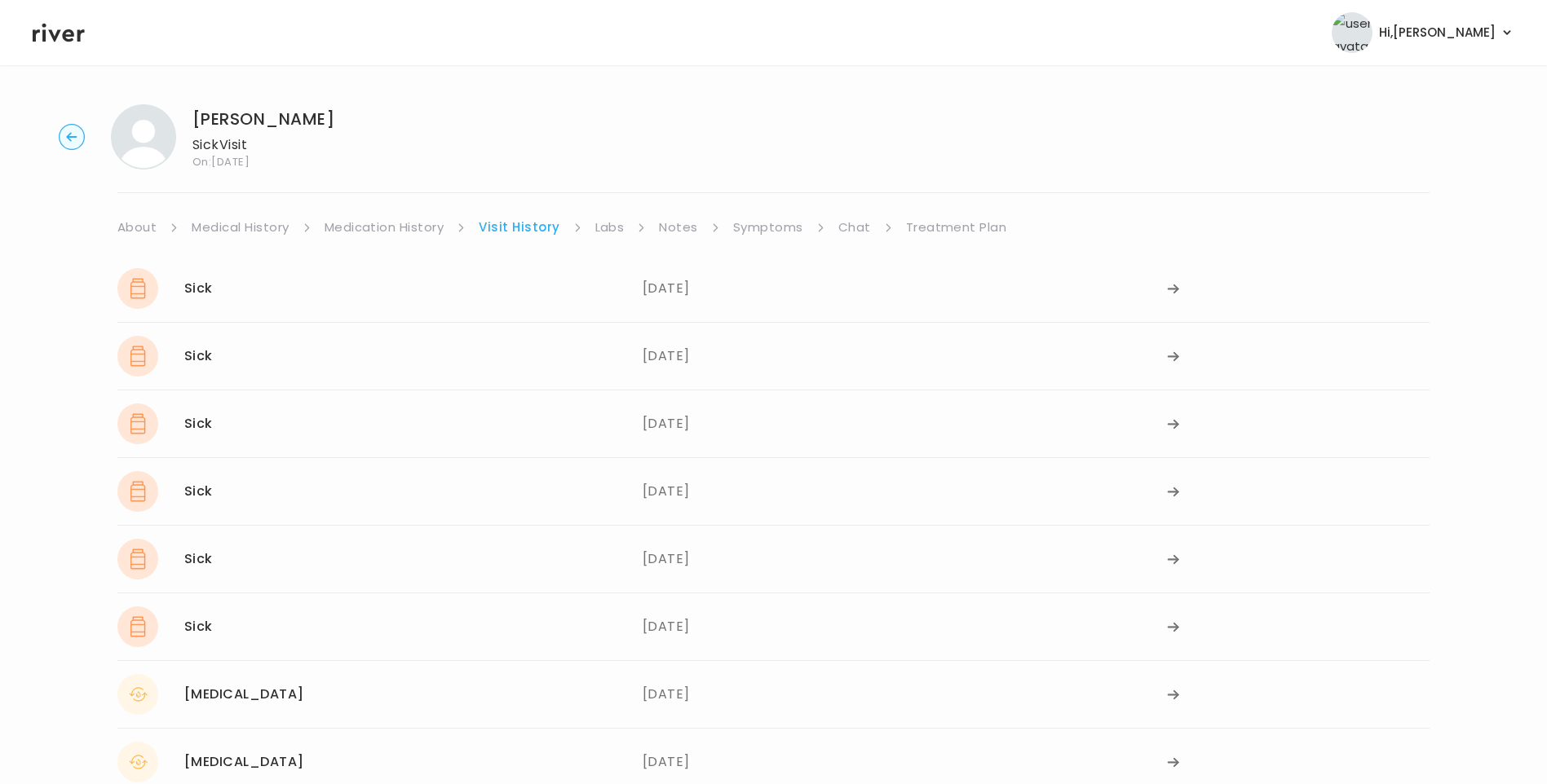
click at [753, 229] on link "Symptoms" at bounding box center [768, 226] width 70 height 23
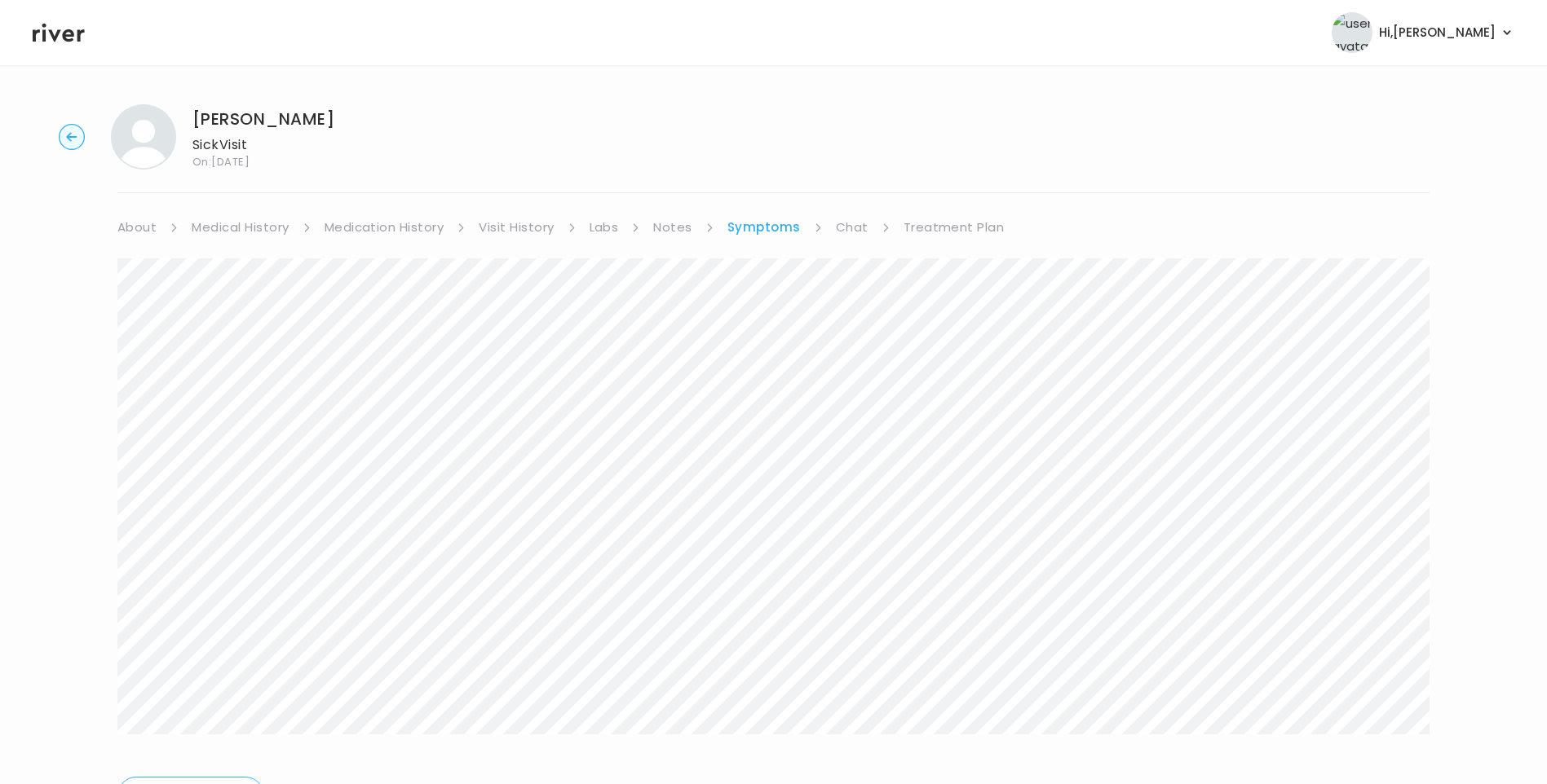
click at [402, 226] on link "Medication History" at bounding box center [384, 226] width 120 height 23
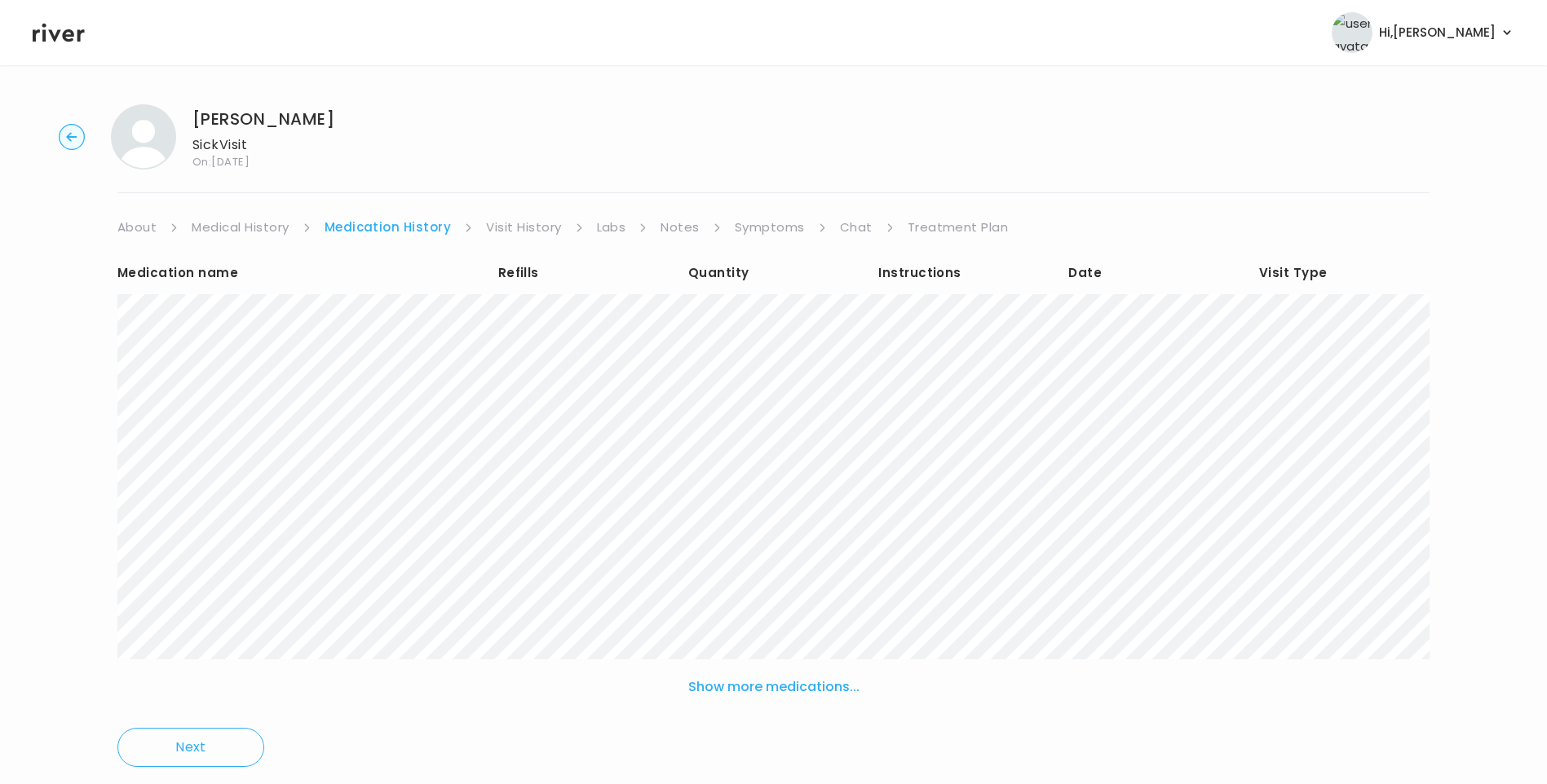
click at [510, 229] on link "Visit History" at bounding box center [523, 226] width 75 height 23
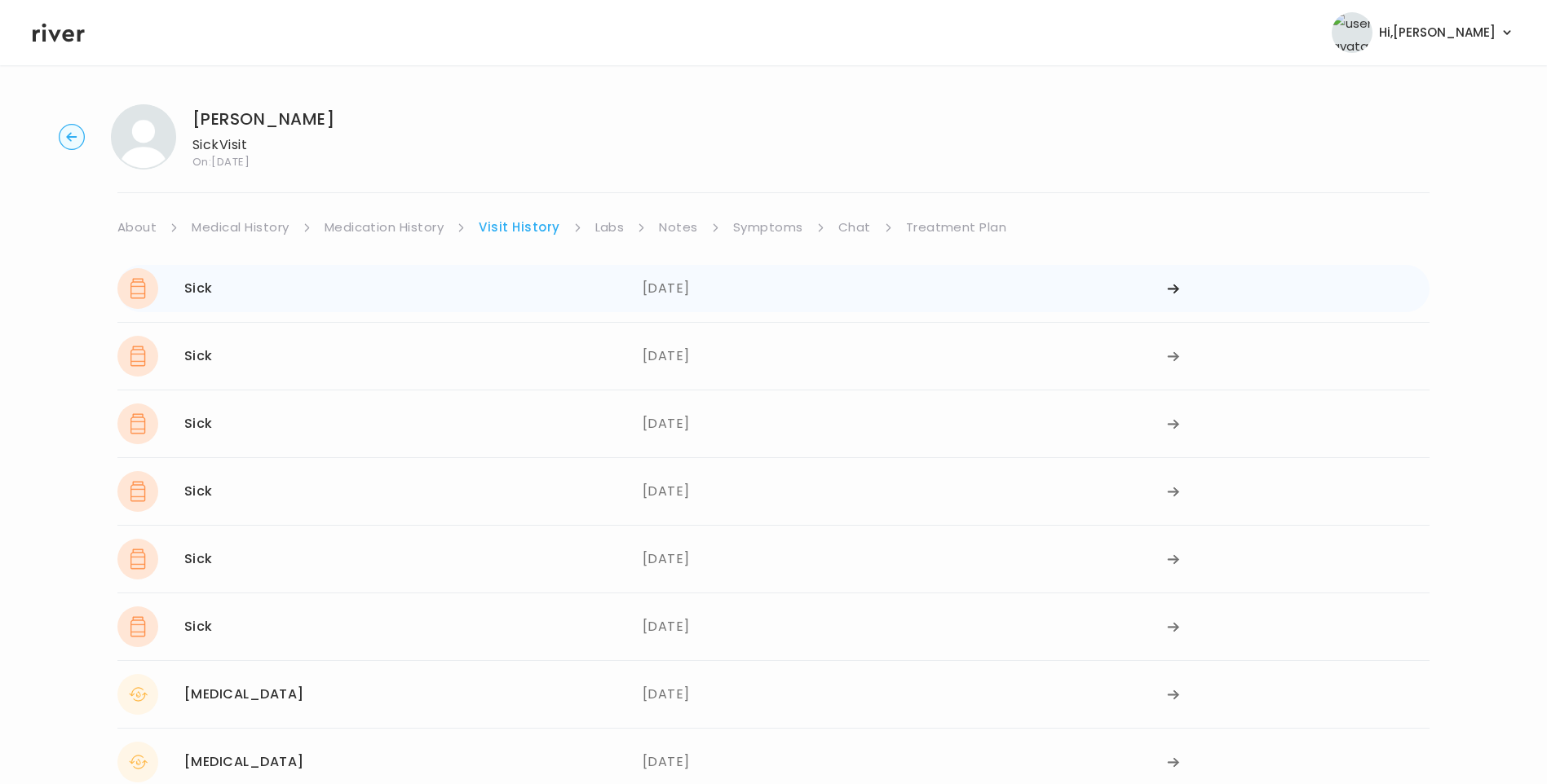
click at [684, 299] on div "09/04/2025" at bounding box center [904, 288] width 525 height 41
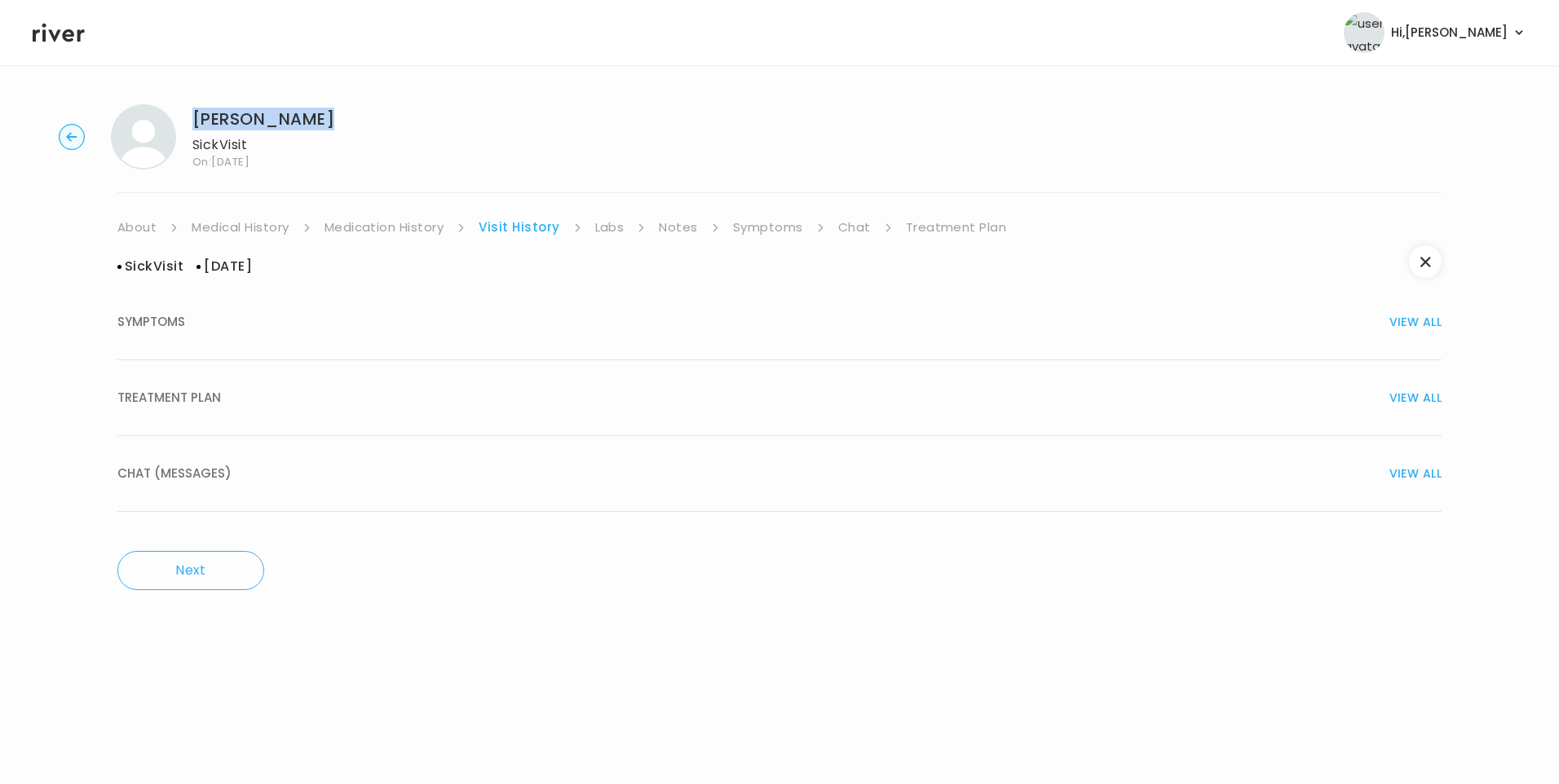
drag, startPoint x: 193, startPoint y: 119, endPoint x: 383, endPoint y: 105, distance: 190.5
click at [383, 105] on div "EUGENIA DAVIS Sick Visit On: 04 Sep 2025" at bounding box center [779, 137] width 1507 height 65
copy h1 "EUGENIA DAVIS"
click at [733, 224] on link "Symptoms" at bounding box center [768, 226] width 70 height 23
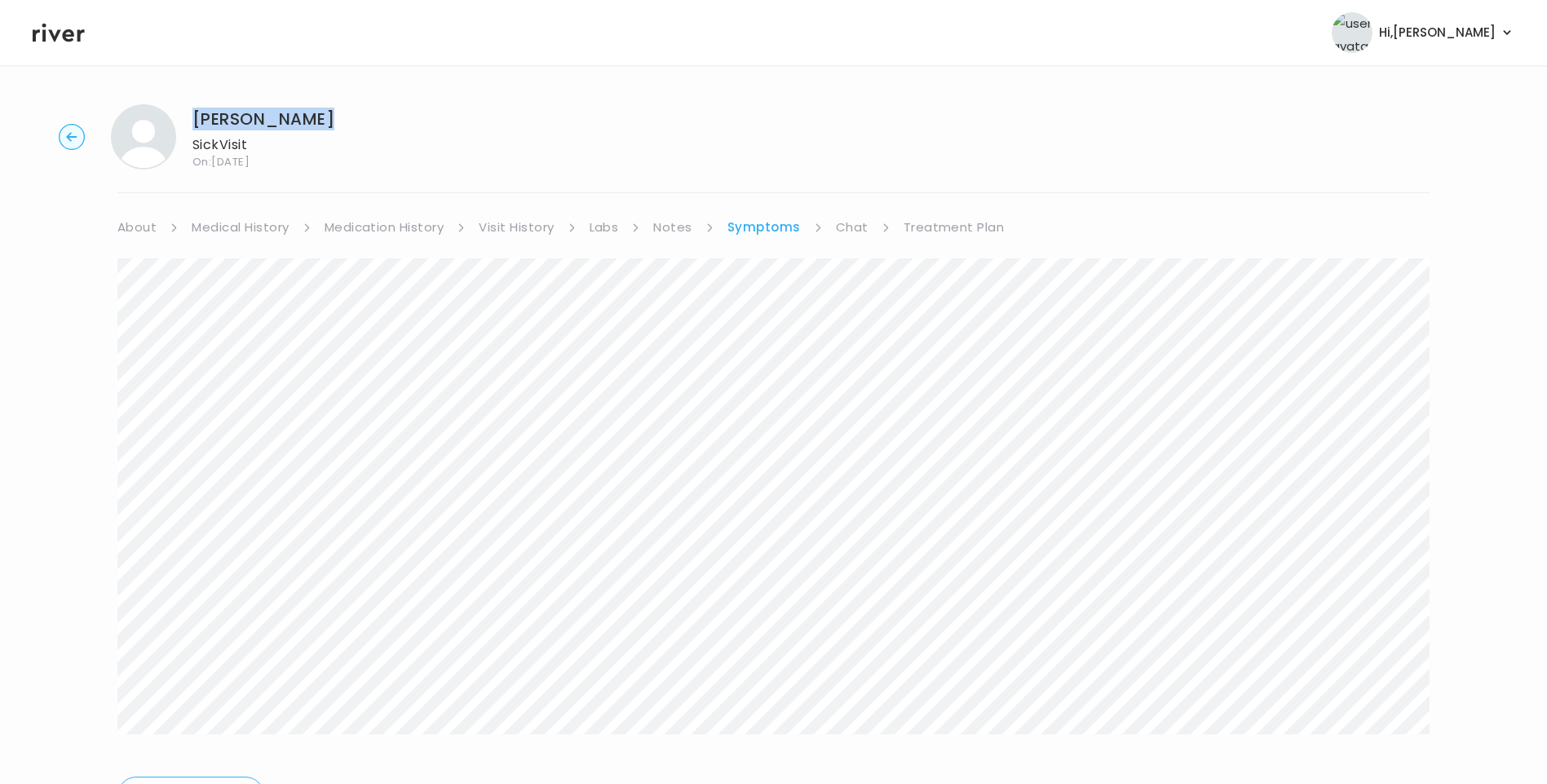
click at [836, 234] on link "Chat" at bounding box center [852, 226] width 33 height 23
click at [540, 229] on link "Visit History" at bounding box center [516, 226] width 75 height 23
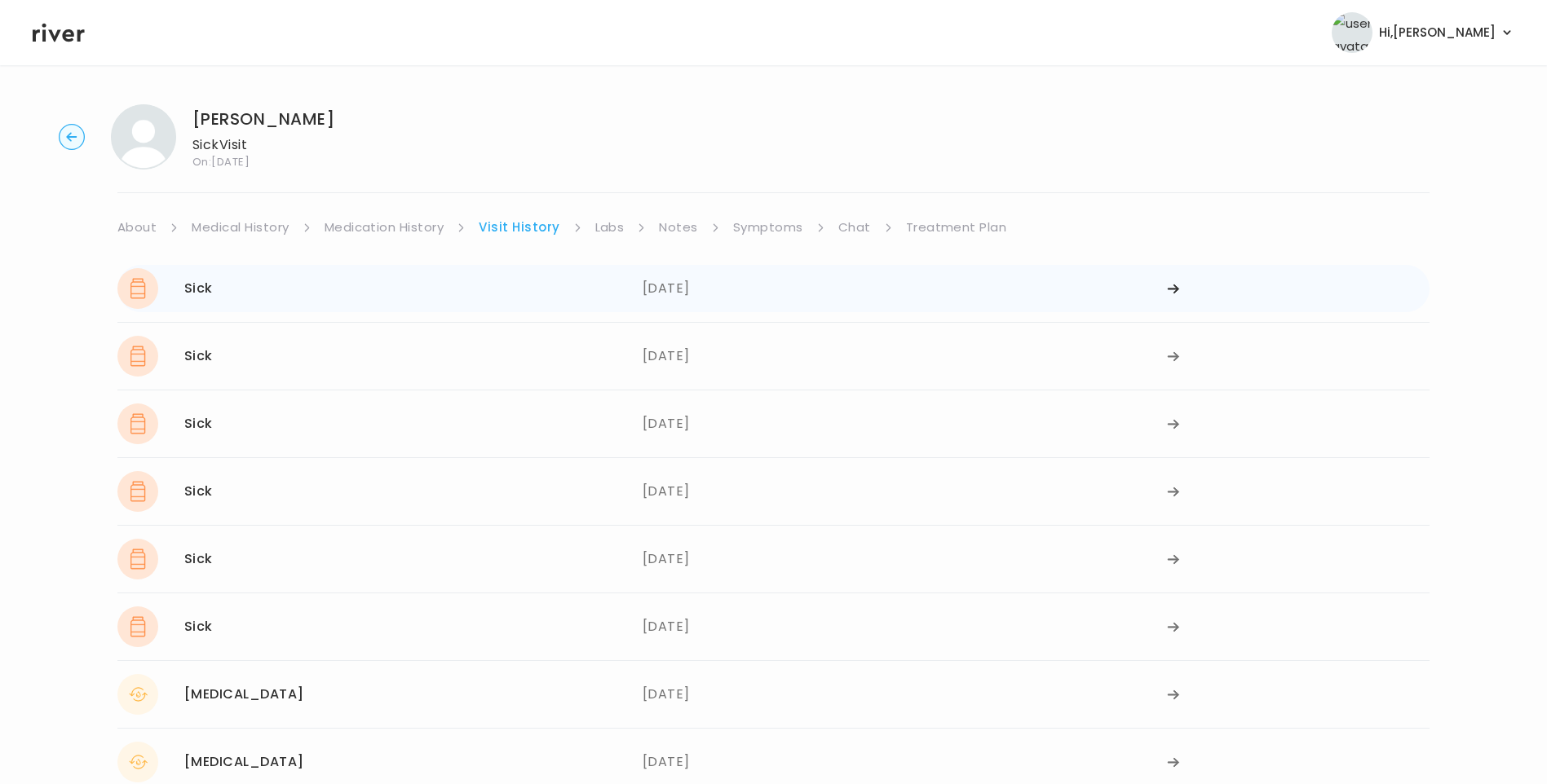
click at [559, 304] on div "Sick 09/04/2025" at bounding box center [380, 288] width 525 height 41
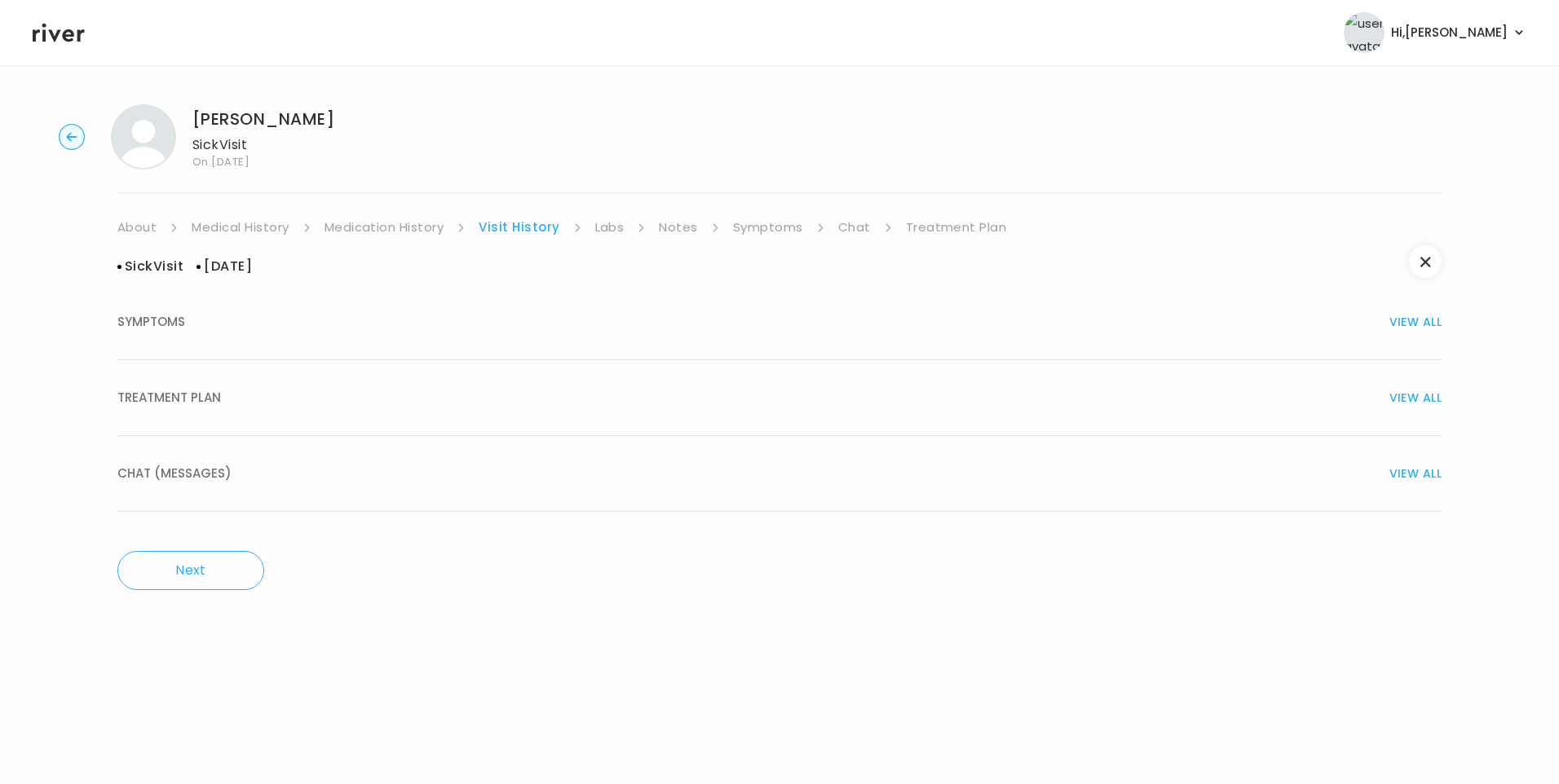
click at [253, 404] on div "TREATMENT PLAN VIEW ALL" at bounding box center [780, 397] width 1325 height 23
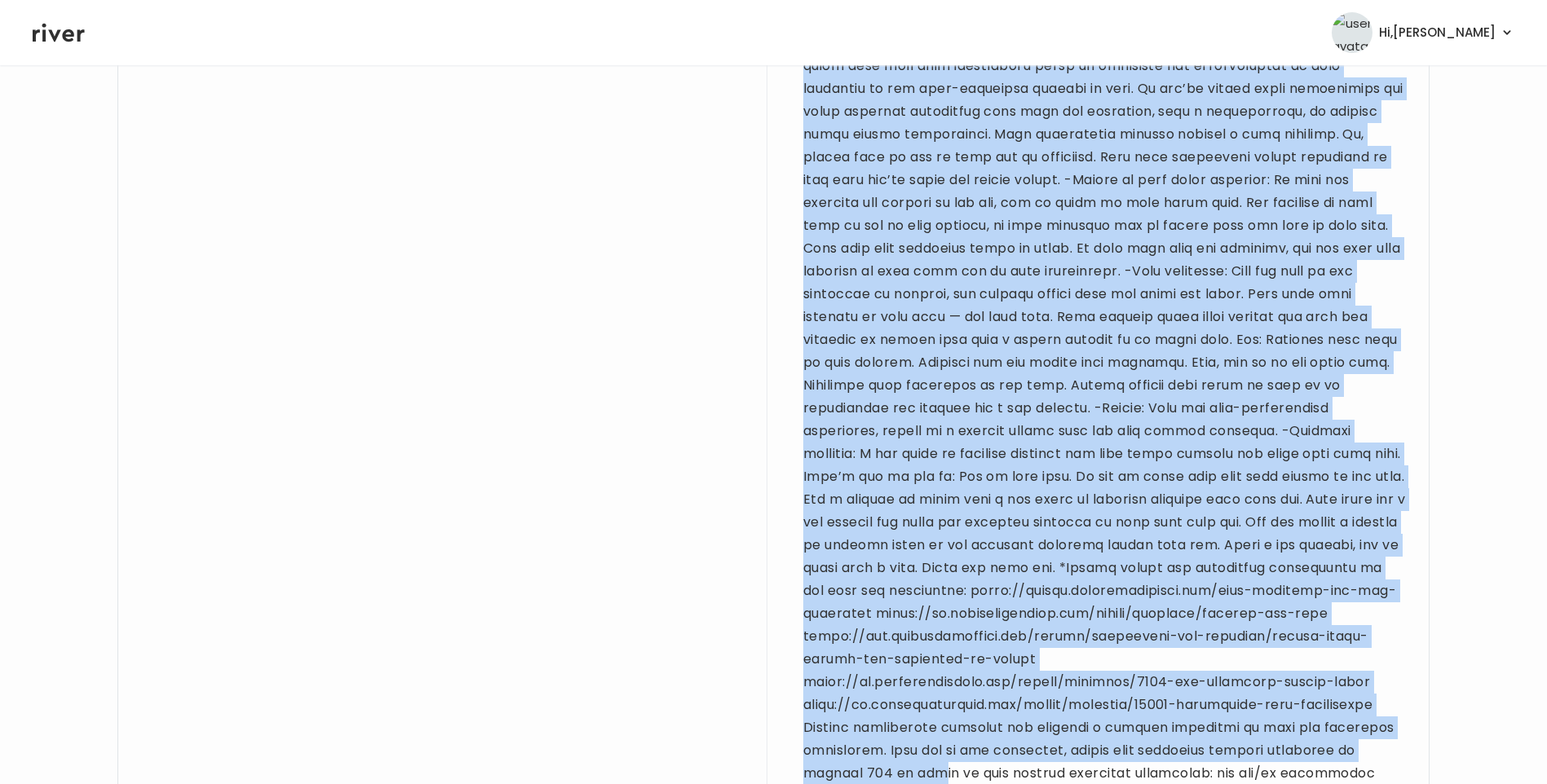
scroll to position [2352, 0]
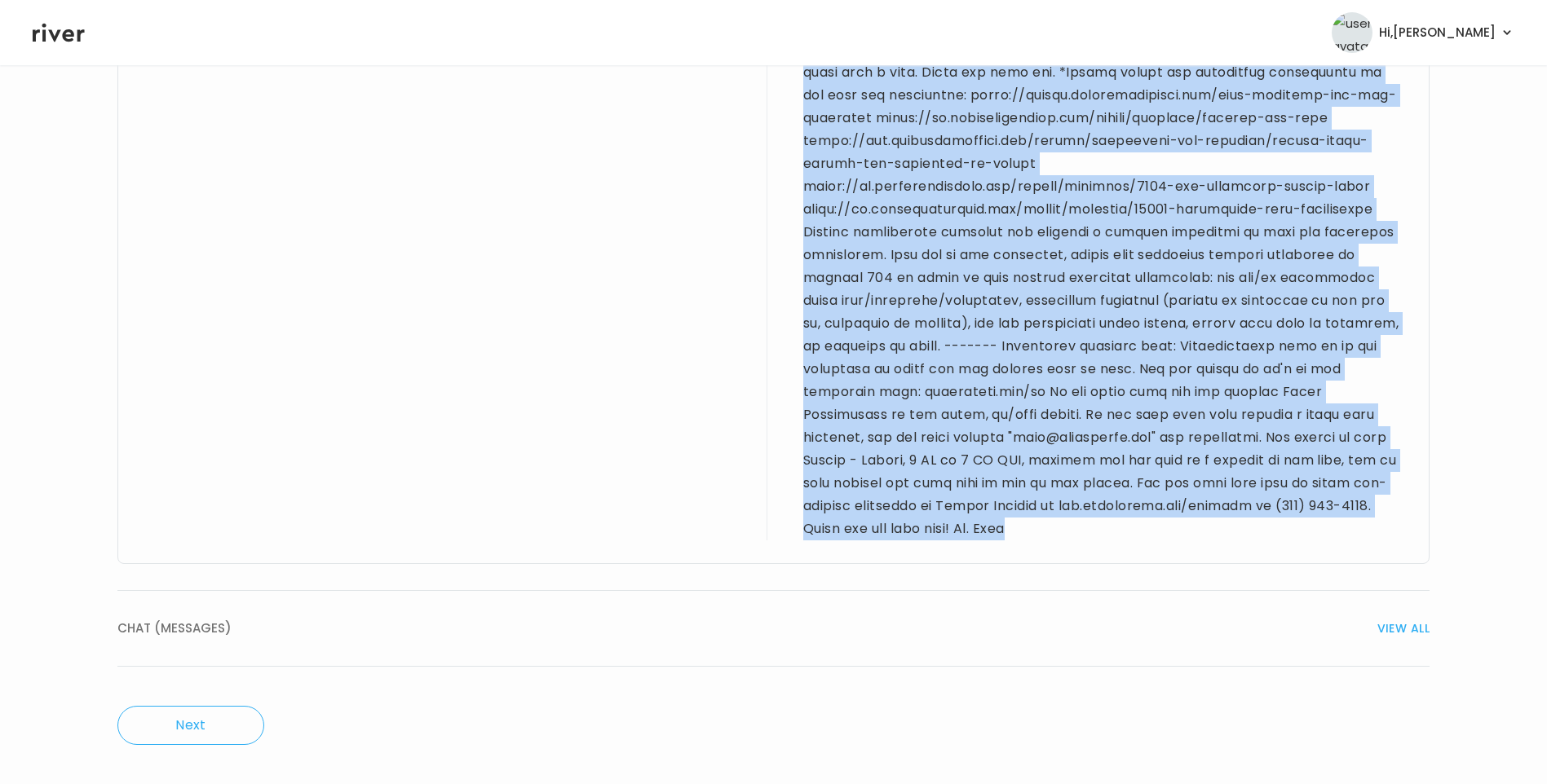
drag, startPoint x: 140, startPoint y: 423, endPoint x: 1393, endPoint y: 529, distance: 1257.5
drag, startPoint x: 1393, startPoint y: 529, endPoint x: 1183, endPoint y: 321, distance: 295.6
copy div "43 yo F for sick visit. PMH sig for heavy menses and low iron (takes iron). Den…"
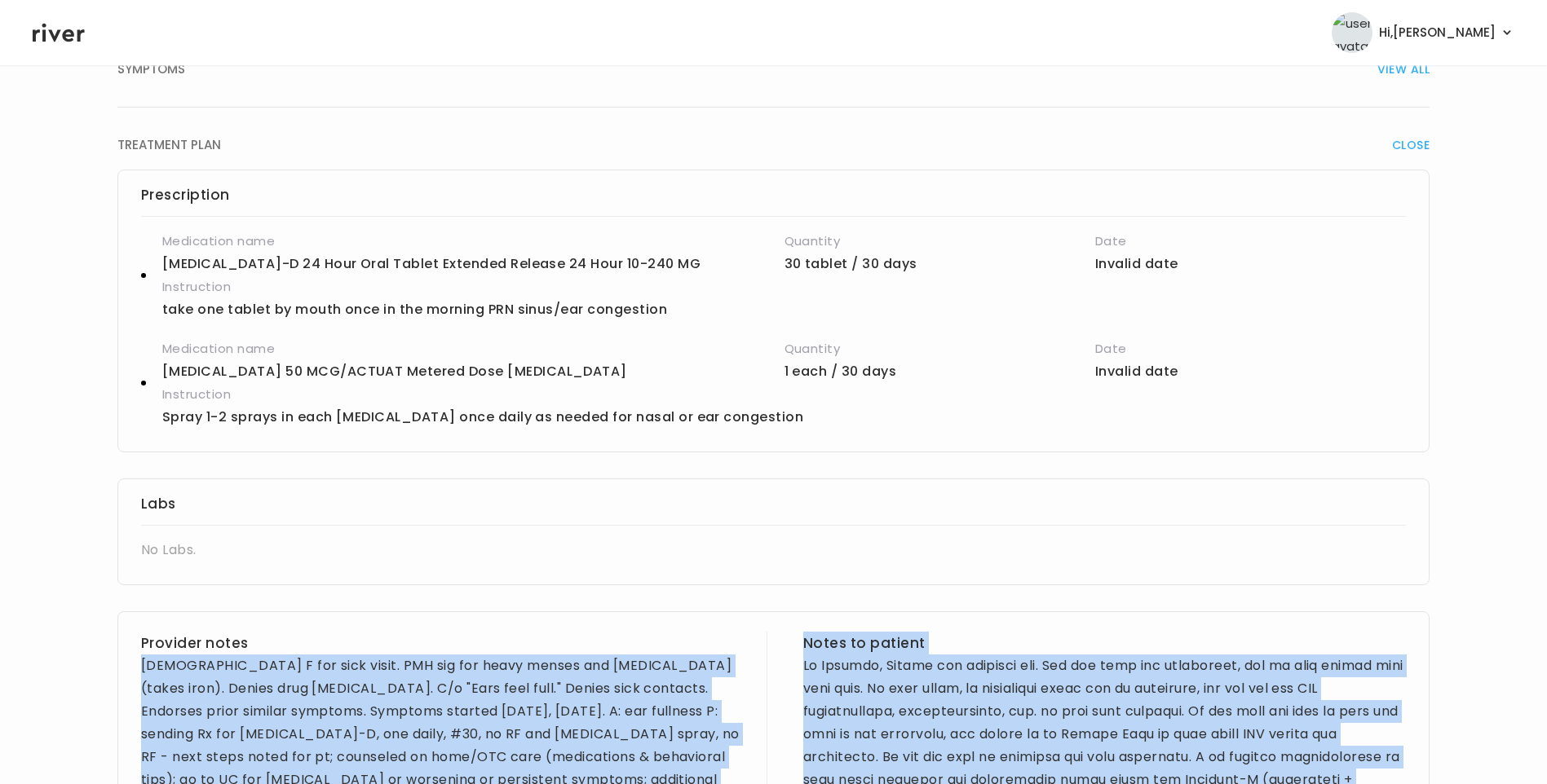
scroll to position [0, 0]
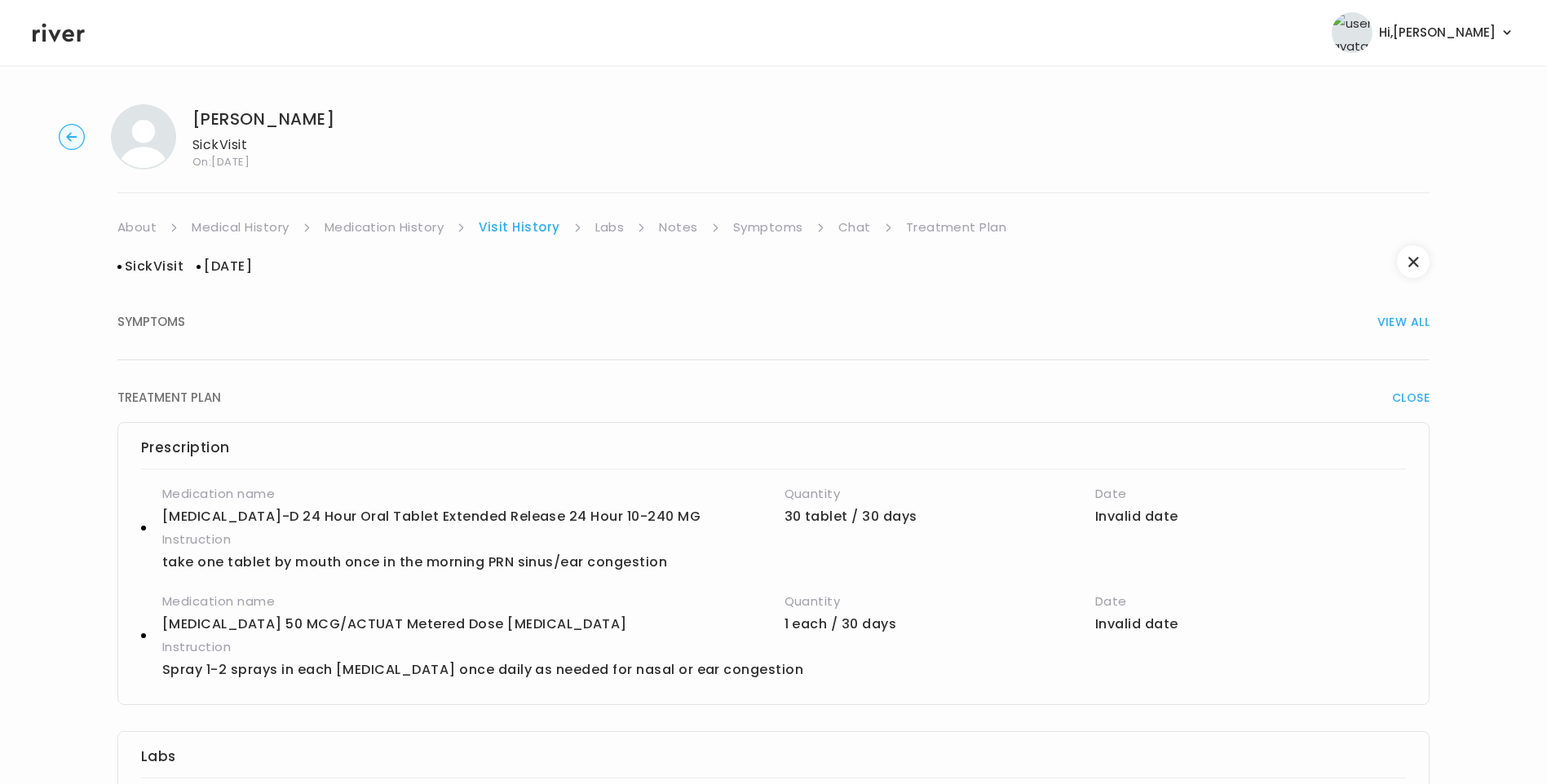
click at [952, 230] on link "Treatment Plan" at bounding box center [956, 226] width 101 height 23
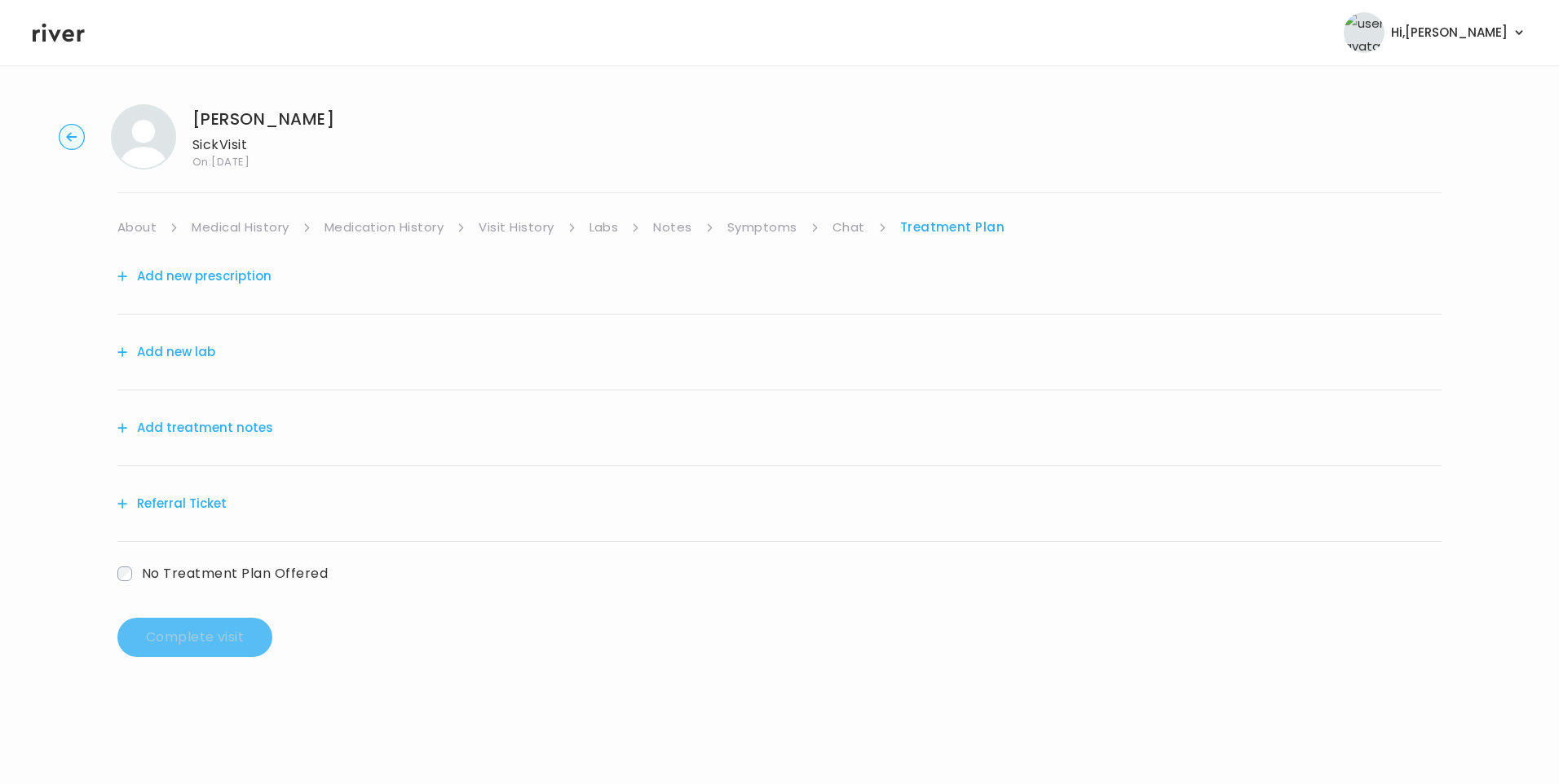
click at [254, 433] on button "Add treatment notes" at bounding box center [195, 427] width 155 height 23
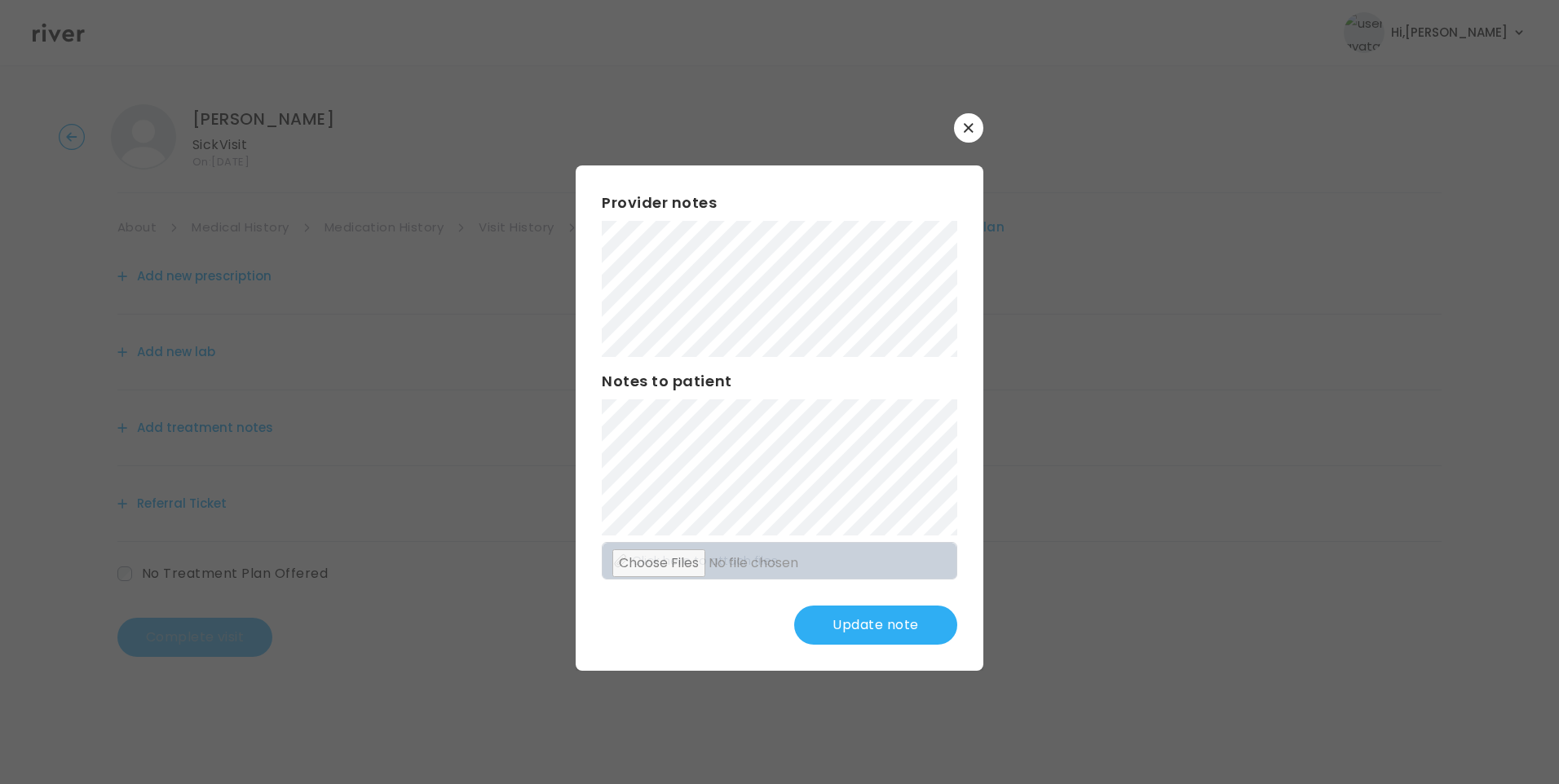
click at [539, 348] on div "​ Provider notes Notes to patient Click here to attach files Update note" at bounding box center [780, 392] width 1559 height 784
click at [823, 484] on div "Provider notes Notes to patient Click here to attach files Update note" at bounding box center [780, 417] width 408 height 505
click at [887, 624] on button "Update note" at bounding box center [875, 625] width 163 height 40
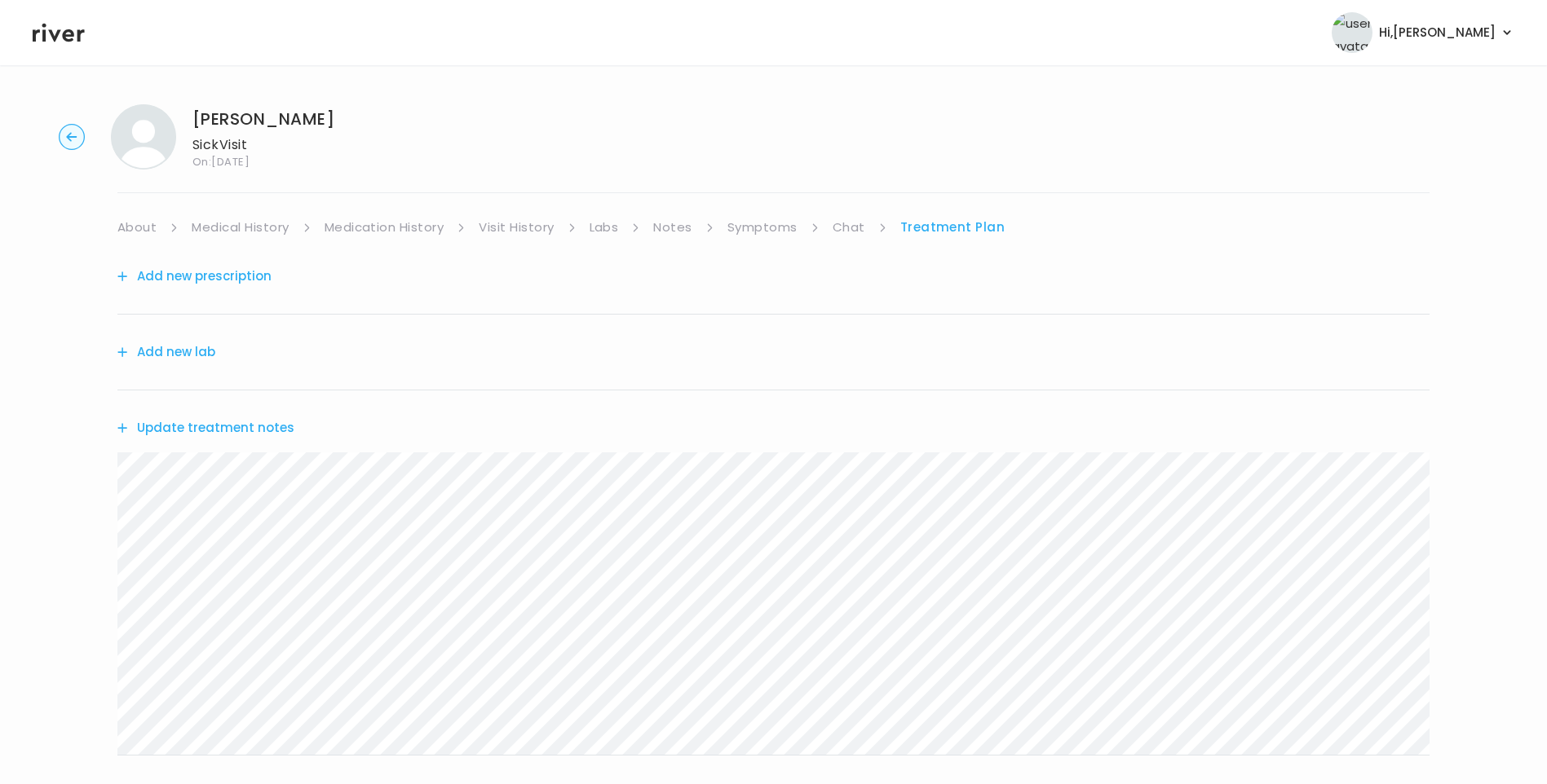
click at [773, 230] on link "Symptoms" at bounding box center [762, 226] width 70 height 23
click at [852, 232] on link "Chat" at bounding box center [852, 226] width 33 height 23
click at [940, 229] on link "Treatment Plan" at bounding box center [953, 226] width 101 height 23
click at [264, 427] on button "Update treatment notes" at bounding box center [206, 427] width 177 height 23
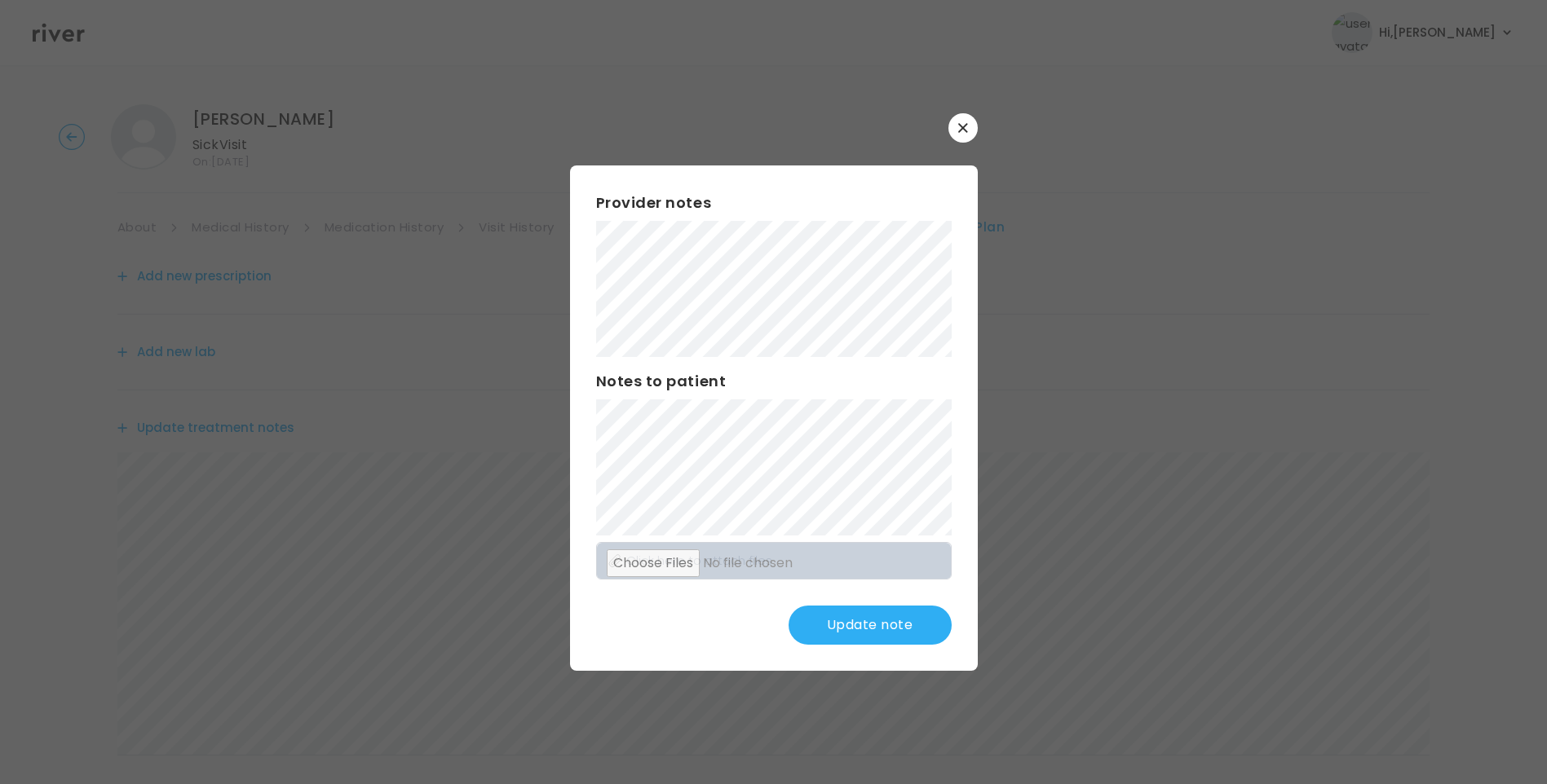
click at [891, 628] on button "Update note" at bounding box center [869, 625] width 163 height 40
